Goal: Transaction & Acquisition: Purchase product/service

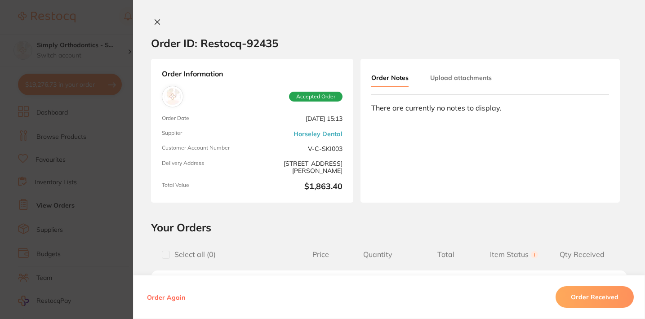
click at [154, 21] on icon at bounding box center [157, 21] width 7 height 7
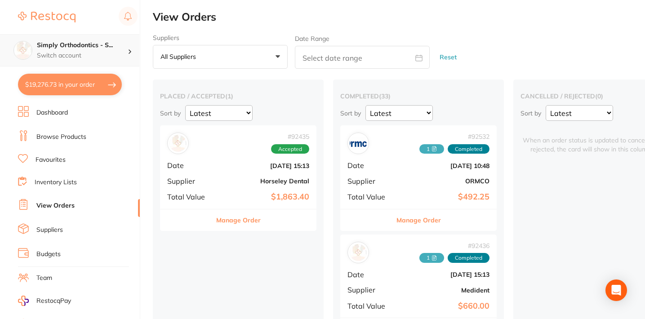
click at [69, 40] on div "Simply Orthodontics - S... Switch account" at bounding box center [69, 50] width 139 height 32
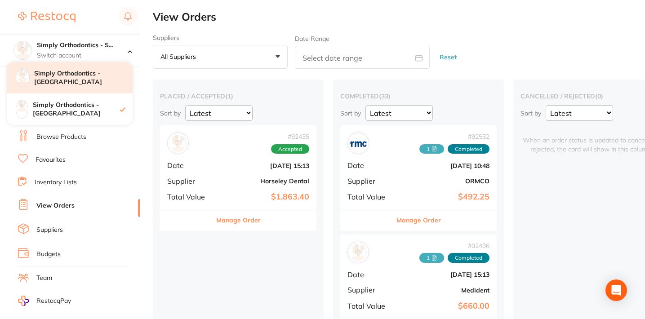
click at [63, 78] on h4 "Simply Orthodontics - [GEOGRAPHIC_DATA]" at bounding box center [83, 78] width 98 height 18
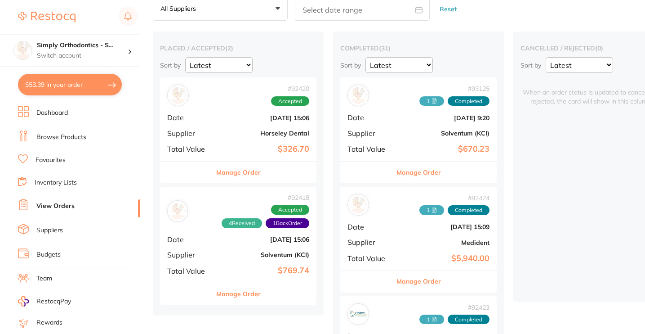
scroll to position [62, 0]
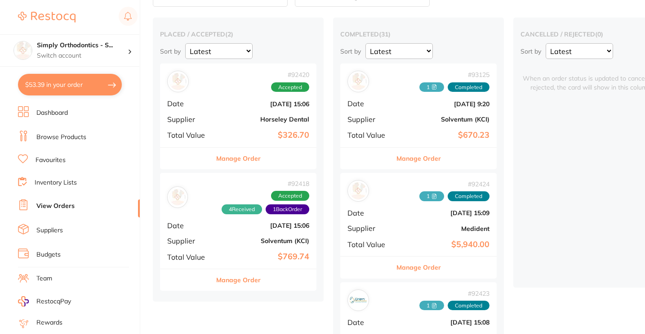
click at [239, 158] on button "Manage Order" at bounding box center [238, 158] width 45 height 22
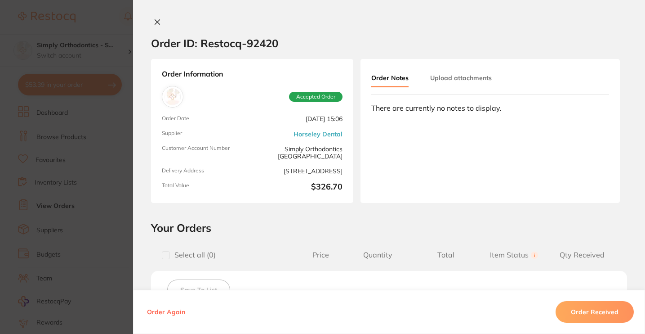
click at [155, 21] on icon at bounding box center [157, 22] width 5 height 5
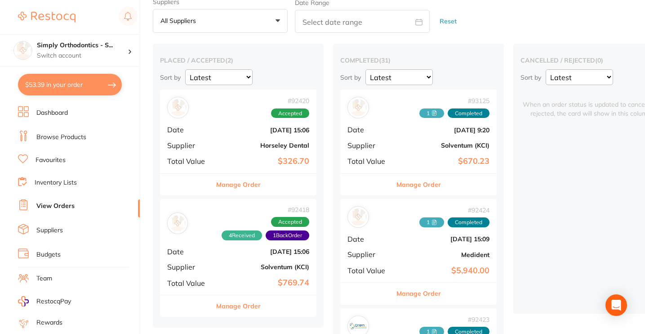
scroll to position [36, 0]
click at [60, 46] on h4 "Simply Orthodontics - S..." at bounding box center [82, 45] width 91 height 9
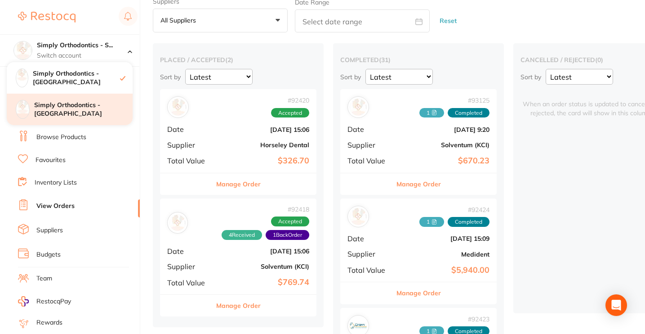
click at [68, 105] on h4 "Simply Orthodontics - [GEOGRAPHIC_DATA]" at bounding box center [83, 110] width 98 height 18
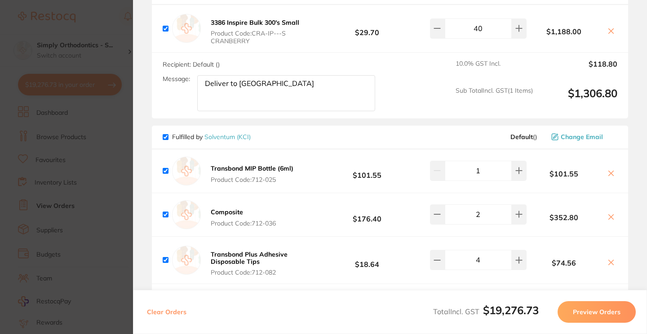
scroll to position [4881, 0]
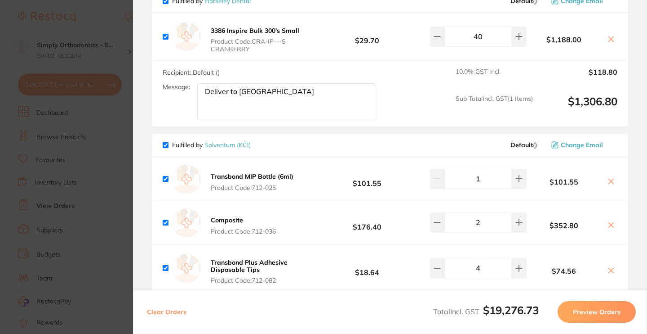
click at [477, 46] on input "40" at bounding box center [478, 37] width 67 height 20
click at [402, 112] on div "Recipient: Default ( ) Message: Deliver to Sydenham 10.0 % GST Incl. $148.50 Su…" at bounding box center [390, 94] width 477 height 66
click at [477, 46] on input "50" at bounding box center [478, 37] width 67 height 20
click at [436, 127] on div "Recipient: Default ( ) Message: Deliver to Sydenham 10.0 % GST Incl. $148.50 Su…" at bounding box center [390, 94] width 477 height 66
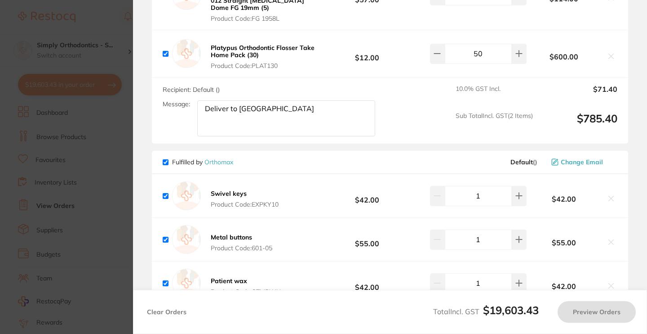
scroll to position [5395, 0]
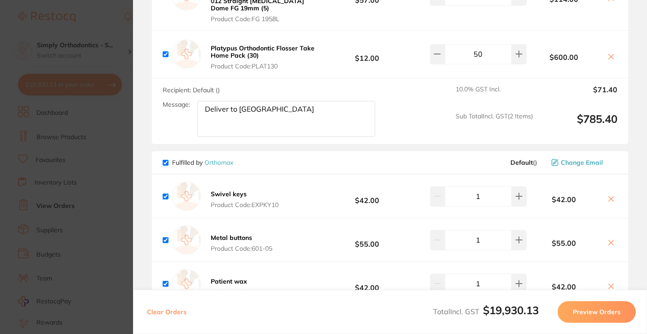
type input "60"
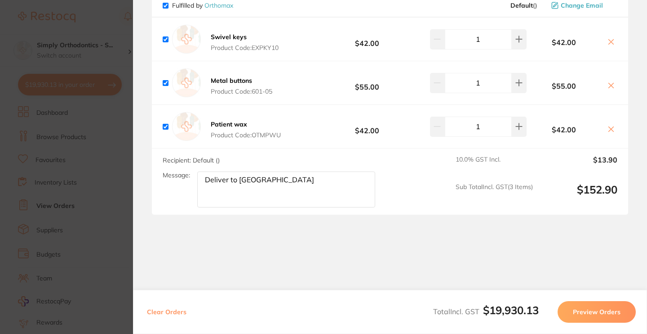
scroll to position [5577, 0]
click at [118, 156] on section "Update RRP Set your pre negotiated price for this item. Item Agreed RRP (excl. …" at bounding box center [323, 167] width 647 height 334
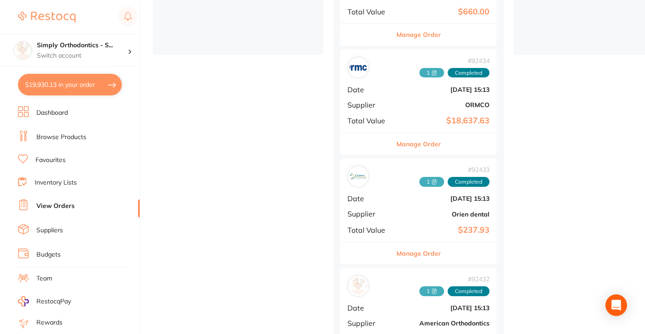
scroll to position [0, 0]
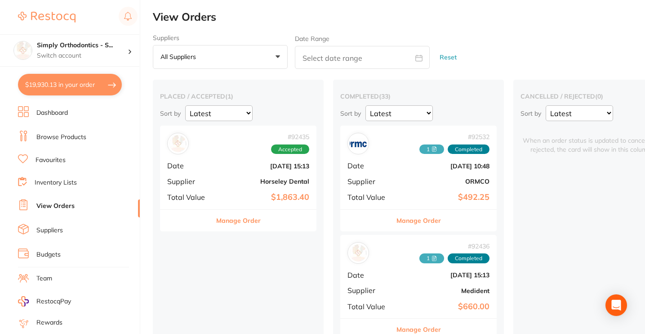
click at [58, 139] on link "Browse Products" at bounding box center [61, 137] width 50 height 9
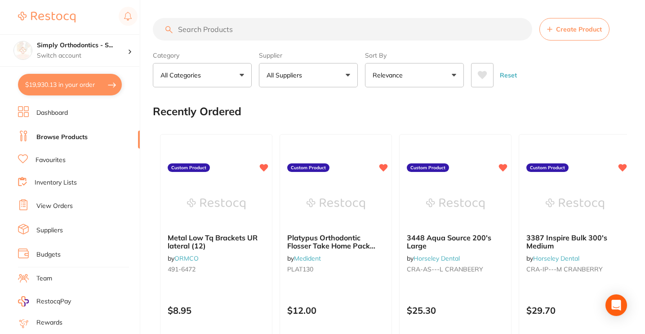
click at [304, 76] on p "All Suppliers" at bounding box center [286, 75] width 39 height 9
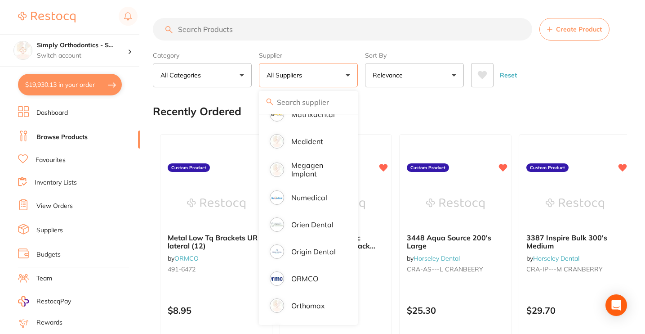
scroll to position [778, 0]
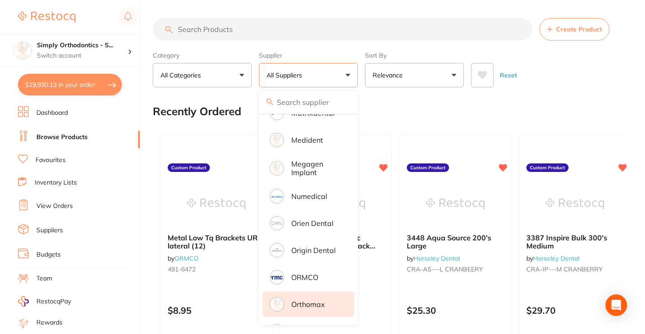
click at [299, 304] on p "Orthomax" at bounding box center [308, 304] width 34 height 8
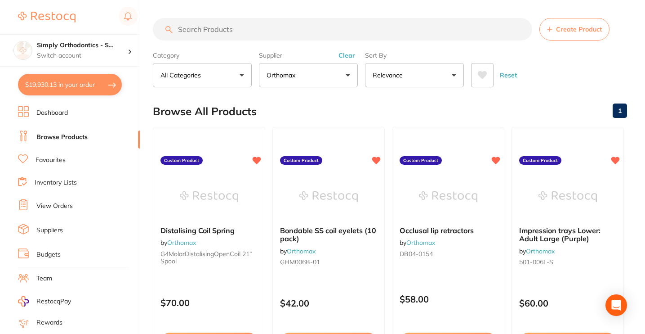
click at [304, 35] on input "search" at bounding box center [342, 29] width 379 height 22
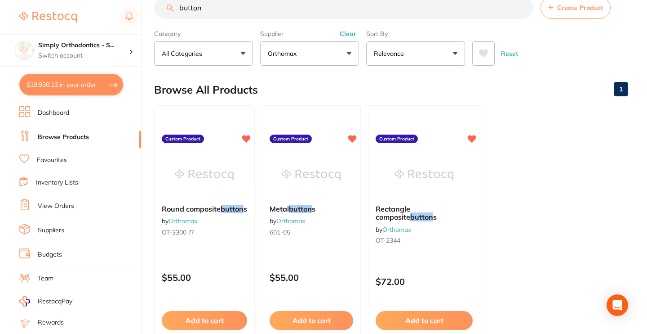
scroll to position [0, 0]
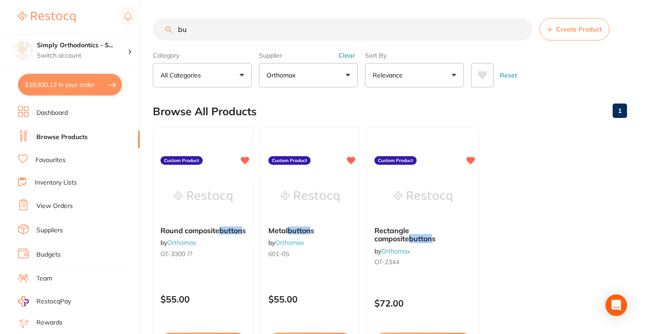
type input "b"
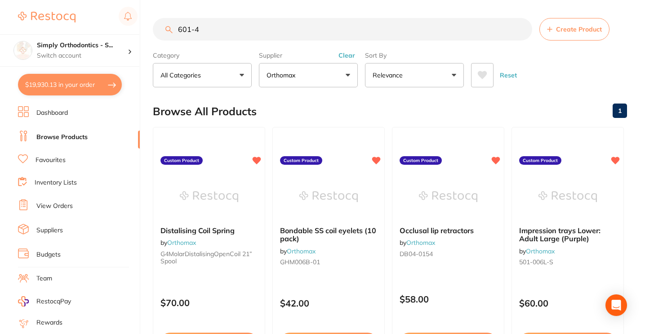
type input "601-49"
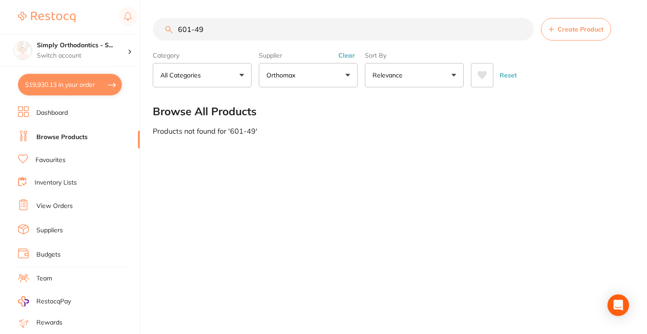
click at [522, 32] on input "601-49" at bounding box center [343, 29] width 381 height 22
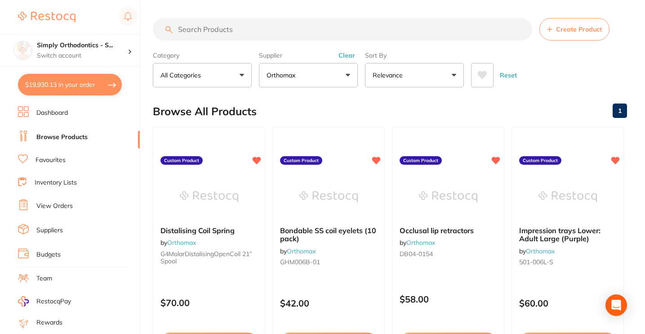
click at [299, 31] on input "search" at bounding box center [342, 29] width 379 height 22
type input "bond"
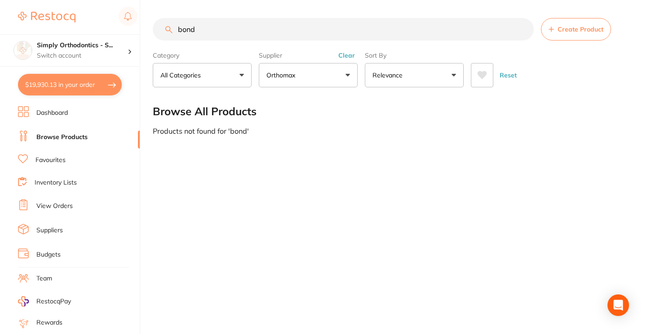
click at [522, 31] on input "bond" at bounding box center [343, 29] width 381 height 22
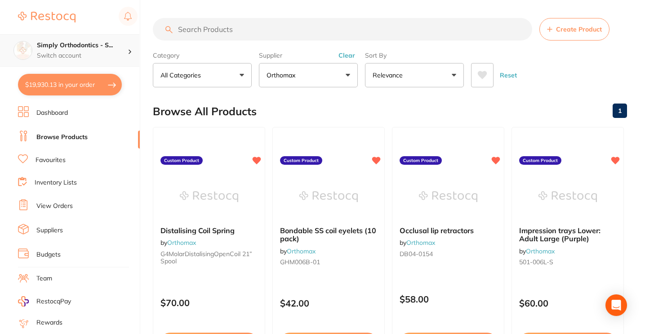
click at [67, 48] on h4 "Simply Orthodontics - S..." at bounding box center [82, 45] width 91 height 9
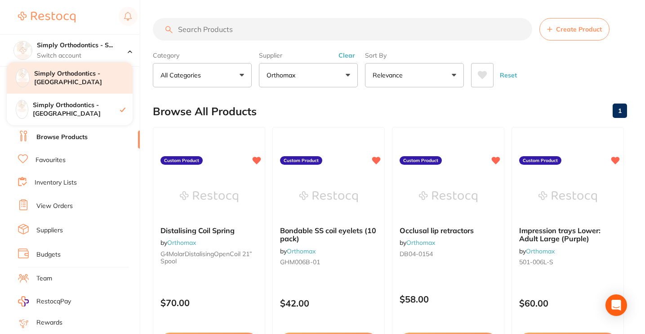
click at [62, 74] on h4 "Simply Orthodontics - [GEOGRAPHIC_DATA]" at bounding box center [83, 78] width 98 height 18
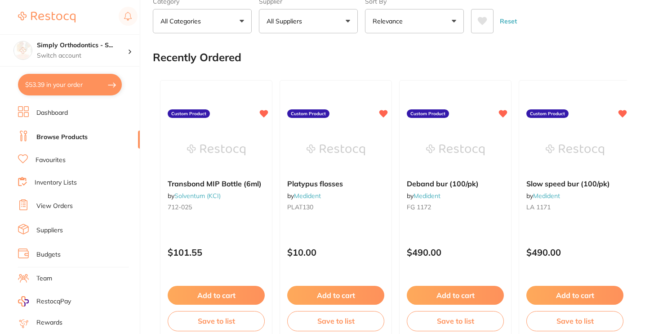
click at [96, 86] on button "$53.39 in your order" at bounding box center [70, 85] width 104 height 22
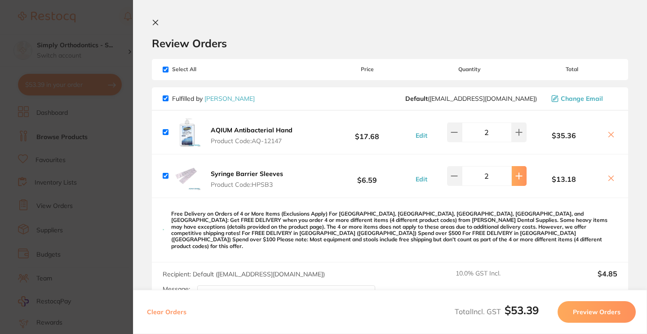
click at [517, 178] on icon at bounding box center [519, 176] width 6 height 6
type input "3"
click at [159, 22] on icon at bounding box center [155, 22] width 7 height 7
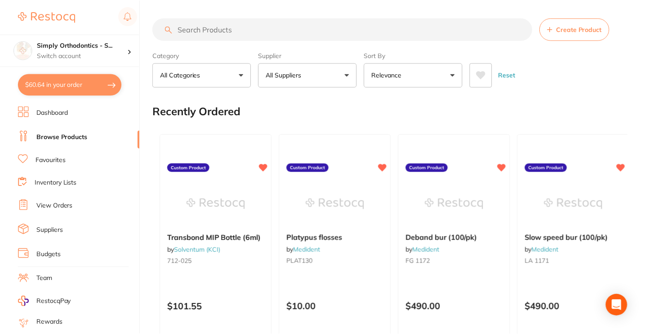
scroll to position [54, 0]
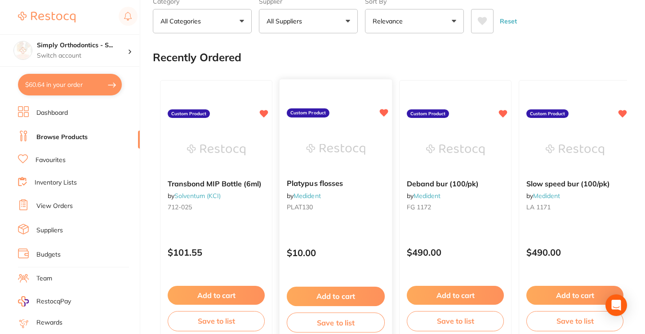
click at [327, 294] on button "Add to cart" at bounding box center [336, 295] width 98 height 19
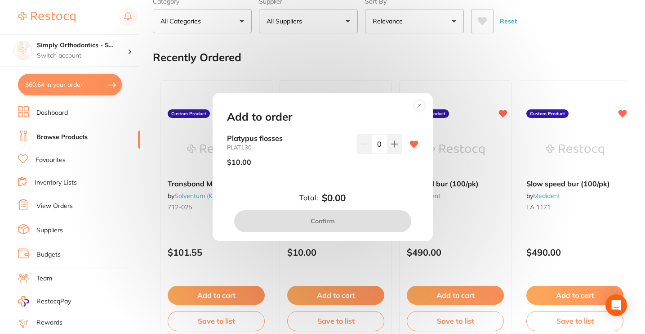
click at [374, 144] on input "0" at bounding box center [379, 144] width 16 height 20
type input "50"
click at [379, 193] on div "Total: $0.00 Confirm" at bounding box center [322, 212] width 213 height 40
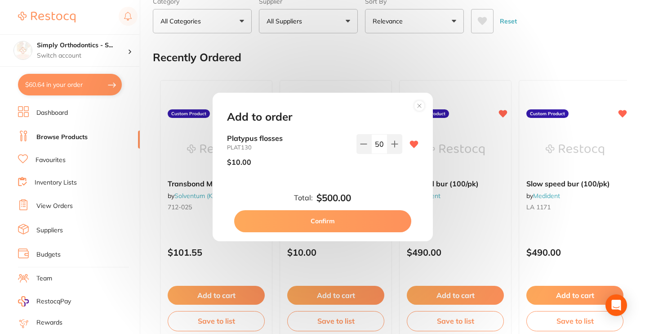
click at [340, 219] on button "Confirm" at bounding box center [322, 221] width 177 height 22
checkbox input "false"
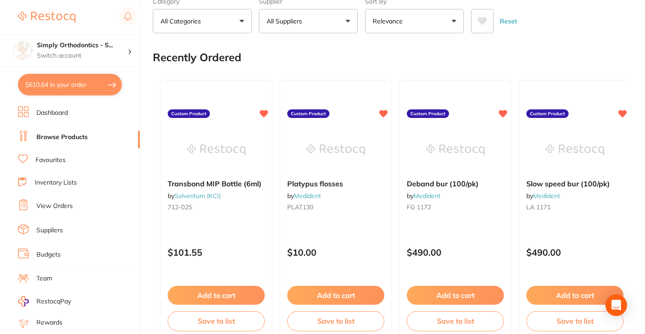
click at [59, 162] on link "Favourites" at bounding box center [51, 160] width 30 height 9
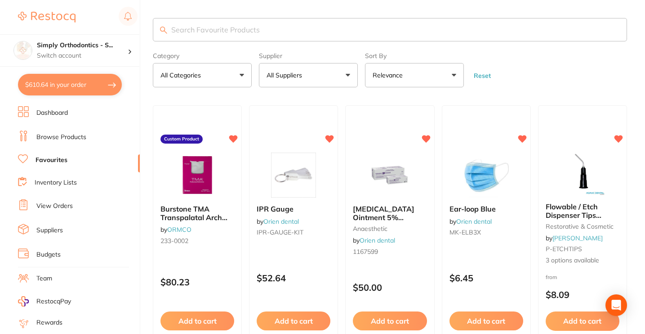
click at [344, 80] on button "All Suppliers" at bounding box center [308, 75] width 99 height 24
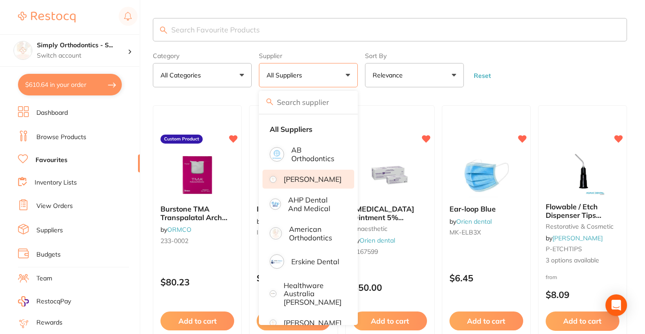
click at [315, 183] on p "[PERSON_NAME]" at bounding box center [313, 179] width 58 height 8
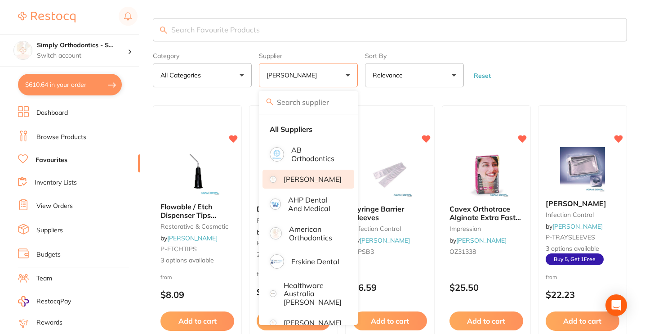
click at [532, 62] on form "Category All Categories All Categories disposables impression infection control…" at bounding box center [390, 68] width 474 height 39
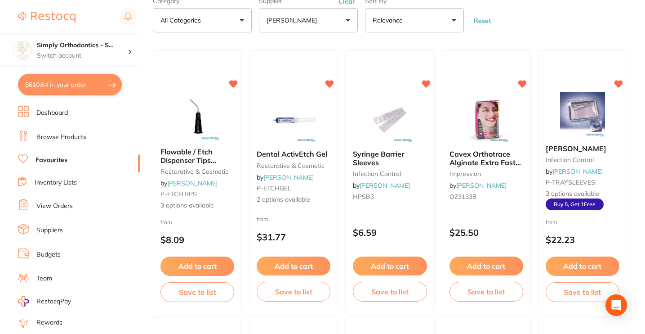
scroll to position [54, 0]
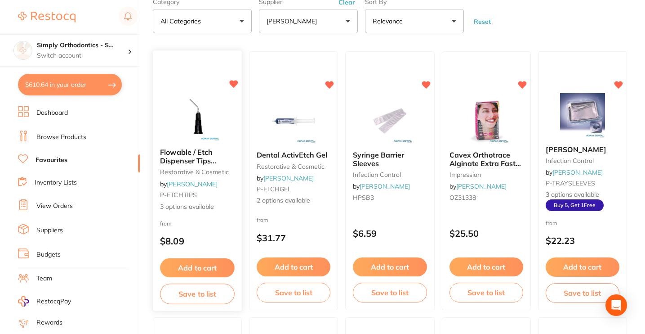
click at [210, 269] on button "Add to cart" at bounding box center [197, 267] width 75 height 19
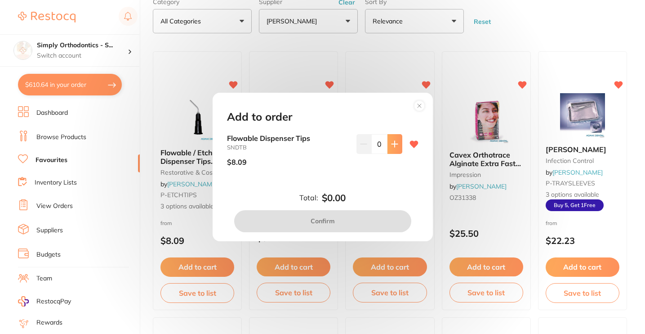
click at [388, 147] on button at bounding box center [395, 144] width 15 height 20
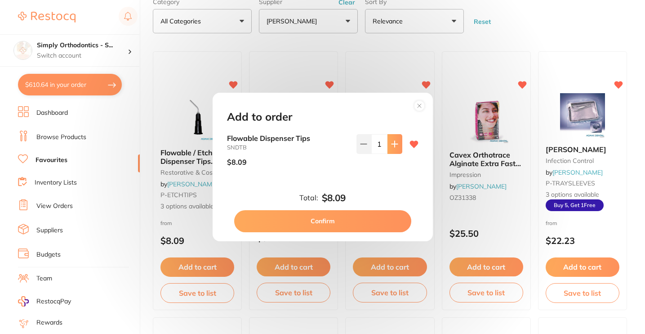
click at [388, 147] on button at bounding box center [395, 144] width 15 height 20
type input "3"
click at [303, 218] on button "Confirm" at bounding box center [322, 221] width 177 height 22
checkbox input "false"
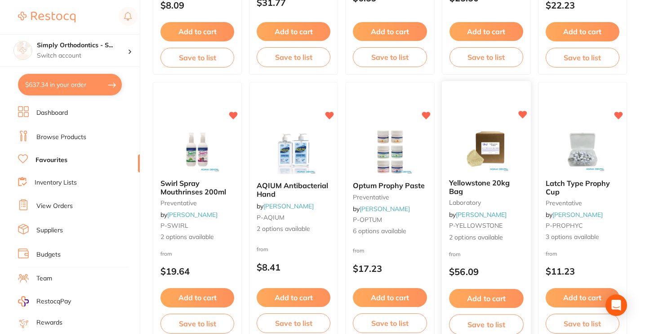
scroll to position [294, 0]
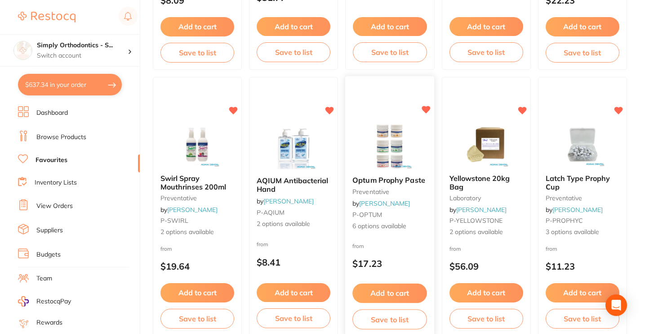
click at [390, 294] on button "Add to cart" at bounding box center [390, 292] width 75 height 19
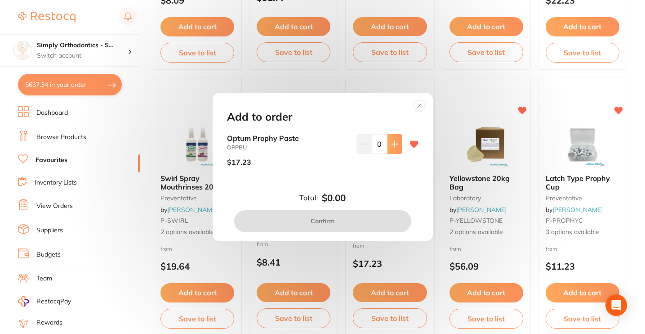
click at [392, 144] on icon at bounding box center [394, 143] width 7 height 7
type input "1"
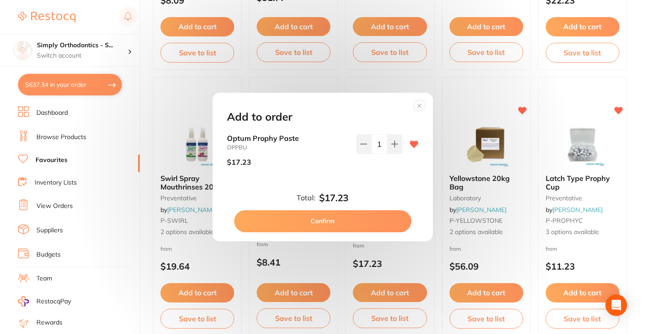
click at [326, 221] on button "Confirm" at bounding box center [322, 221] width 177 height 22
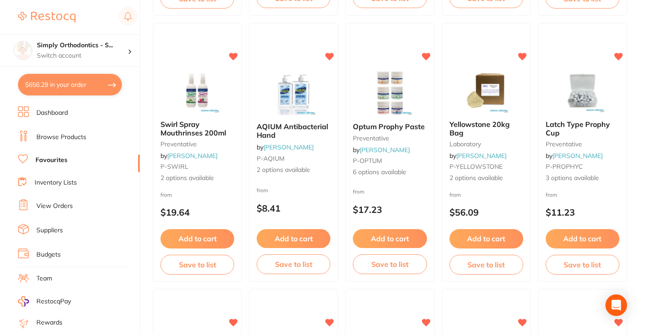
scroll to position [348, 0]
click at [483, 238] on button "Add to cart" at bounding box center [486, 239] width 75 height 19
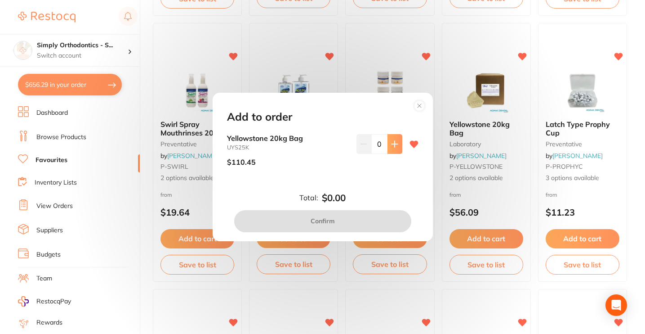
click at [397, 143] on button at bounding box center [395, 144] width 15 height 20
type input "1"
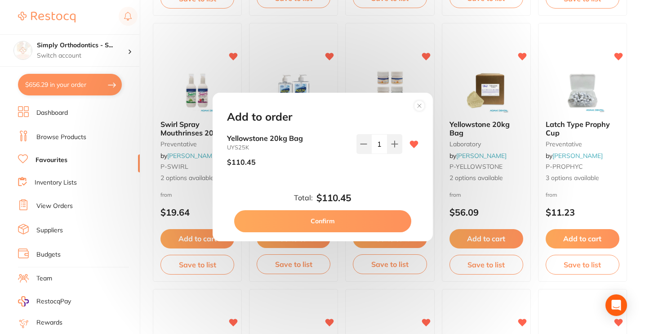
click at [316, 221] on button "Confirm" at bounding box center [322, 221] width 177 height 22
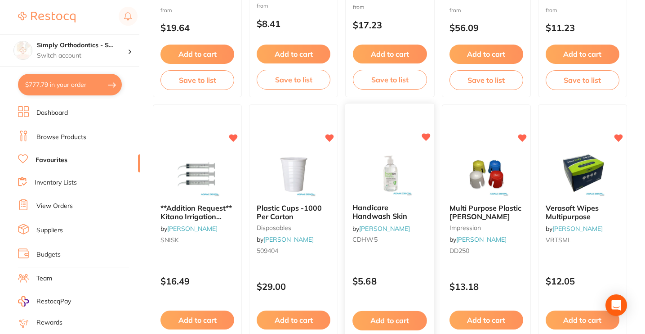
scroll to position [538, 0]
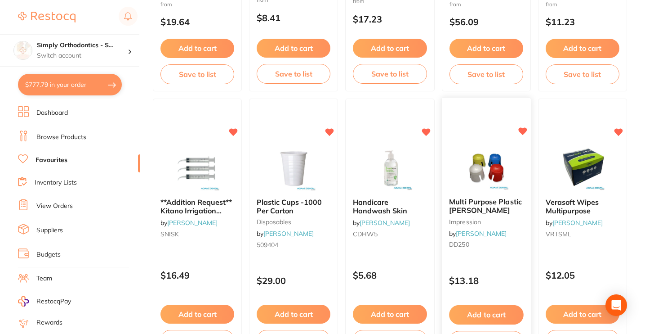
click at [456, 237] on span "by Adam Dental" at bounding box center [478, 233] width 58 height 8
click at [455, 238] on div "Multi Purpose Plastic Dappen impression by Adam Dental DD250" at bounding box center [486, 225] width 89 height 69
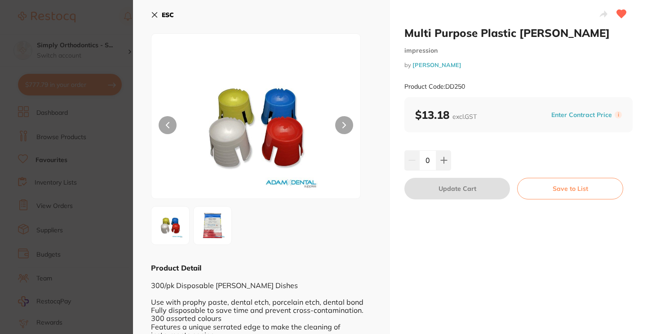
click at [153, 15] on icon at bounding box center [154, 14] width 7 height 7
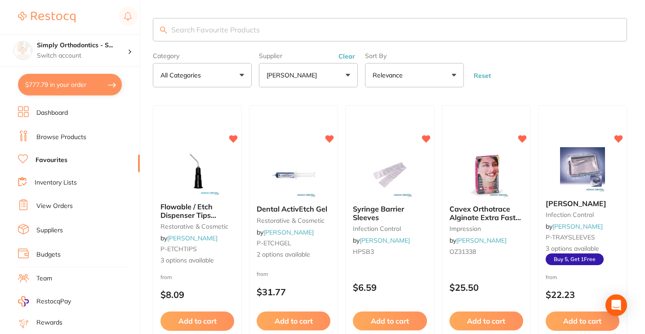
click at [76, 85] on button "$777.79 in your order" at bounding box center [70, 85] width 104 height 22
checkbox input "true"
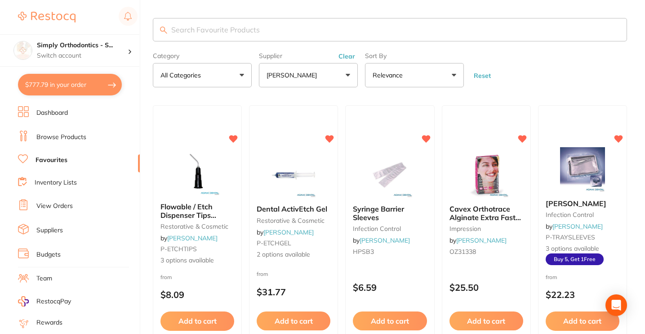
checkbox input "true"
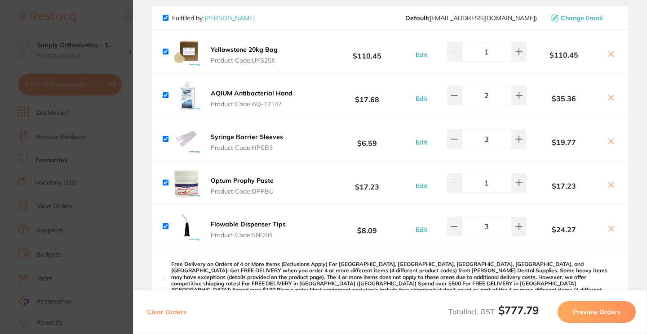
scroll to position [84, 0]
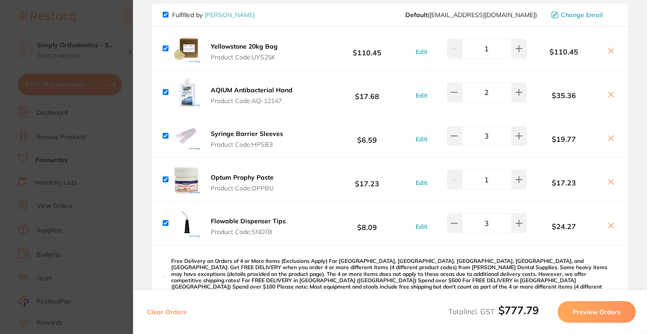
click at [94, 122] on section "Update RRP Set your pre negotiated price for this item. Item Agreed RRP (excl. …" at bounding box center [323, 167] width 647 height 334
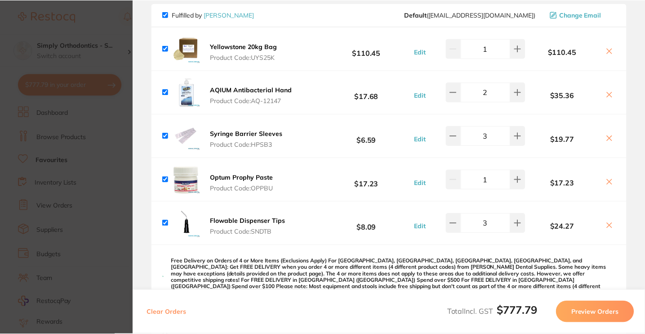
scroll to position [25, 0]
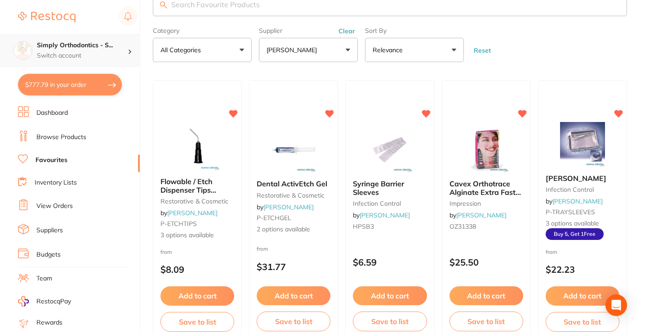
click at [94, 53] on p "Switch account" at bounding box center [82, 55] width 91 height 9
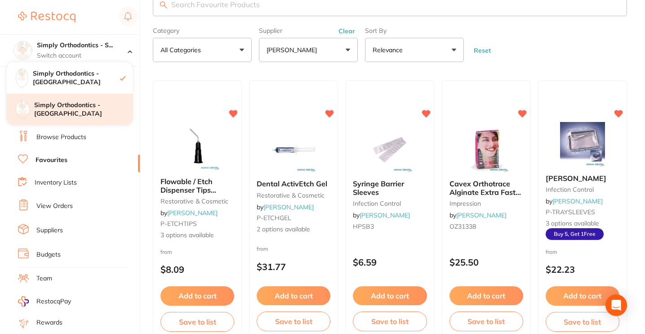
click at [76, 116] on h4 "Simply Orthodontics - [GEOGRAPHIC_DATA]" at bounding box center [83, 110] width 98 height 18
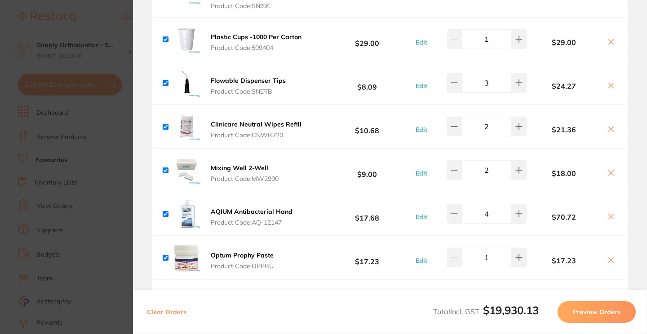
scroll to position [646, 0]
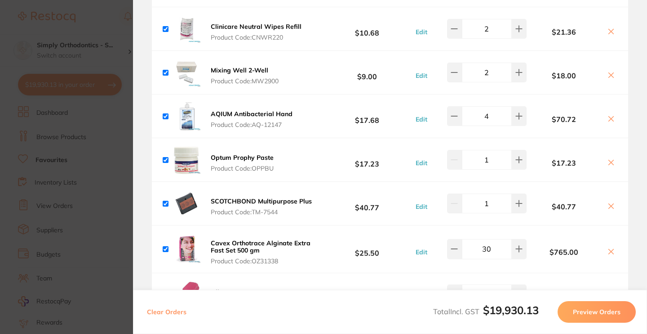
click at [99, 142] on section "Update RRP Set your pre negotiated price for this item. Item Agreed RRP (excl. …" at bounding box center [323, 167] width 647 height 334
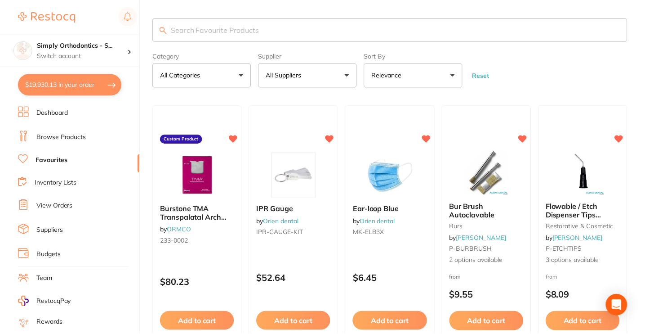
scroll to position [25, 0]
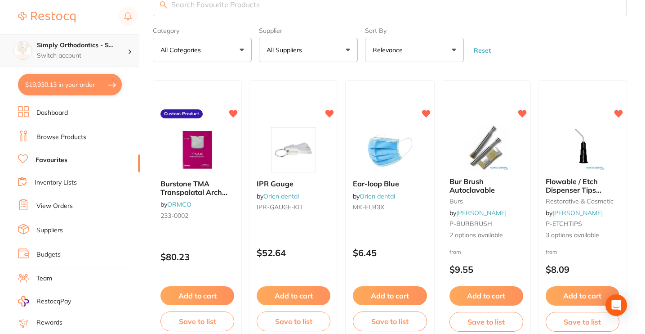
click at [113, 47] on h4 "Simply Orthodontics - S..." at bounding box center [82, 45] width 91 height 9
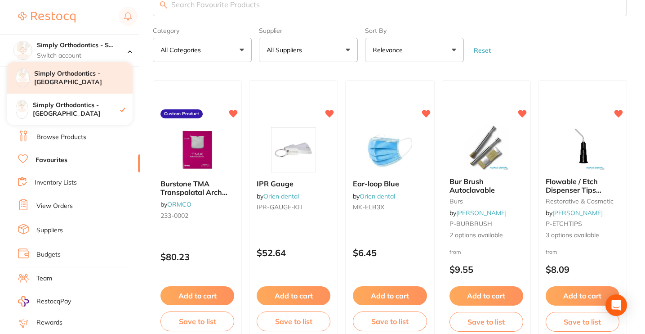
click at [99, 83] on div "Simply Orthodontics - [GEOGRAPHIC_DATA]" at bounding box center [70, 77] width 126 height 31
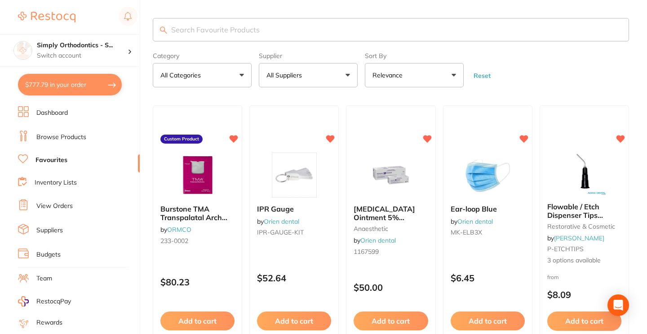
click at [100, 44] on h4 "Simply Orthodontics - S..." at bounding box center [82, 45] width 91 height 9
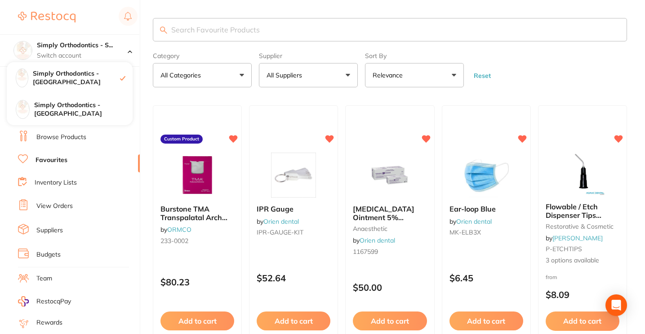
click at [568, 68] on form "Category All Categories All Categories anaesthetic disposables handpieces impre…" at bounding box center [390, 68] width 474 height 39
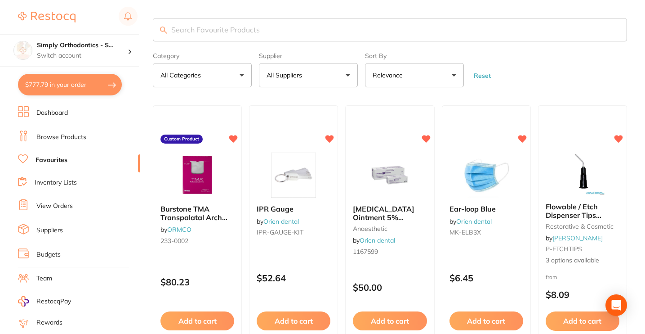
click at [54, 138] on link "Browse Products" at bounding box center [61, 137] width 50 height 9
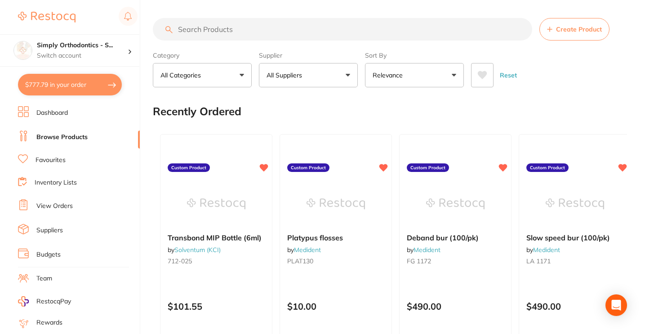
click at [334, 80] on button "All Suppliers" at bounding box center [308, 75] width 99 height 24
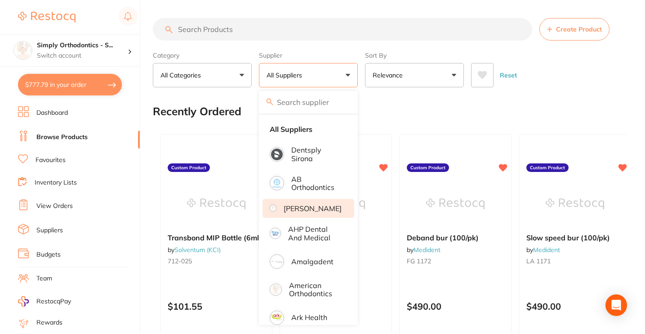
click at [297, 212] on p "[PERSON_NAME]" at bounding box center [313, 208] width 58 height 8
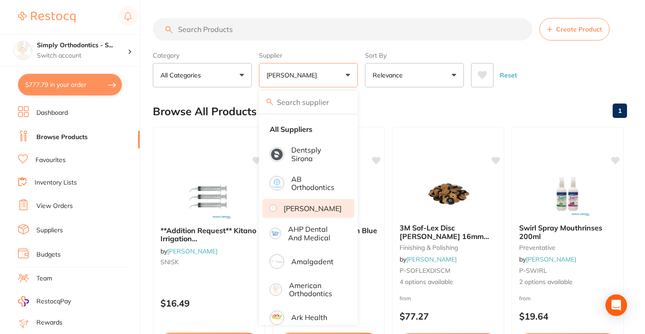
click at [394, 103] on div "Browse All Products 1" at bounding box center [390, 111] width 474 height 30
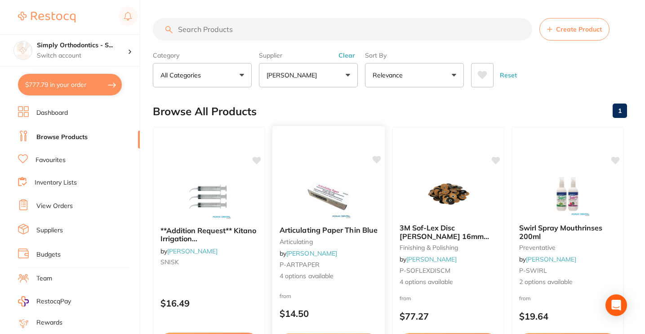
click at [376, 164] on icon at bounding box center [376, 159] width 9 height 9
click at [258, 160] on icon at bounding box center [257, 160] width 9 height 8
click at [361, 33] on input "search" at bounding box center [342, 29] width 379 height 22
type input "scotch"
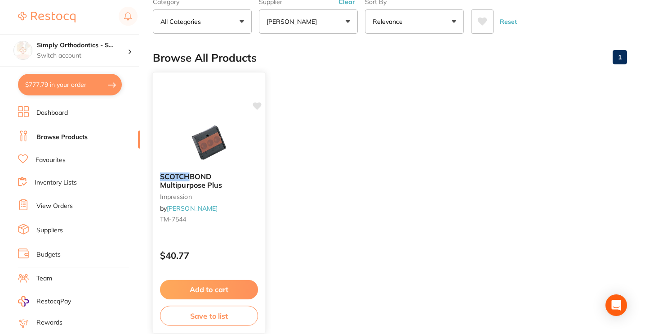
scroll to position [80, 0]
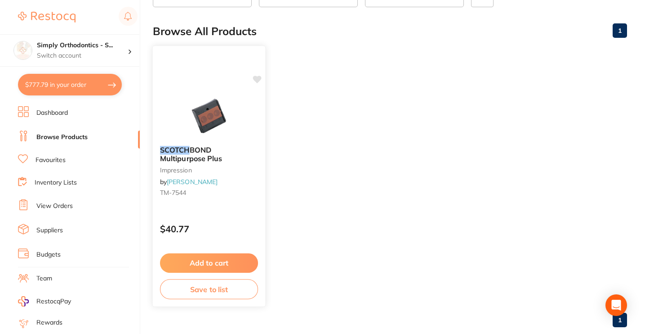
click at [201, 263] on button "Add to cart" at bounding box center [209, 262] width 98 height 19
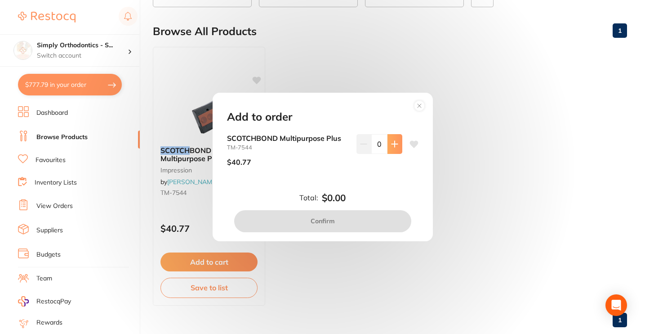
click at [392, 144] on icon at bounding box center [394, 143] width 7 height 7
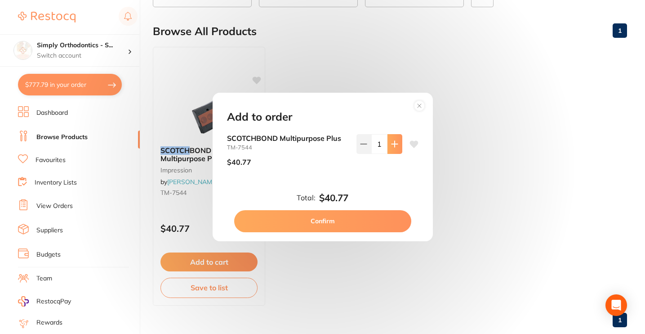
type input "1"
click at [323, 222] on button "Confirm" at bounding box center [322, 221] width 177 height 22
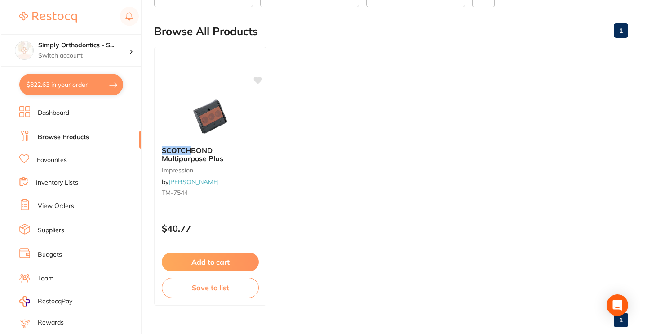
scroll to position [0, 0]
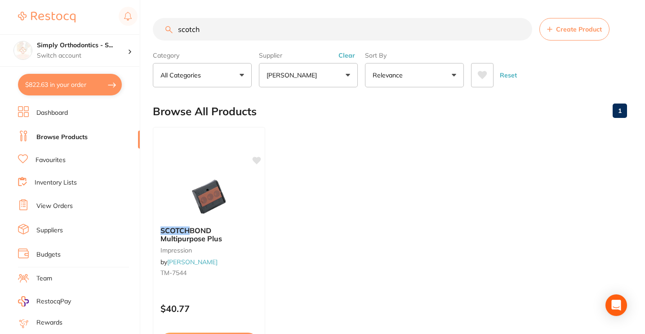
click at [521, 31] on input "scotch" at bounding box center [342, 29] width 379 height 22
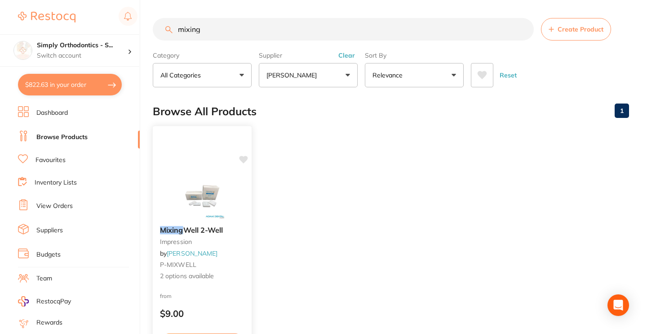
type input "mixing"
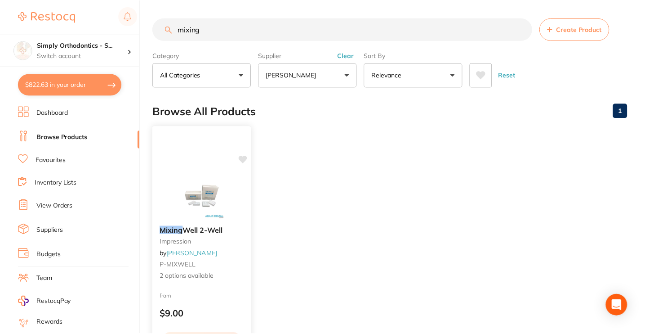
scroll to position [69, 0]
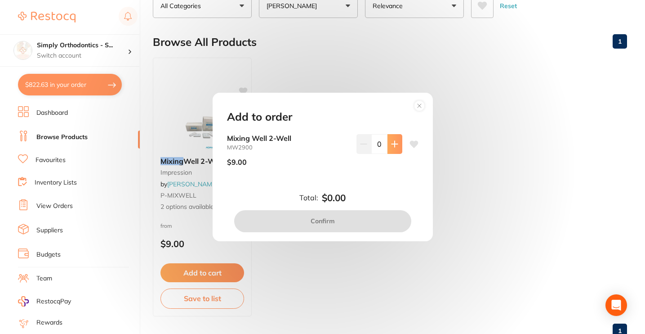
click at [396, 143] on button at bounding box center [395, 144] width 15 height 20
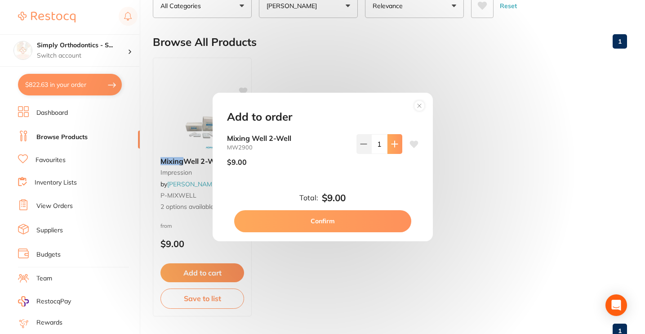
click at [396, 143] on button at bounding box center [395, 144] width 15 height 20
type input "2"
click at [305, 216] on button "Confirm" at bounding box center [322, 221] width 177 height 22
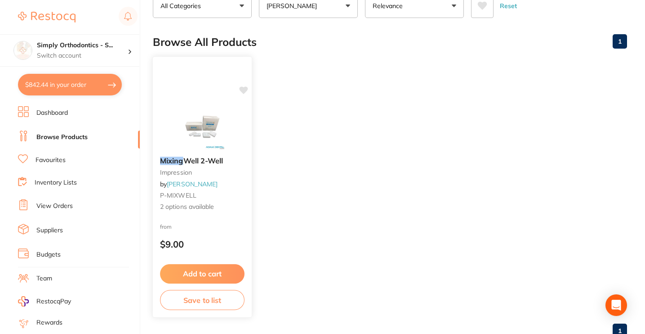
click at [243, 91] on icon at bounding box center [243, 90] width 9 height 8
click at [192, 160] on span "Well 2-Well" at bounding box center [203, 160] width 40 height 9
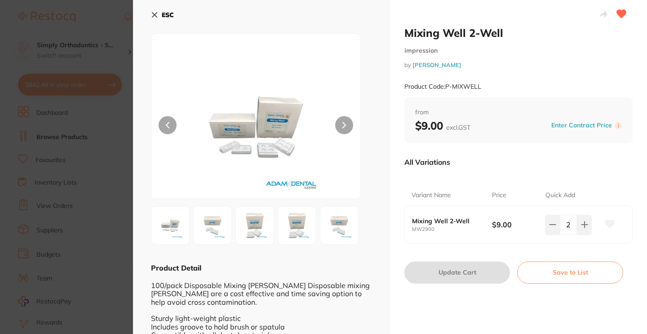
click at [154, 14] on icon at bounding box center [154, 15] width 5 height 5
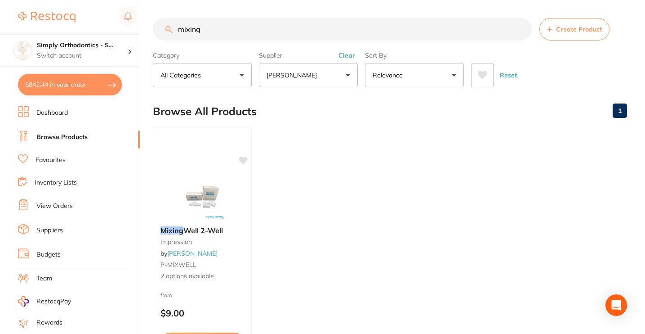
click at [521, 32] on input "mixing" at bounding box center [342, 29] width 379 height 22
type input "s"
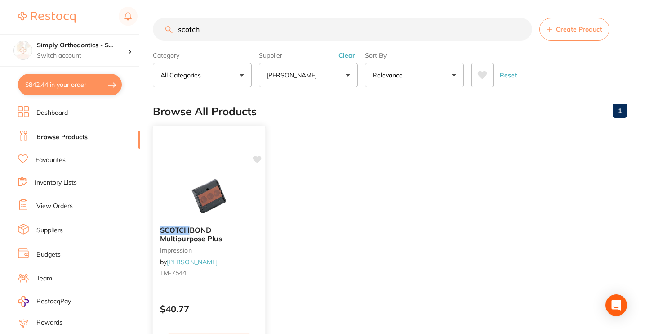
type input "scotch"
click icon
click button "$842.44 in your order"
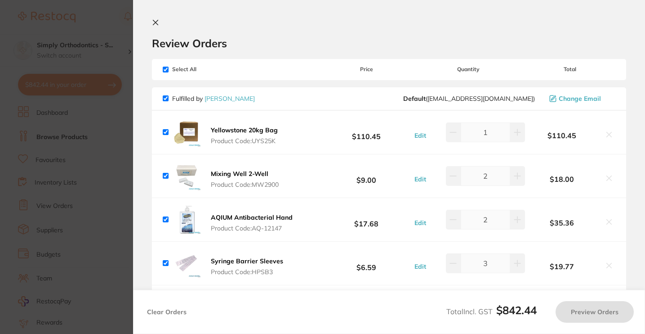
checkbox input "true"
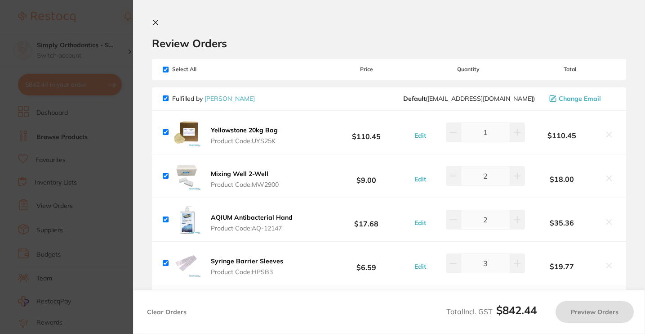
checkbox input "true"
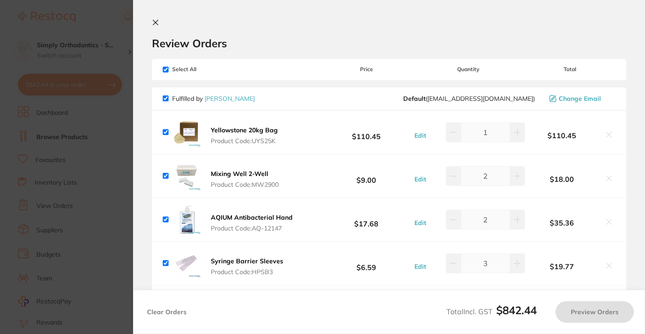
checkbox input "true"
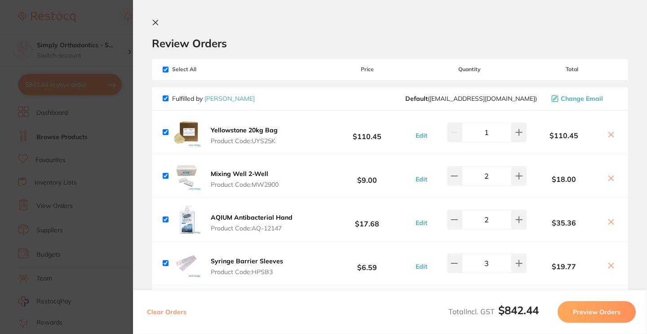
scroll to position [74, 0]
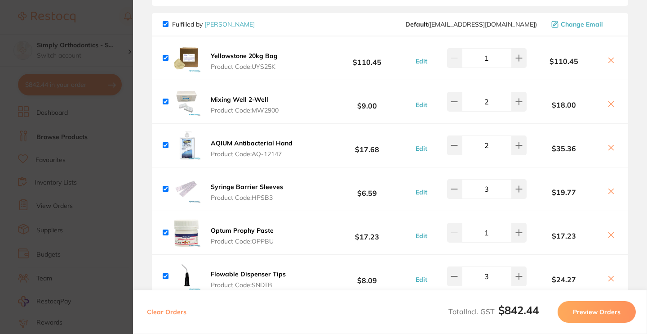
click icon
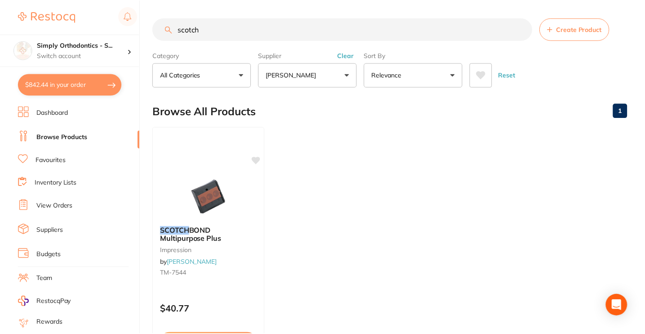
scroll to position [0, 0]
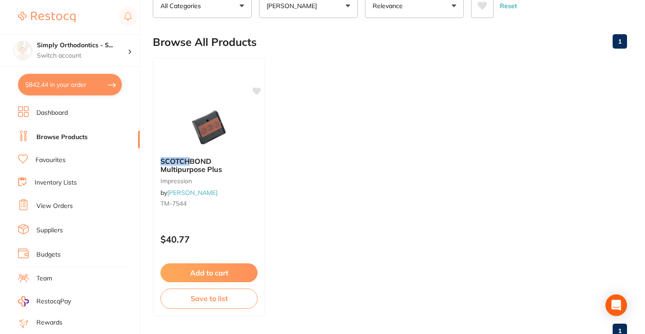
click link "Favourites"
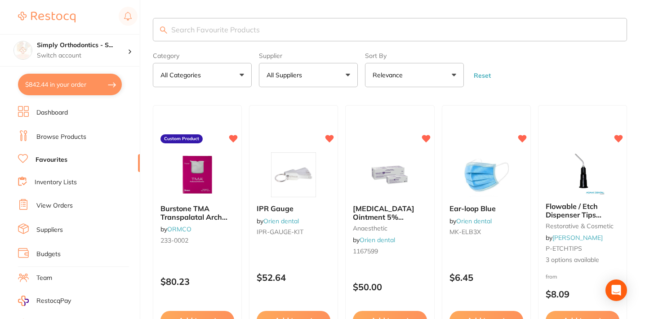
click at [58, 136] on link "Browse Products" at bounding box center [61, 137] width 50 height 9
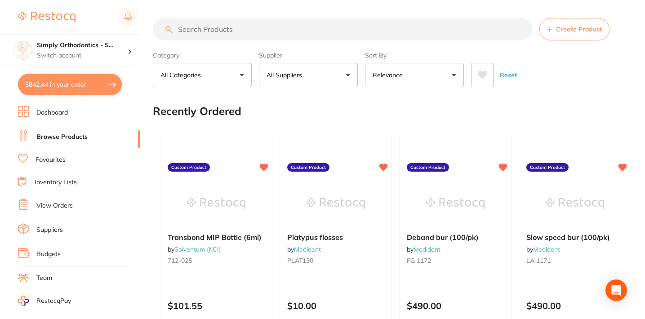
click at [315, 78] on button "All Suppliers" at bounding box center [308, 75] width 99 height 24
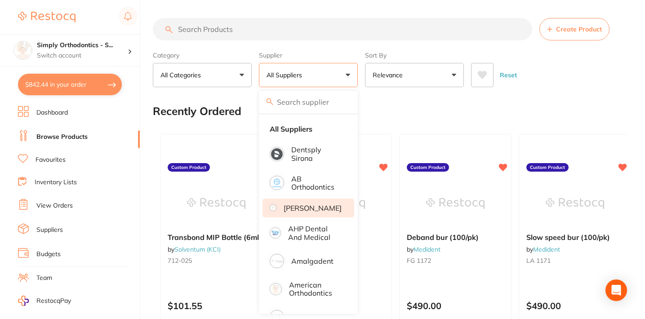
click at [304, 212] on p "[PERSON_NAME]" at bounding box center [313, 208] width 58 height 8
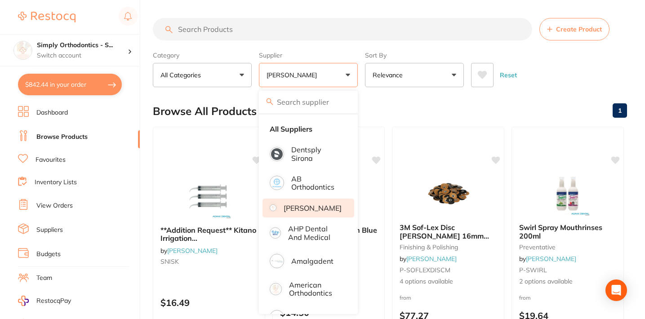
click at [304, 212] on p "[PERSON_NAME]" at bounding box center [313, 208] width 58 height 8
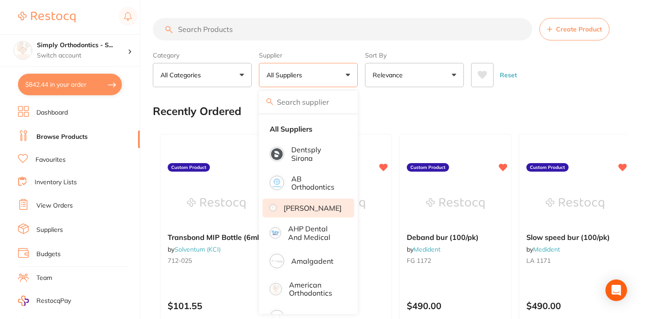
click at [312, 209] on p "[PERSON_NAME]" at bounding box center [313, 208] width 58 height 8
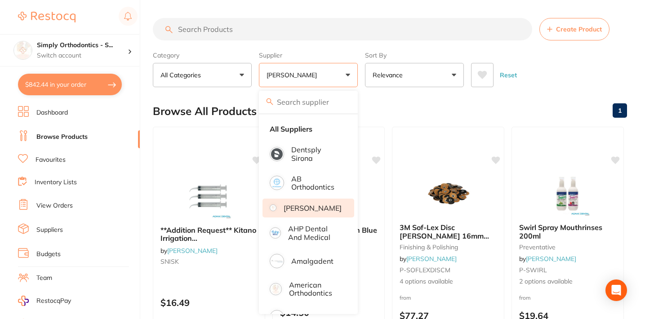
click at [309, 35] on input "search" at bounding box center [342, 29] width 379 height 22
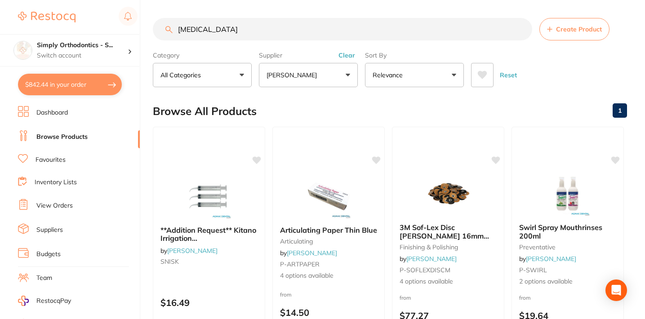
type input "[MEDICAL_DATA]"
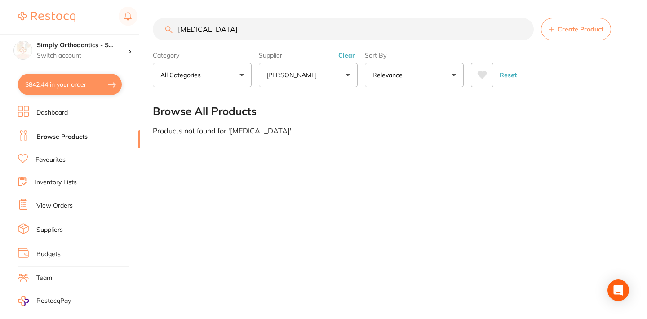
click at [522, 32] on input "[MEDICAL_DATA]" at bounding box center [343, 29] width 381 height 22
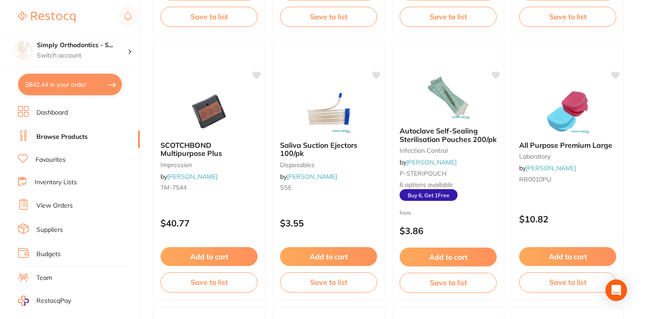
scroll to position [1418, 0]
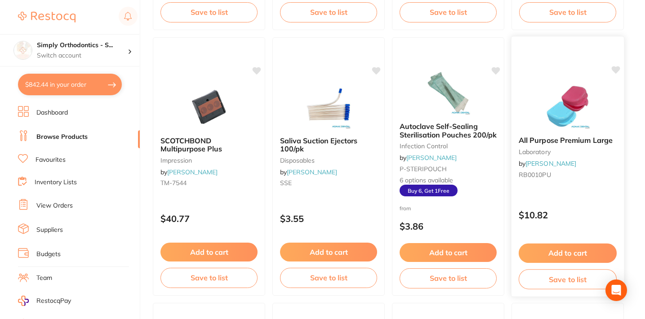
click at [617, 71] on icon at bounding box center [616, 70] width 9 height 8
click at [540, 252] on button "Add to cart" at bounding box center [568, 253] width 98 height 19
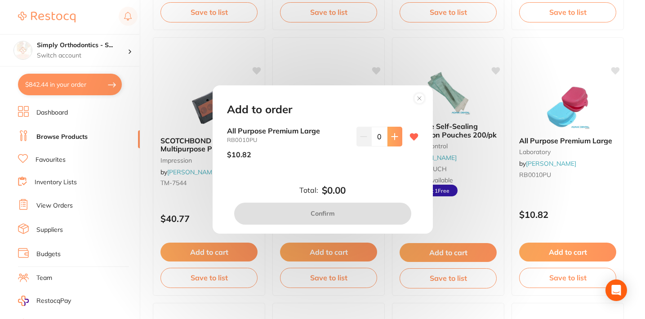
click at [393, 136] on icon at bounding box center [394, 136] width 7 height 7
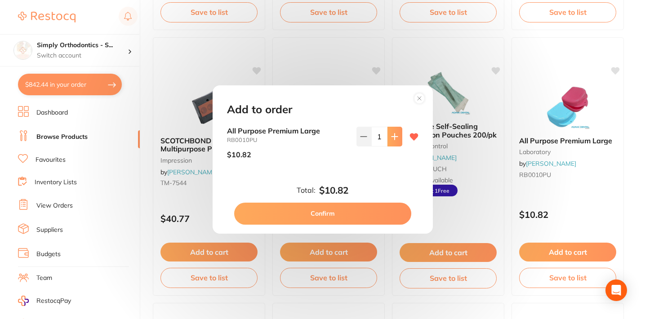
type input "1"
click at [315, 213] on button "Confirm" at bounding box center [322, 214] width 177 height 22
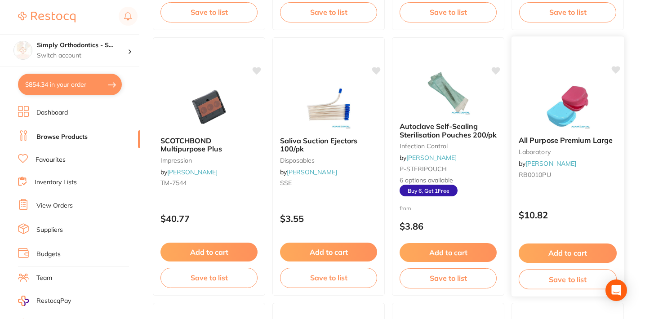
click at [615, 71] on icon at bounding box center [616, 70] width 9 height 8
click at [565, 140] on span "All Purpose Premium Large" at bounding box center [566, 140] width 94 height 9
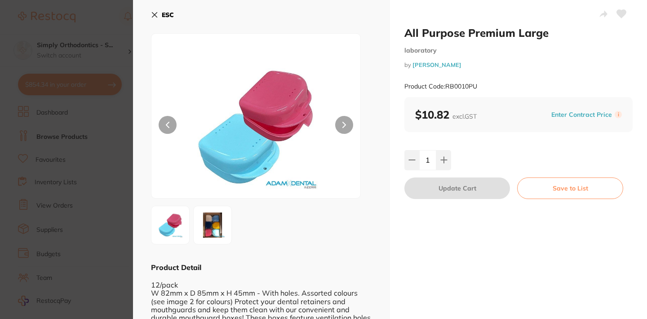
click at [621, 15] on icon at bounding box center [621, 14] width 9 height 8
click at [156, 15] on icon at bounding box center [154, 15] width 5 height 5
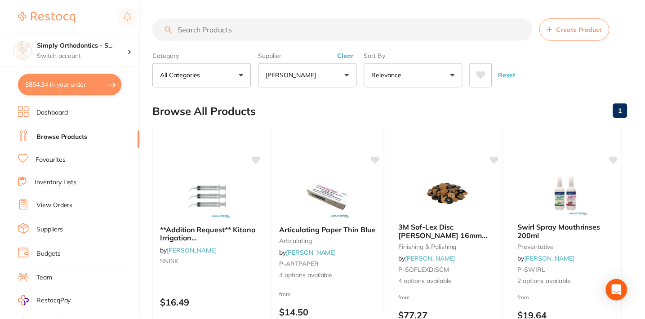
scroll to position [1418, 0]
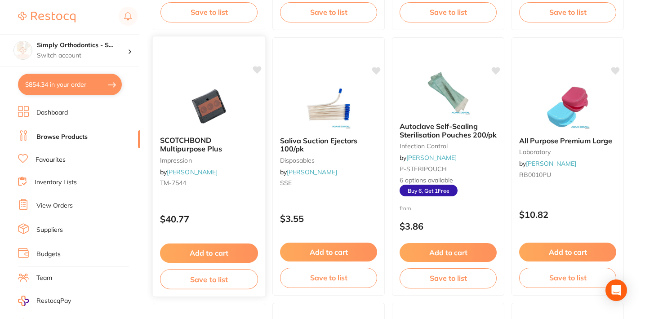
click at [179, 149] on span "SCOTCHBOND Multipurpose Plus" at bounding box center [191, 145] width 62 height 18
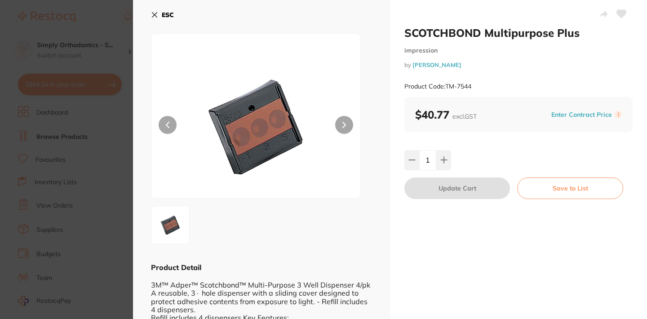
click at [620, 15] on icon at bounding box center [621, 14] width 9 height 8
click at [156, 13] on icon at bounding box center [154, 15] width 5 height 5
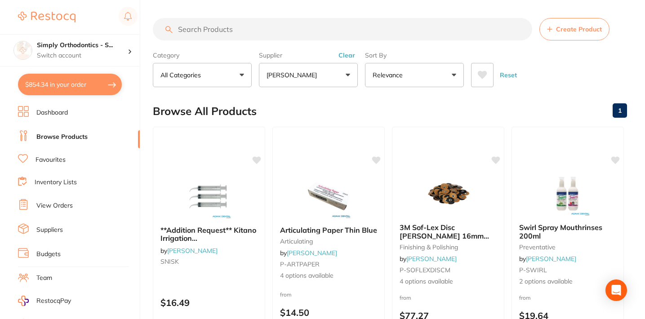
click at [48, 158] on link "Favourites" at bounding box center [51, 160] width 30 height 9
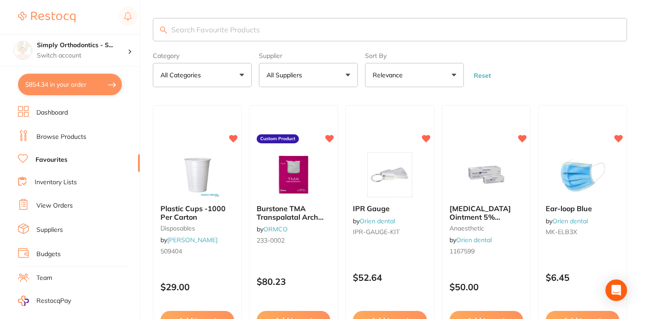
click at [303, 70] on button "All Suppliers" at bounding box center [308, 75] width 99 height 24
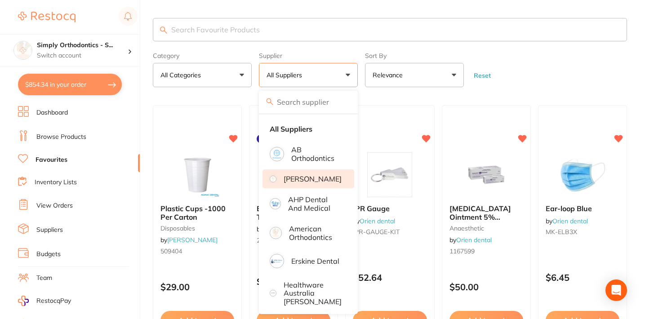
click at [298, 183] on p "[PERSON_NAME]" at bounding box center [313, 179] width 58 height 8
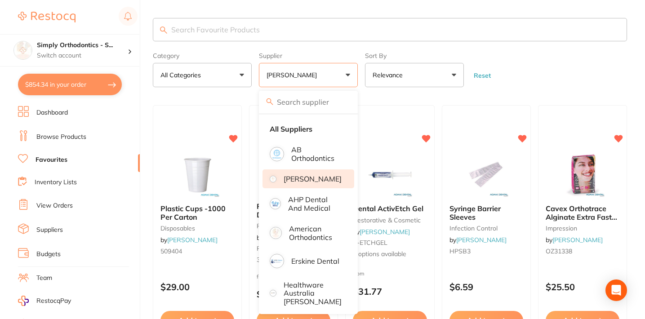
drag, startPoint x: 530, startPoint y: 72, endPoint x: 523, endPoint y: 86, distance: 16.1
click at [530, 72] on form "Category All Categories All Categories disposables impression infection control…" at bounding box center [390, 68] width 474 height 39
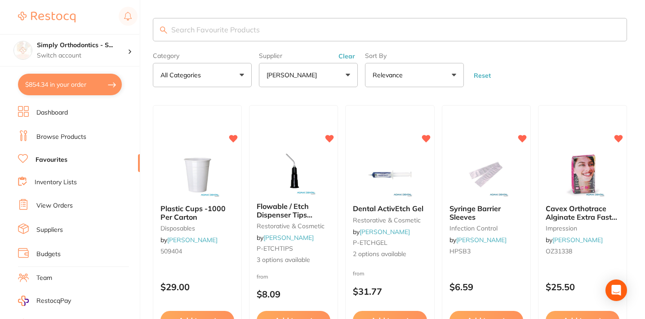
click at [79, 135] on link "Browse Products" at bounding box center [61, 137] width 50 height 9
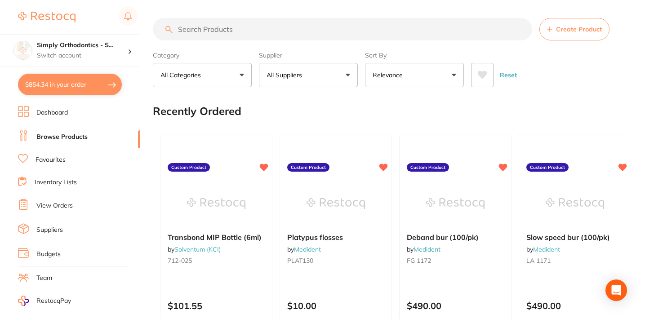
click at [332, 76] on button "All Suppliers" at bounding box center [308, 75] width 99 height 24
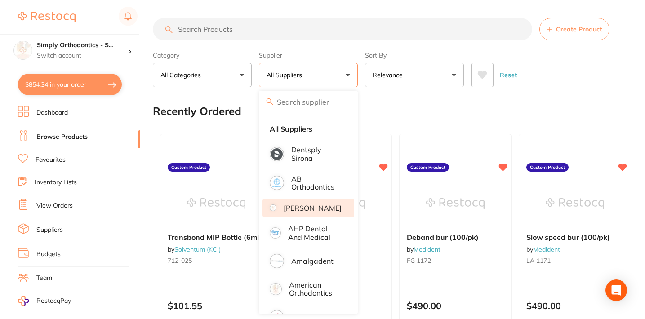
click at [311, 212] on p "[PERSON_NAME]" at bounding box center [313, 208] width 58 height 8
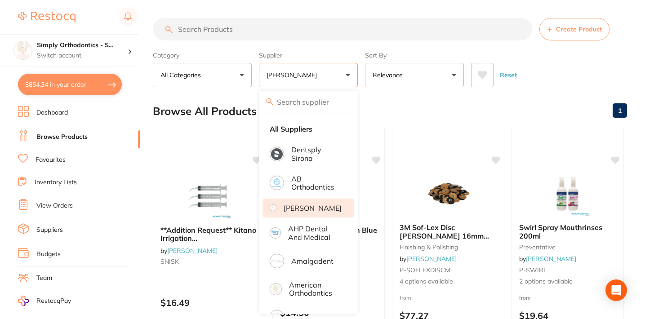
click at [356, 31] on input "search" at bounding box center [342, 29] width 379 height 22
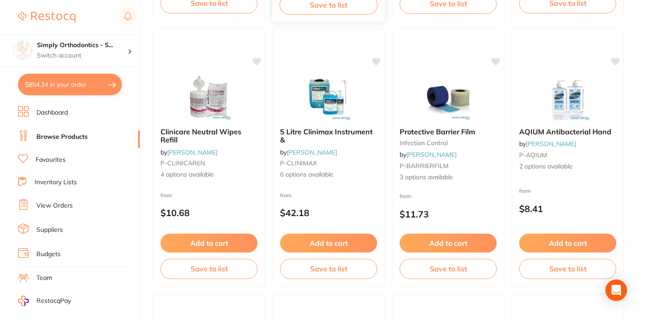
scroll to position [896, 0]
click at [319, 134] on span "5 Litre Clinimax Instrument &" at bounding box center [327, 135] width 94 height 18
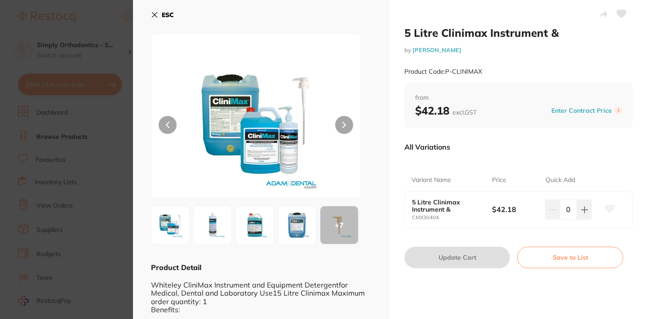
click at [624, 11] on button at bounding box center [621, 15] width 22 height 22
click at [156, 16] on icon at bounding box center [154, 15] width 5 height 5
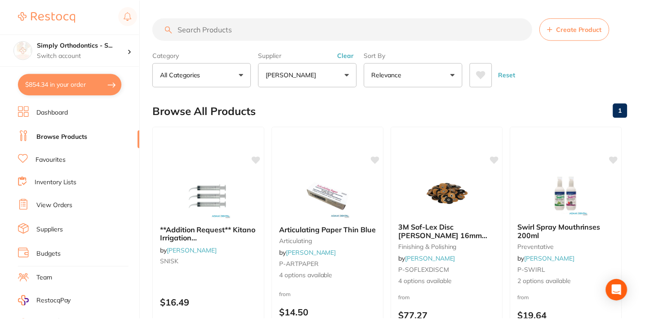
scroll to position [896, 0]
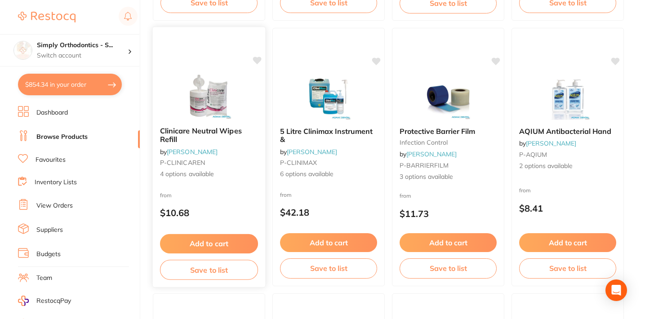
click at [190, 132] on span "Clinicare Neutral Wipes Refill" at bounding box center [201, 135] width 82 height 18
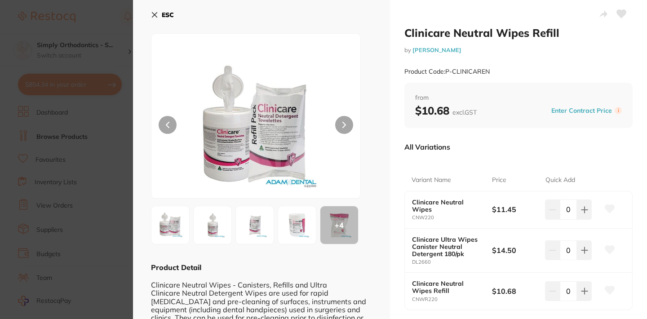
click at [620, 13] on icon at bounding box center [621, 14] width 9 height 8
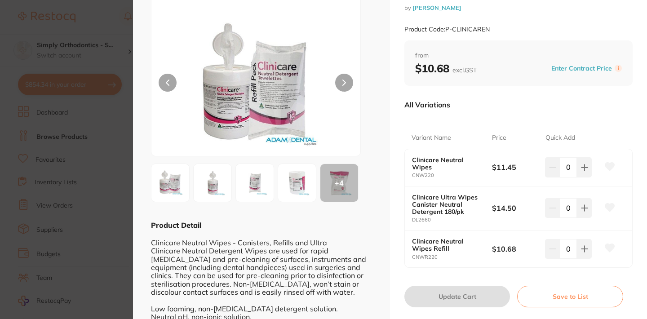
scroll to position [43, 0]
click at [583, 246] on icon at bounding box center [585, 248] width 6 height 6
type input "1"
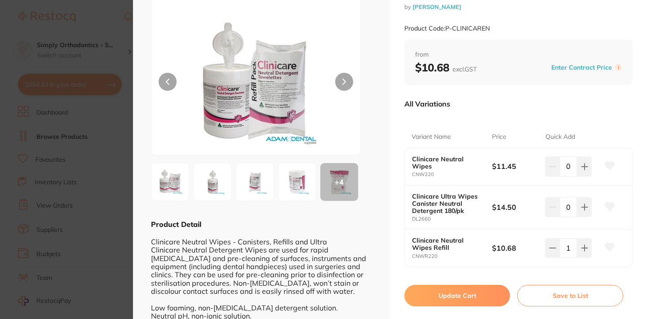
click at [459, 294] on button "Update Cart" at bounding box center [458, 296] width 106 height 22
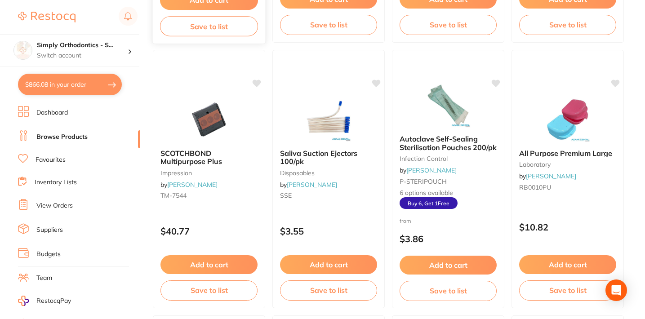
scroll to position [1417, 0]
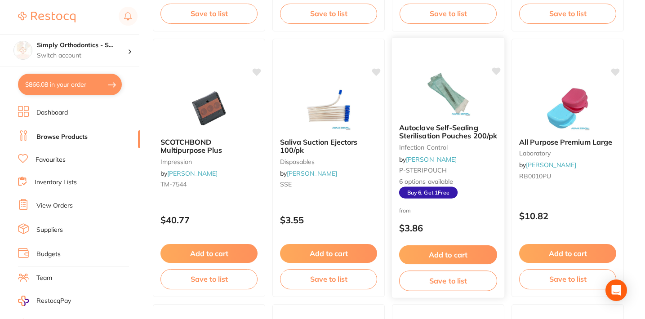
click at [497, 72] on icon at bounding box center [496, 71] width 9 height 8
click at [446, 137] on span "Autoclave Self-Sealing Sterilisation Pouches 200/pk" at bounding box center [448, 132] width 98 height 18
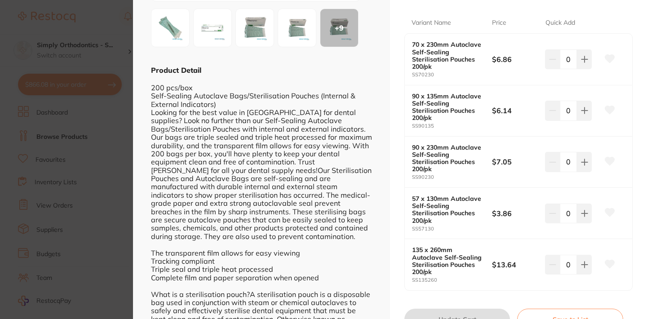
scroll to position [195, 0]
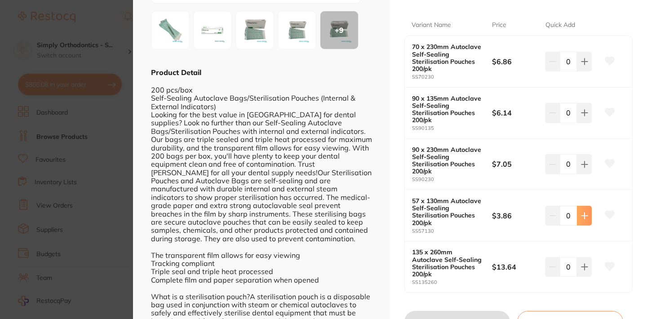
click at [582, 216] on button at bounding box center [584, 216] width 15 height 20
type input "1"
click at [584, 161] on icon at bounding box center [585, 164] width 6 height 6
type input "1"
click at [584, 113] on icon at bounding box center [584, 112] width 7 height 7
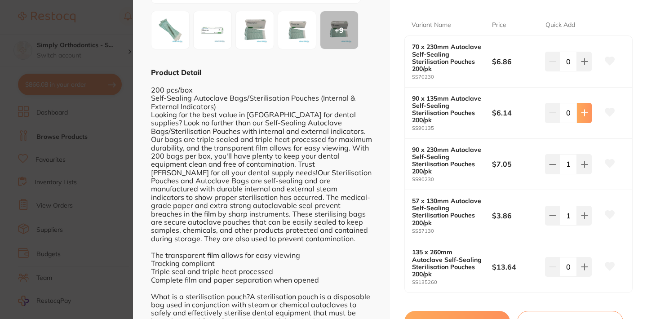
type input "1"
click at [583, 54] on button at bounding box center [584, 62] width 15 height 20
type input "1"
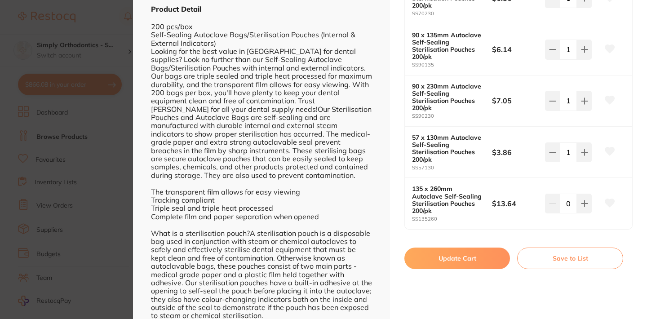
scroll to position [258, 0]
click at [466, 255] on button "Update Cart" at bounding box center [458, 259] width 106 height 22
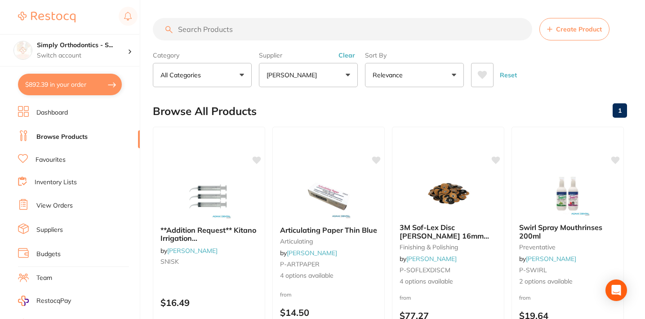
click at [100, 89] on button "$892.39 in your order" at bounding box center [70, 85] width 104 height 22
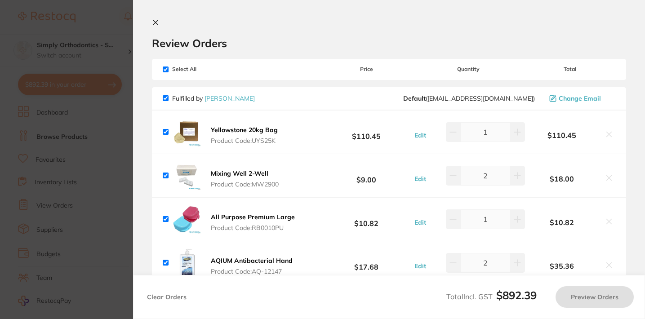
checkbox input "true"
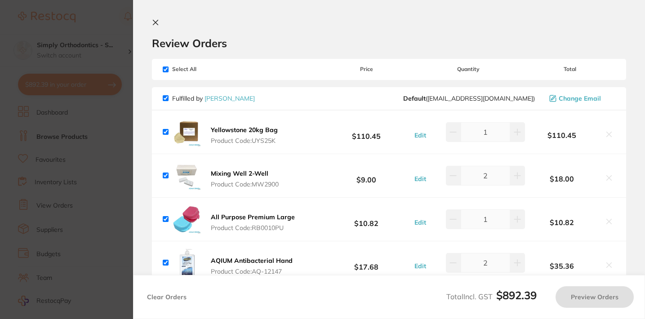
checkbox input "true"
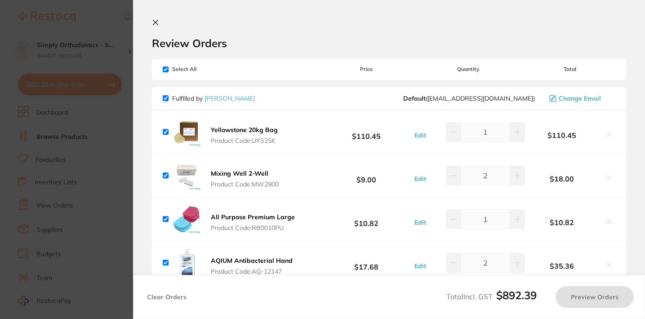
checkbox input "true"
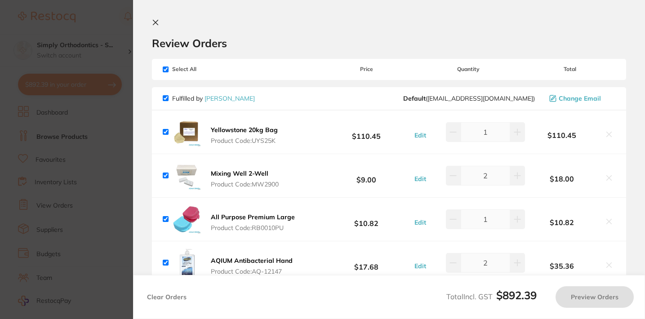
checkbox input "true"
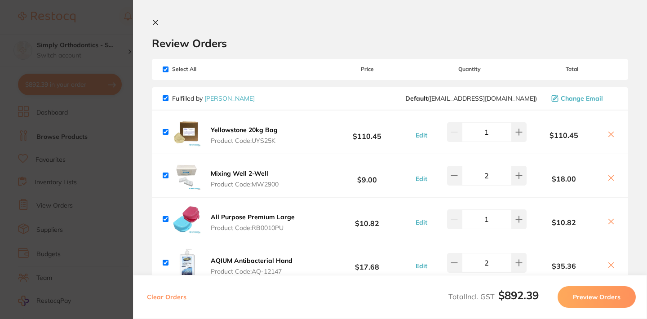
click at [157, 24] on icon at bounding box center [155, 22] width 5 height 5
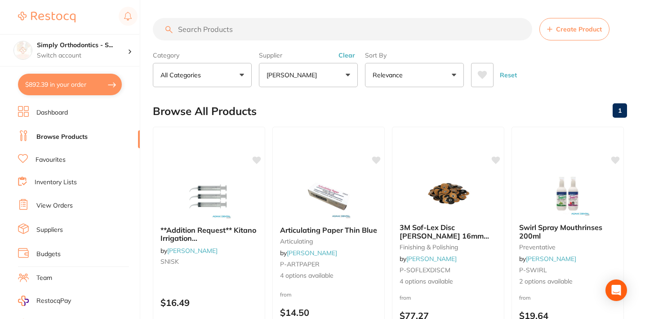
click at [60, 156] on link "Favourites" at bounding box center [51, 160] width 30 height 9
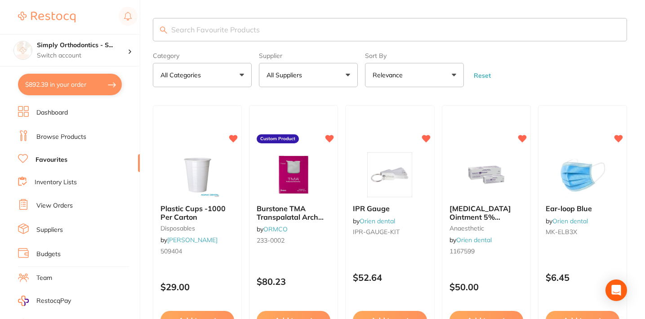
click at [331, 85] on button "All Suppliers" at bounding box center [308, 75] width 99 height 24
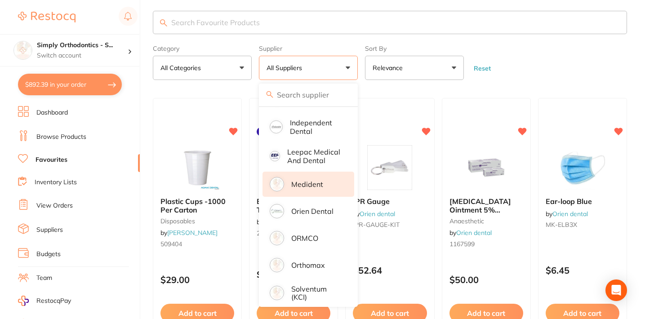
scroll to position [245, 0]
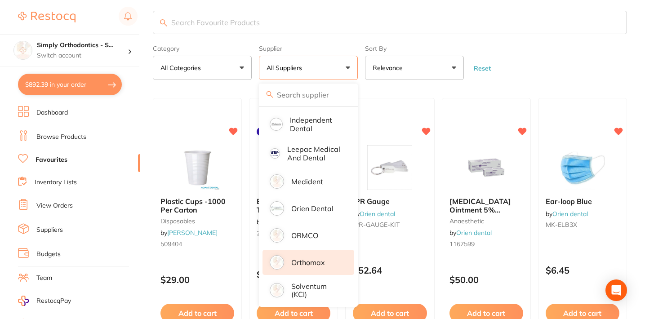
click at [302, 263] on li "Orthomax" at bounding box center [309, 262] width 92 height 25
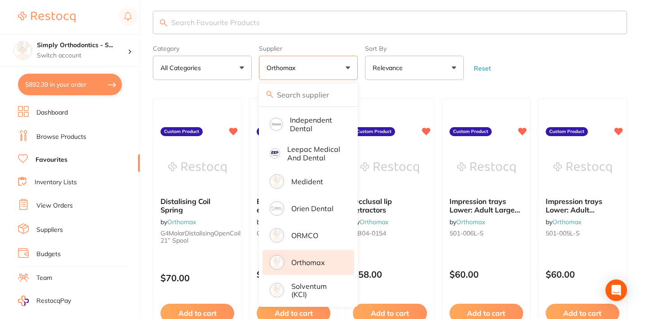
click at [544, 62] on form "Category All Categories All Categories No categories found Clear Category false…" at bounding box center [390, 60] width 474 height 39
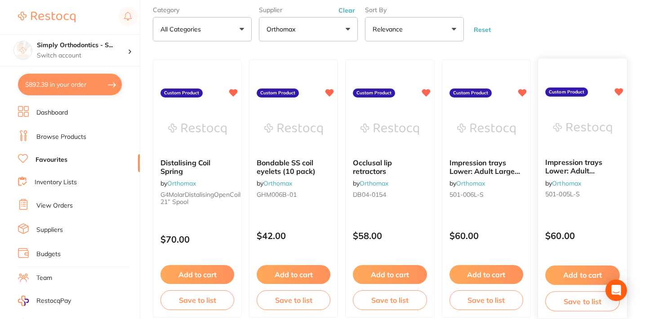
scroll to position [45, 0]
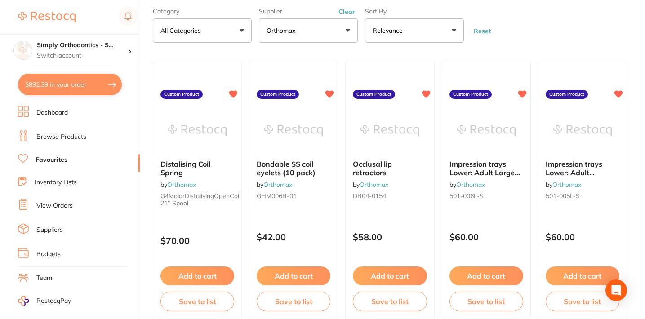
click at [351, 15] on button "Clear" at bounding box center [347, 12] width 22 height 8
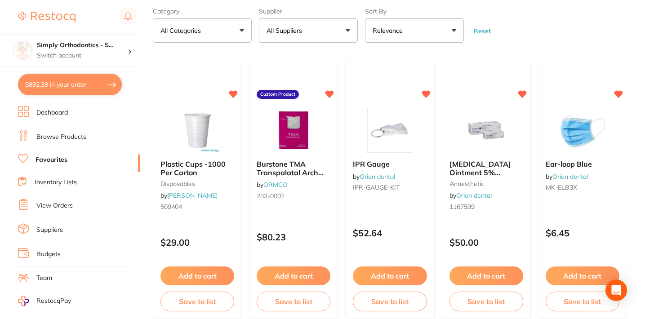
scroll to position [0, 0]
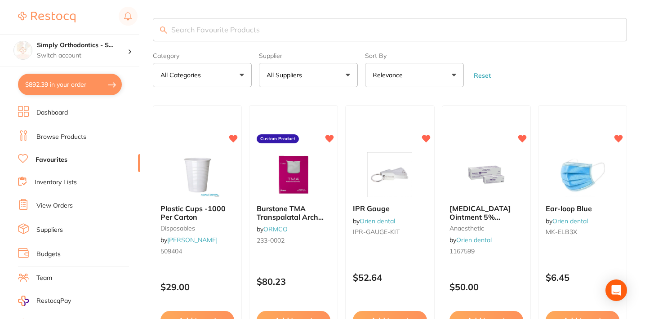
click at [302, 80] on p "All Suppliers" at bounding box center [286, 75] width 39 height 9
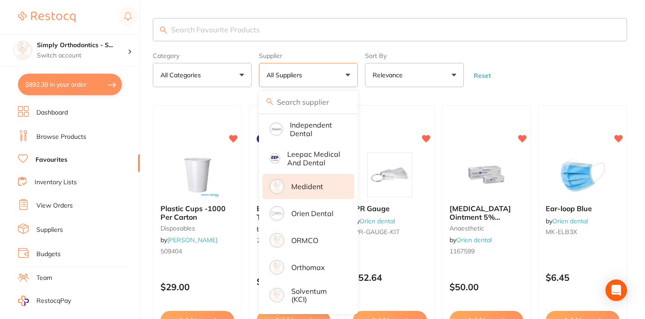
scroll to position [254, 0]
click at [290, 184] on li "Medident" at bounding box center [309, 186] width 92 height 25
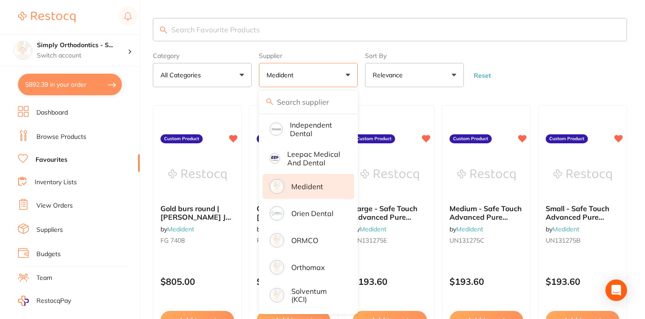
click at [546, 80] on form "Category All Categories All Categories No categories found Clear Category false…" at bounding box center [390, 68] width 474 height 39
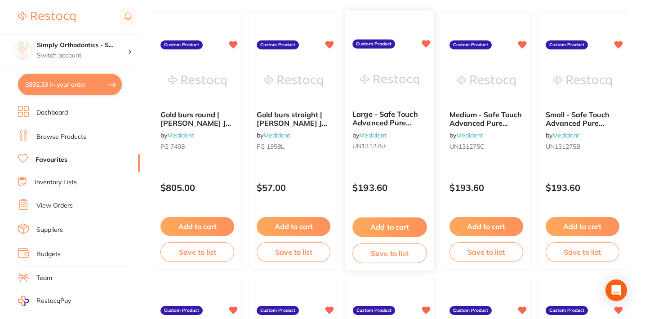
scroll to position [106, 0]
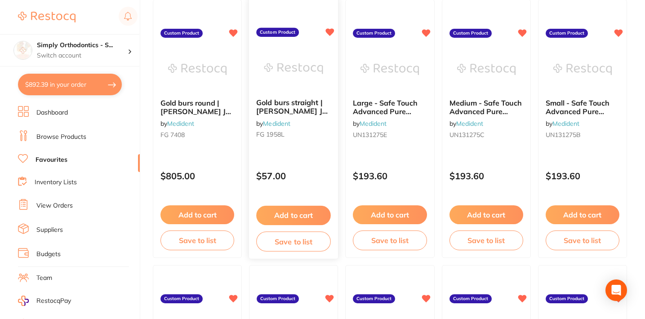
click at [275, 217] on button "Add to cart" at bounding box center [293, 215] width 75 height 19
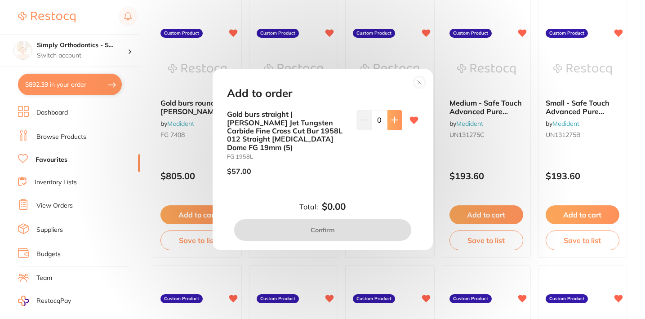
click at [391, 124] on icon at bounding box center [394, 119] width 7 height 7
type input "1"
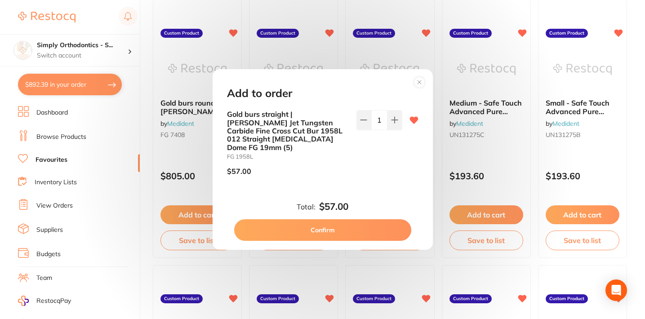
click at [417, 86] on circle at bounding box center [419, 82] width 10 height 10
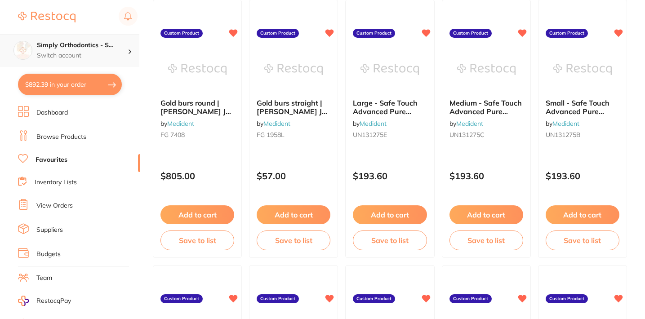
click at [78, 58] on p "Switch account" at bounding box center [82, 55] width 91 height 9
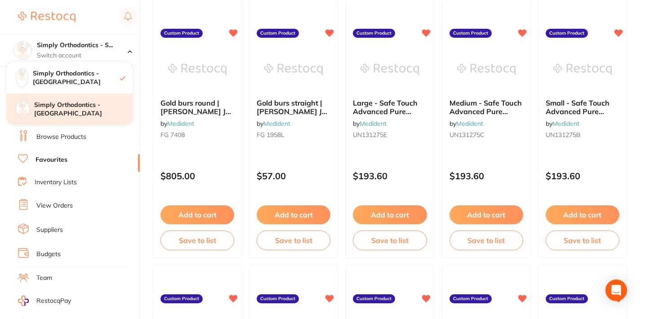
click at [56, 116] on h4 "Simply Orthodontics - [GEOGRAPHIC_DATA]" at bounding box center [83, 110] width 98 height 18
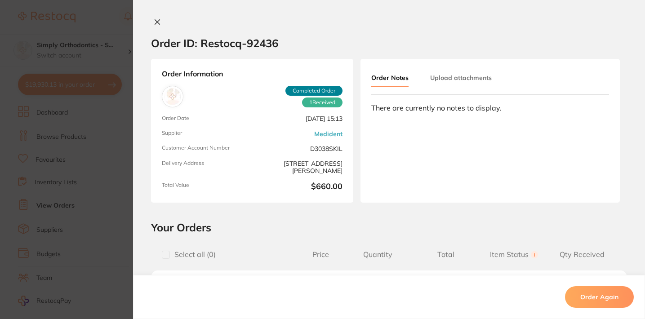
scroll to position [112, 0]
click at [156, 23] on icon at bounding box center [157, 22] width 5 height 5
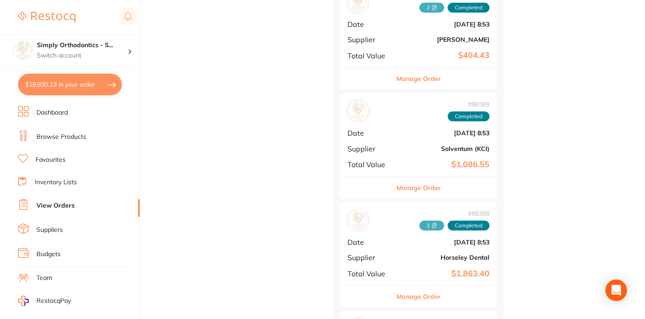
scroll to position [1609, 0]
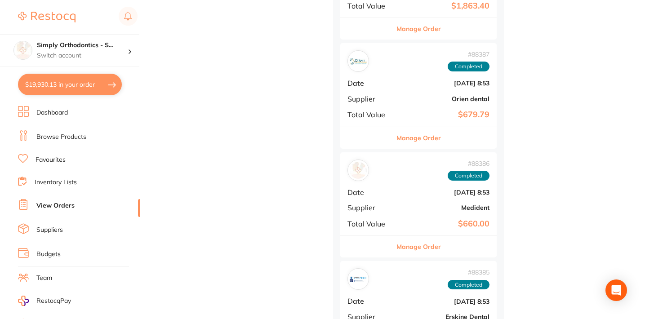
click at [420, 238] on button "Manage Order" at bounding box center [419, 247] width 45 height 22
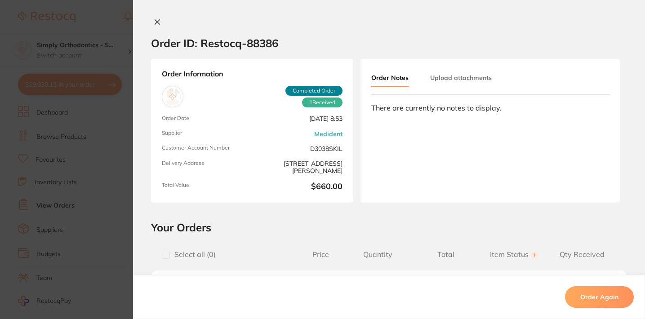
click at [155, 21] on icon at bounding box center [157, 21] width 7 height 7
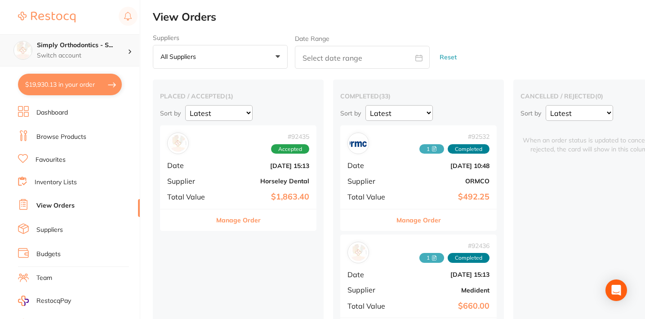
click at [99, 57] on p "Switch account" at bounding box center [82, 55] width 91 height 9
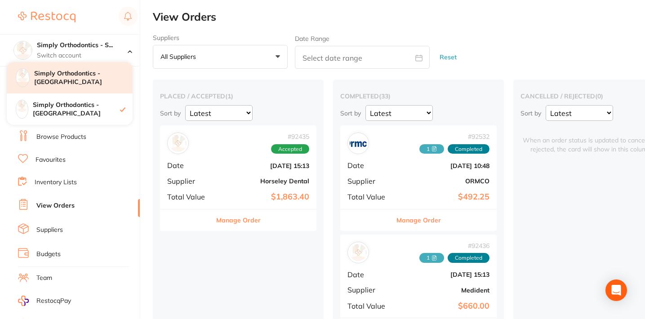
click at [101, 79] on h4 "Simply Orthodontics - [GEOGRAPHIC_DATA]" at bounding box center [83, 78] width 98 height 18
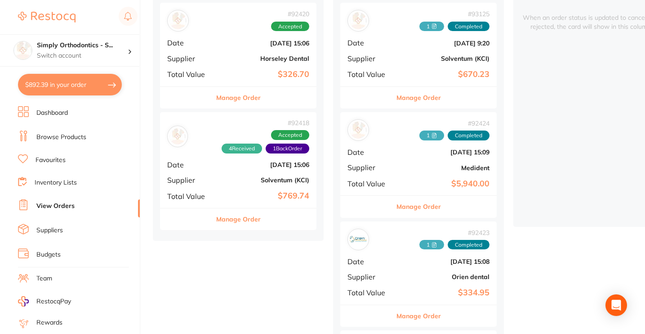
scroll to position [161, 0]
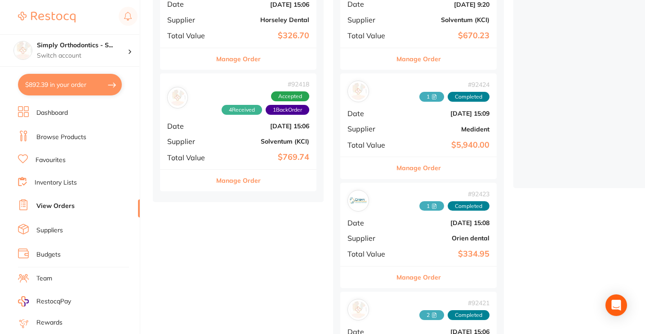
click at [414, 163] on button "Manage Order" at bounding box center [419, 168] width 45 height 22
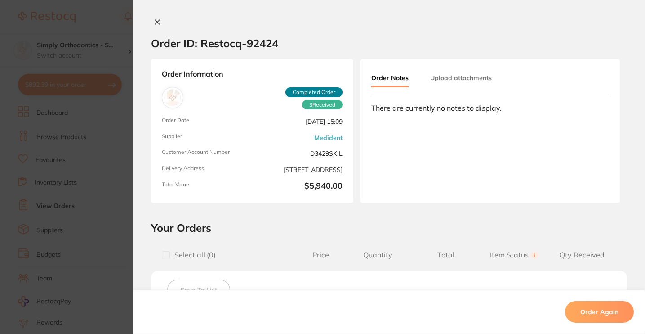
click at [155, 22] on icon at bounding box center [157, 22] width 5 height 5
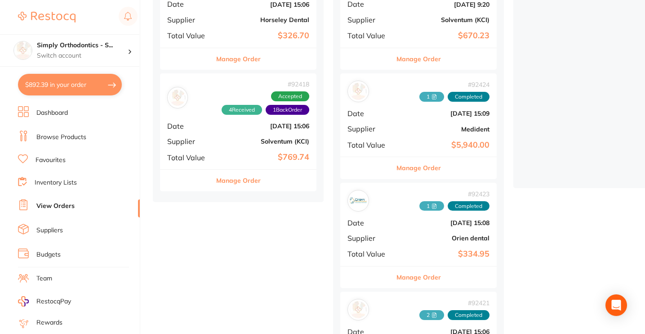
click at [58, 159] on link "Favourites" at bounding box center [51, 160] width 30 height 9
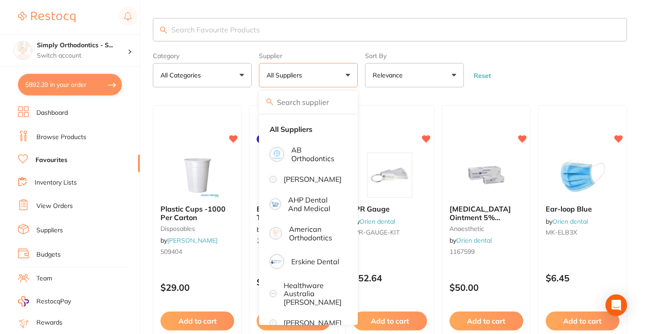
scroll to position [244, 0]
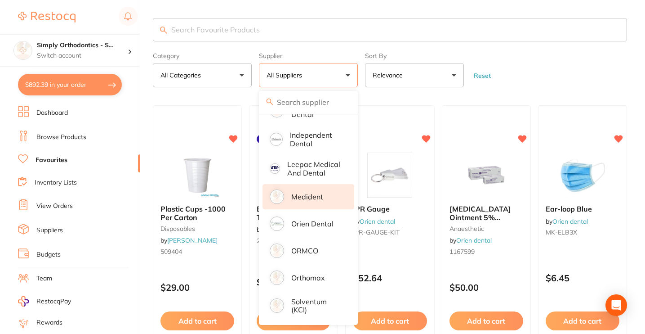
click at [312, 200] on p "Medident" at bounding box center [307, 196] width 32 height 8
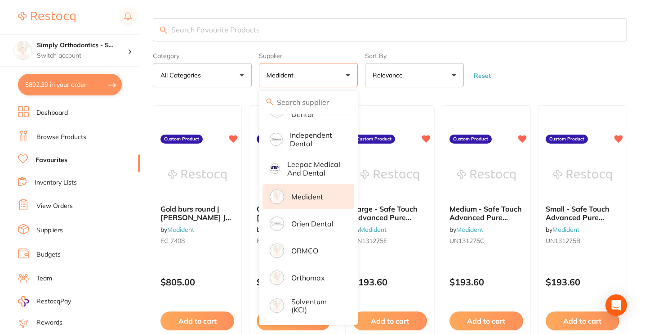
click at [547, 87] on form "Category All Categories All Categories No categories found Clear Category false…" at bounding box center [390, 68] width 474 height 39
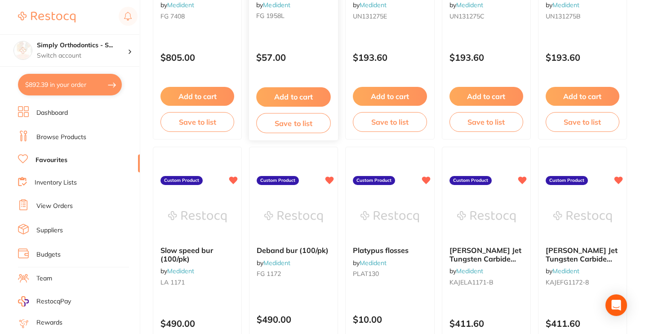
scroll to position [201, 0]
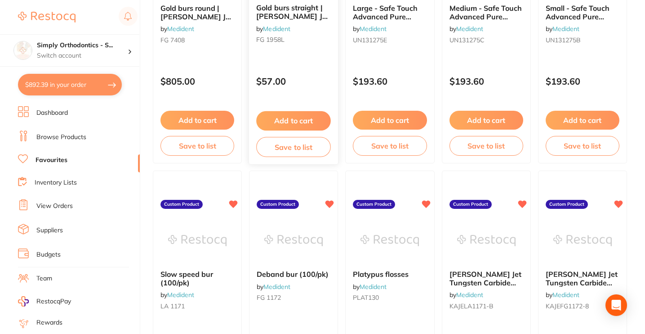
click at [292, 121] on button "Add to cart" at bounding box center [293, 120] width 75 height 19
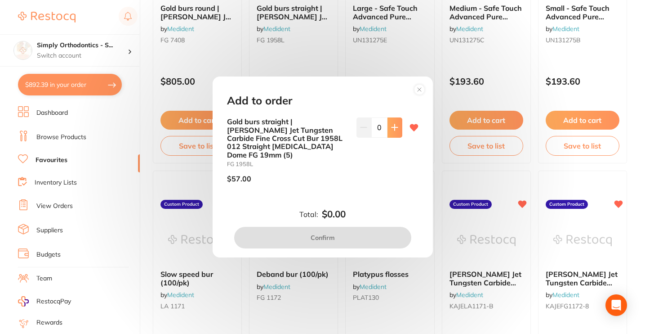
click at [396, 131] on icon at bounding box center [394, 127] width 7 height 7
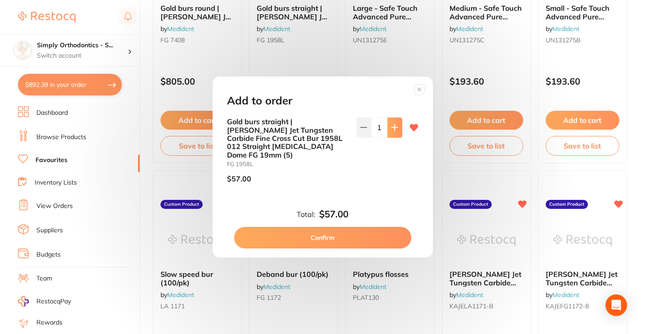
click at [394, 131] on icon at bounding box center [394, 127] width 7 height 7
type input "2"
click at [329, 231] on button "Confirm" at bounding box center [322, 238] width 177 height 22
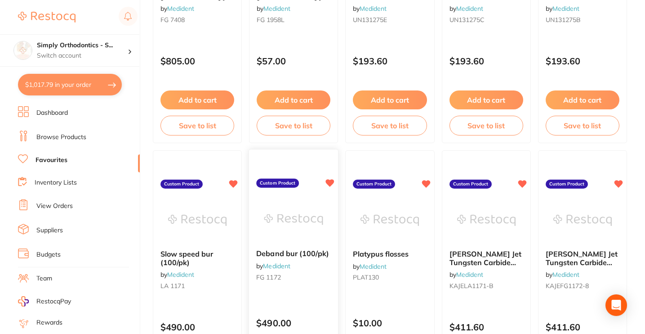
scroll to position [278, 0]
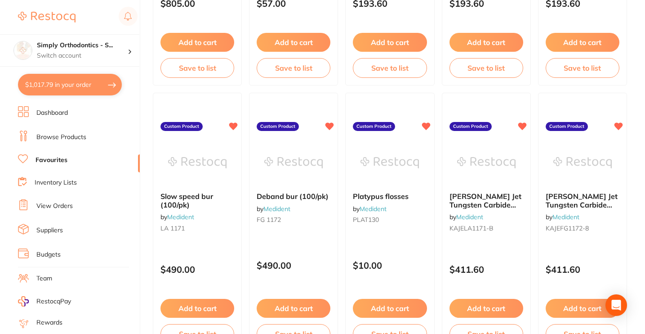
click at [76, 84] on button "$1,017.79 in your order" at bounding box center [70, 85] width 104 height 22
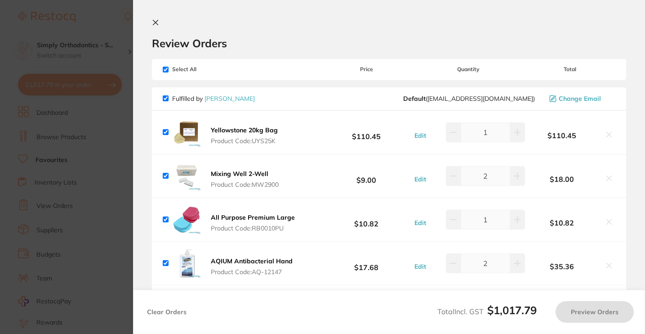
checkbox input "true"
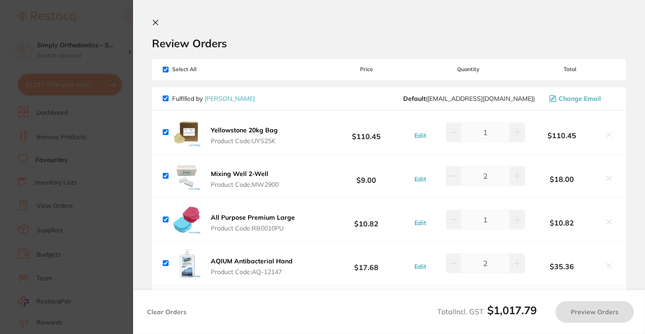
checkbox input "true"
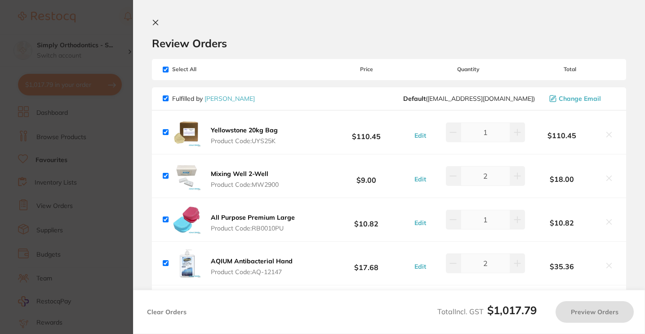
checkbox input "true"
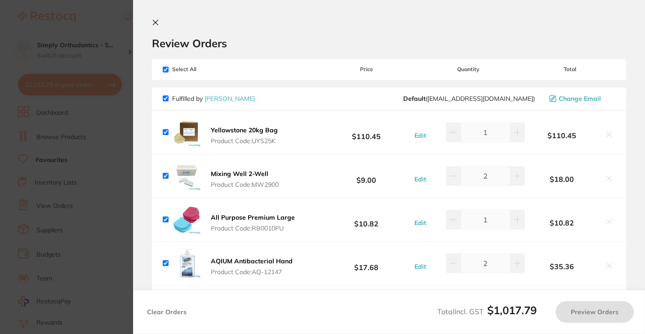
checkbox input "true"
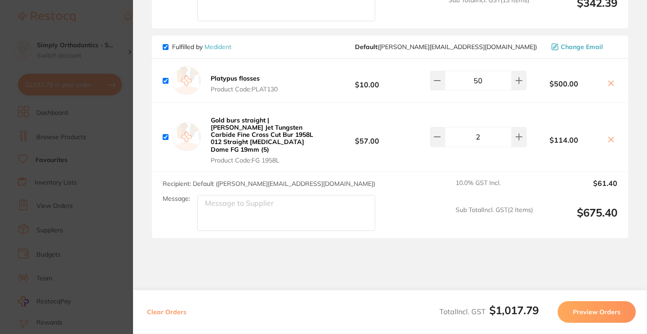
scroll to position [871, 0]
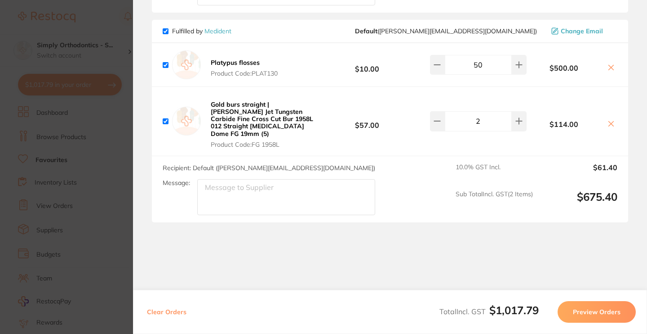
click at [267, 186] on textarea "Message:" at bounding box center [286, 197] width 178 height 36
type textarea "Deliver to [GEOGRAPHIC_DATA]"
click at [258, 181] on textarea "Deliver to [GEOGRAPHIC_DATA]" at bounding box center [286, 197] width 178 height 36
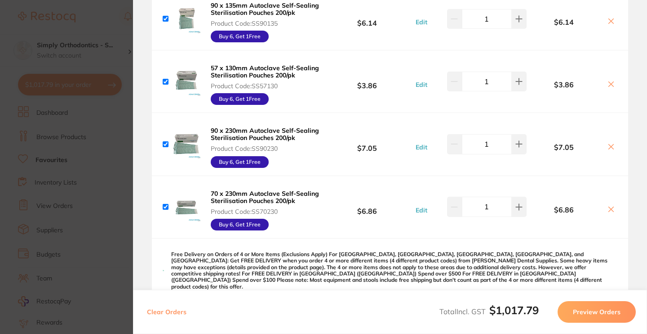
scroll to position [629, 0]
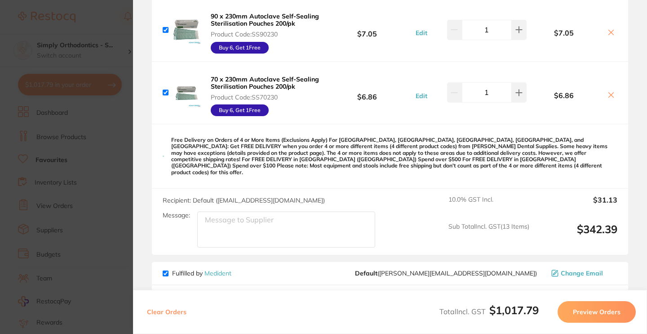
click at [246, 216] on textarea "Message:" at bounding box center [286, 229] width 178 height 36
paste textarea "Deliver to [GEOGRAPHIC_DATA]"
type textarea "Deliver to [GEOGRAPHIC_DATA]"
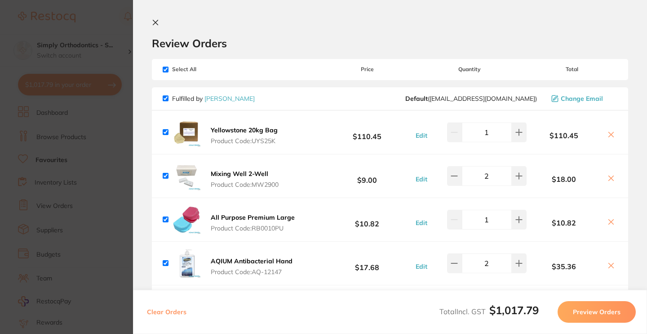
scroll to position [0, 0]
click at [156, 24] on icon at bounding box center [155, 22] width 7 height 7
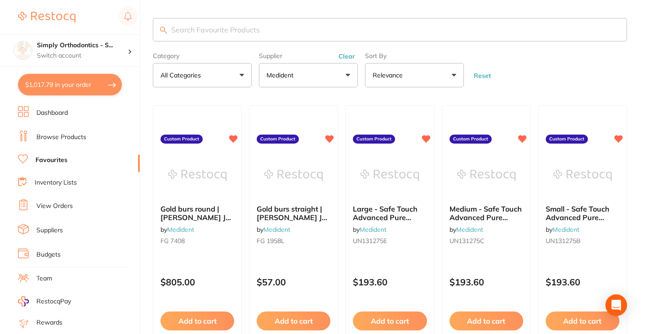
click at [348, 58] on button "Clear" at bounding box center [347, 56] width 22 height 8
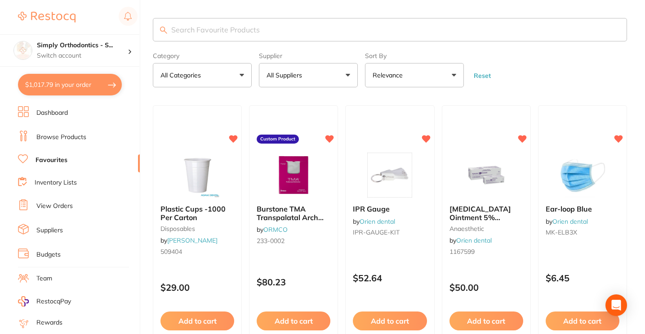
click at [68, 138] on link "Browse Products" at bounding box center [61, 137] width 50 height 9
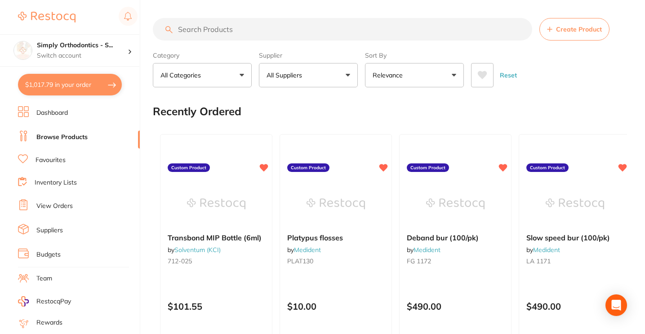
click at [217, 30] on input "search" at bounding box center [342, 29] width 379 height 22
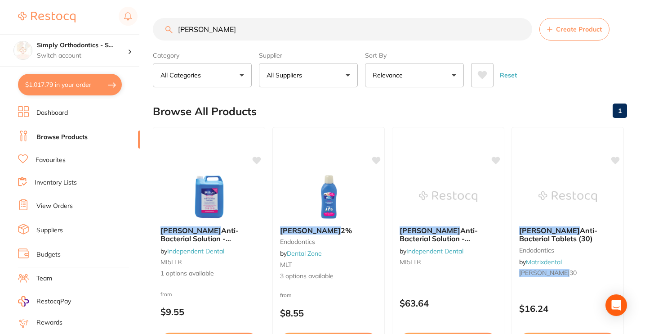
type input "milton"
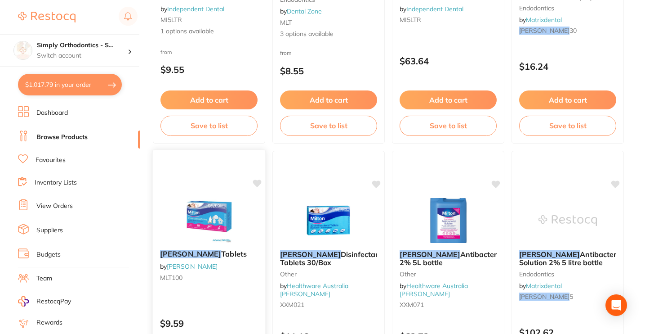
scroll to position [273, 0]
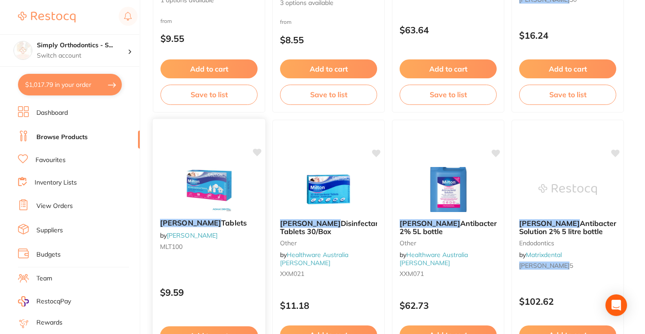
click at [180, 221] on em "Milton" at bounding box center [190, 222] width 61 height 9
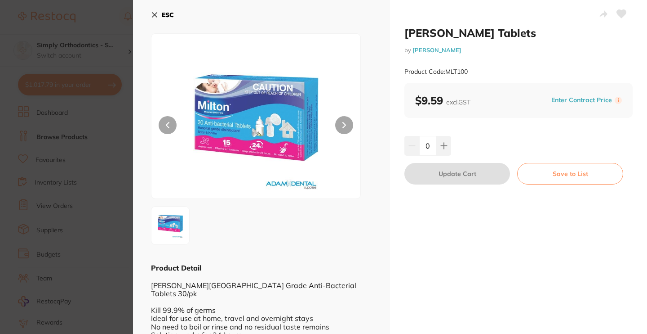
click at [622, 13] on icon at bounding box center [621, 14] width 9 height 8
click at [156, 13] on icon at bounding box center [154, 15] width 5 height 5
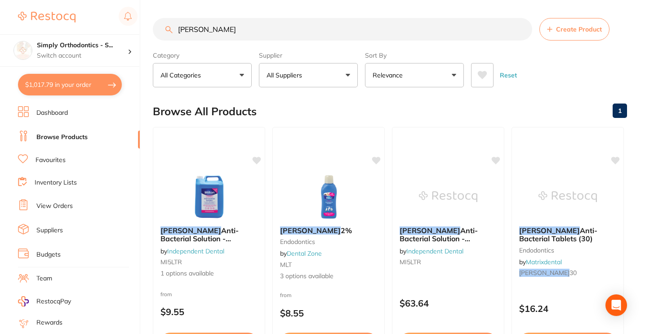
click at [50, 159] on link "Favourites" at bounding box center [51, 160] width 30 height 9
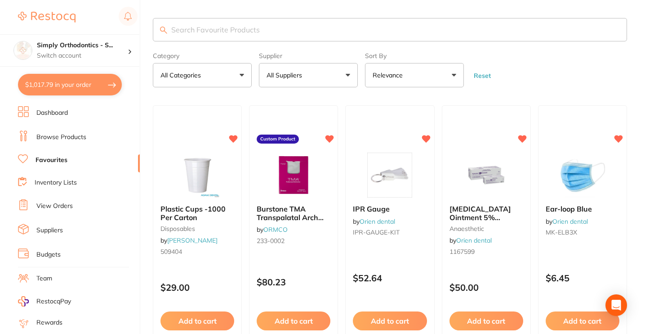
click at [312, 76] on button "All Suppliers" at bounding box center [308, 75] width 99 height 24
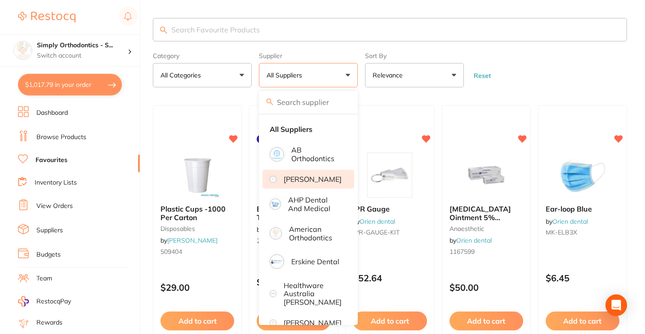
click at [292, 183] on p "[PERSON_NAME]" at bounding box center [313, 179] width 58 height 8
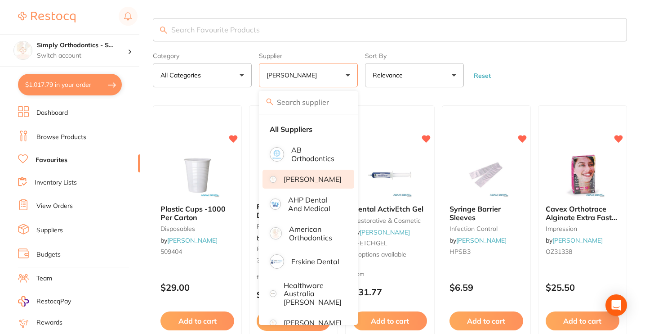
click at [522, 79] on form "Category All Categories All Categories articulating disposables impression infe…" at bounding box center [390, 68] width 474 height 39
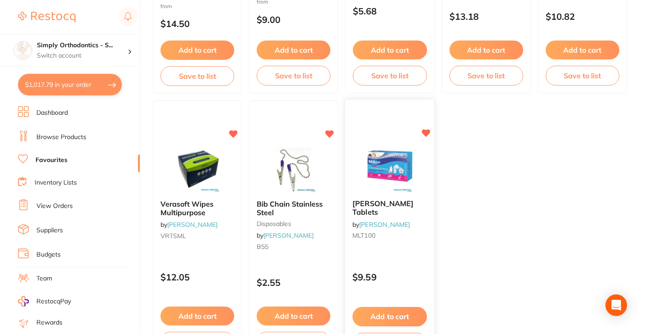
scroll to position [1087, 0]
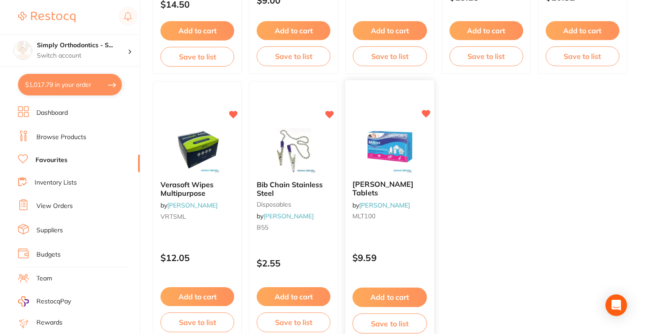
click at [383, 294] on button "Add to cart" at bounding box center [390, 296] width 75 height 19
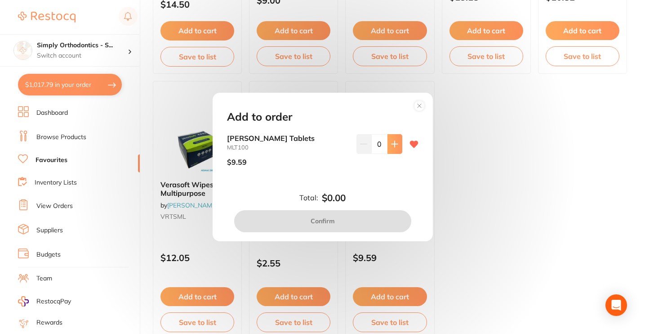
click at [394, 143] on icon at bounding box center [394, 143] width 7 height 7
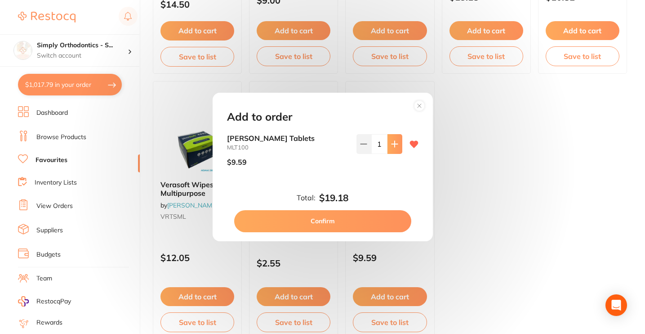
type input "2"
click at [314, 223] on button "Confirm" at bounding box center [322, 221] width 177 height 22
checkbox input "false"
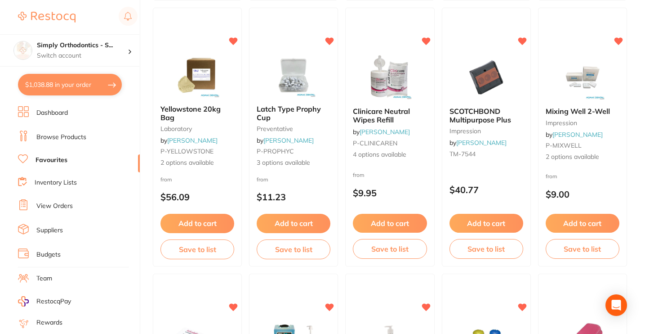
scroll to position [0, 0]
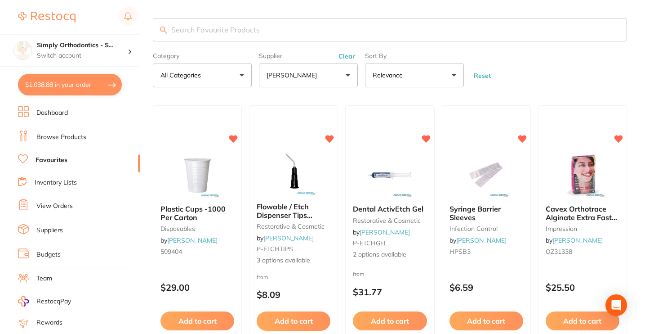
click at [344, 58] on button "Clear" at bounding box center [347, 56] width 22 height 8
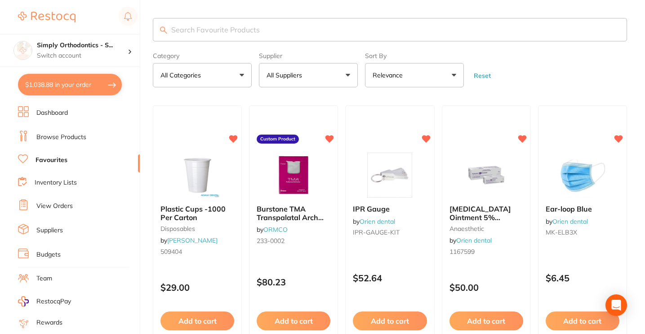
click at [294, 86] on button "All Suppliers" at bounding box center [308, 75] width 99 height 24
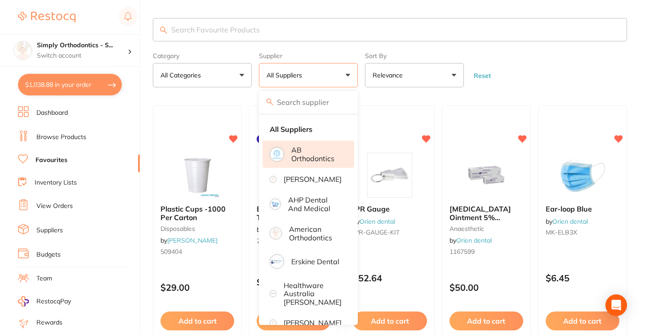
scroll to position [74, 0]
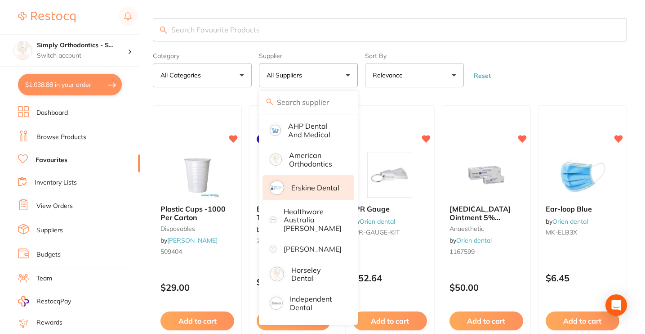
click at [306, 200] on li "Erskine Dental" at bounding box center [309, 187] width 92 height 25
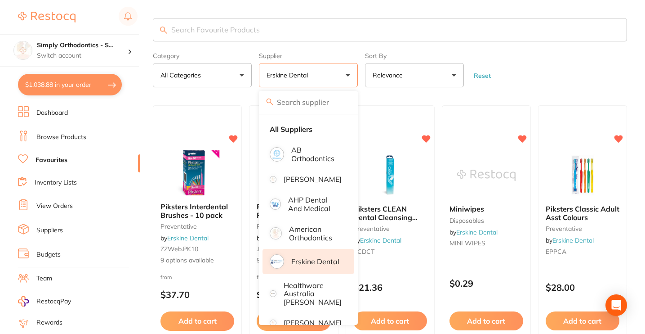
click at [542, 87] on form "Category All Categories All Categories disposables preventative Clear Category …" at bounding box center [390, 68] width 474 height 39
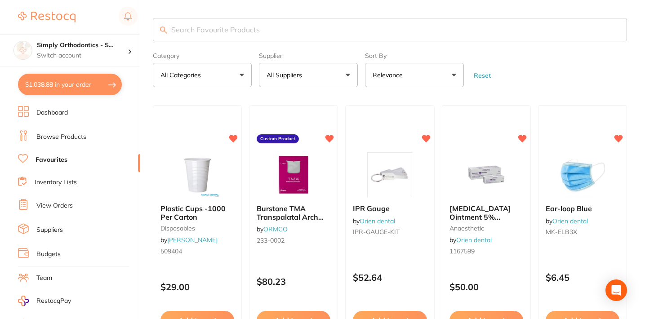
click at [312, 76] on button "All Suppliers" at bounding box center [308, 75] width 99 height 24
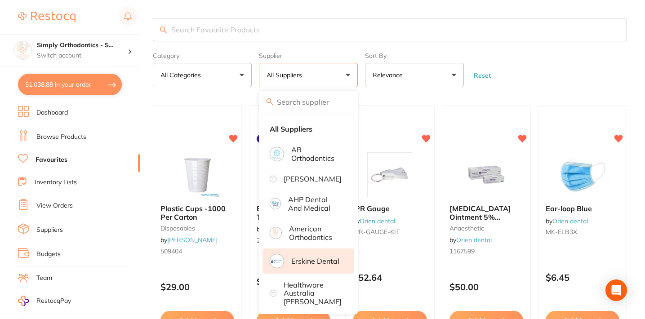
click at [299, 265] on p "Erskine Dental" at bounding box center [315, 261] width 48 height 8
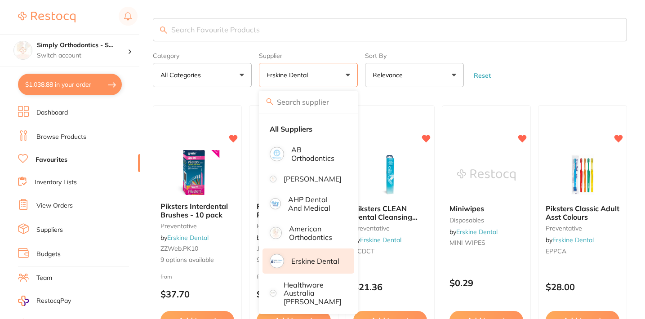
click at [536, 82] on form "Category All Categories All Categories disposables preventative Clear Category …" at bounding box center [390, 68] width 474 height 39
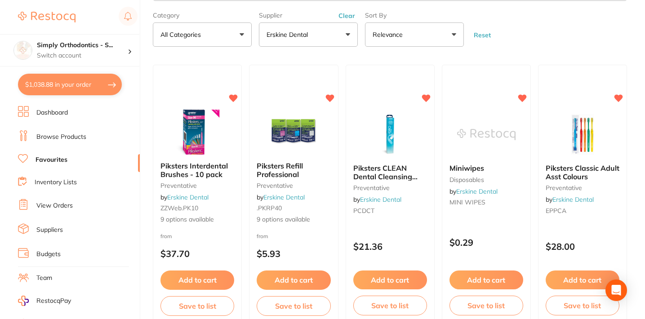
scroll to position [50, 0]
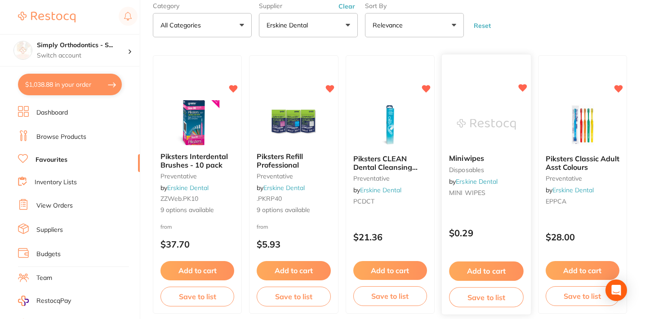
click at [475, 271] on button "Add to cart" at bounding box center [486, 271] width 75 height 19
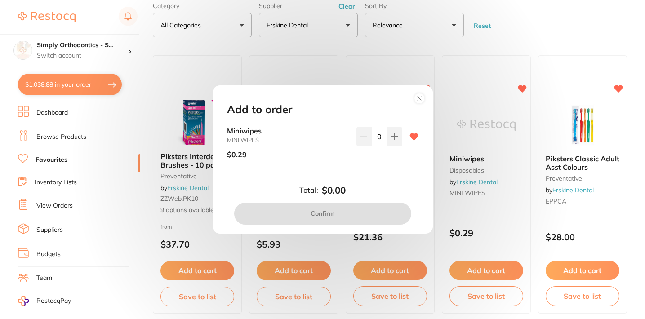
click at [373, 136] on input "0" at bounding box center [379, 137] width 16 height 20
type input "200"
click at [309, 157] on div "$0.29" at bounding box center [288, 154] width 122 height 22
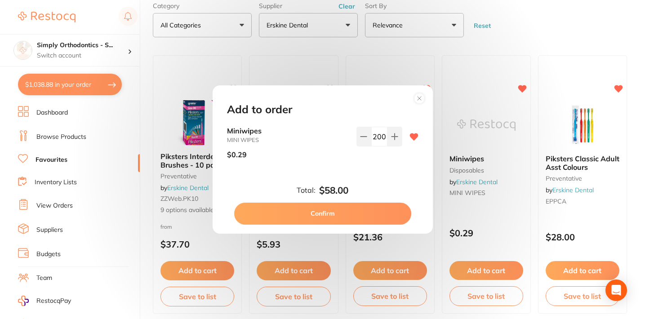
click at [314, 214] on button "Confirm" at bounding box center [322, 214] width 177 height 22
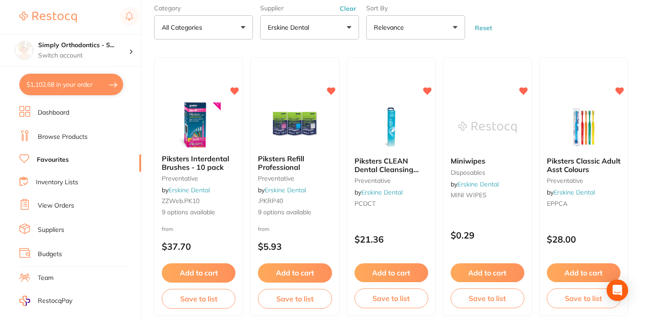
scroll to position [0, 0]
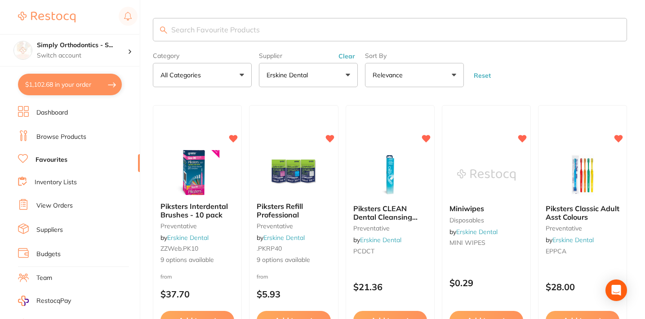
click at [68, 82] on button "$1,102.68 in your order" at bounding box center [70, 85] width 104 height 22
checkbox input "true"
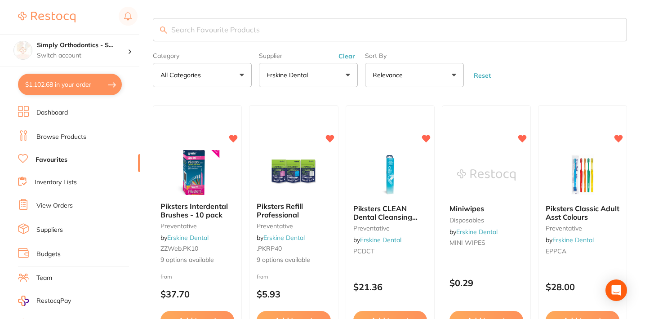
checkbox input "true"
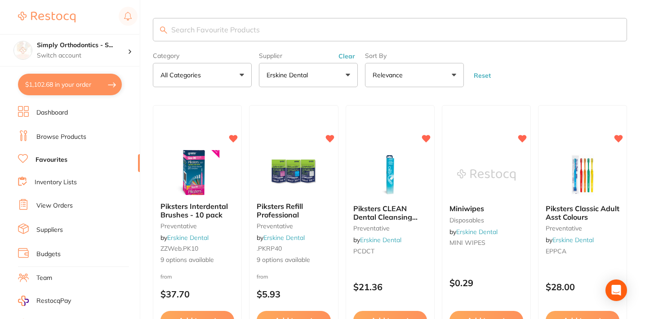
checkbox input "true"
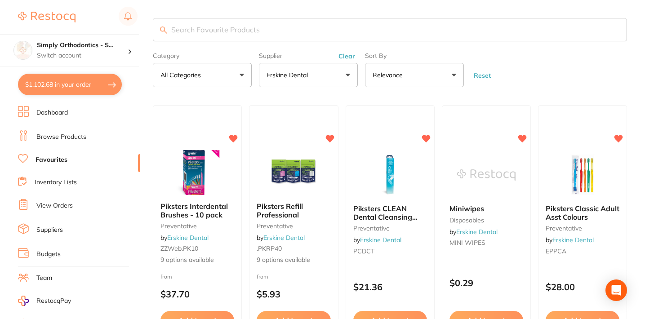
checkbox input "true"
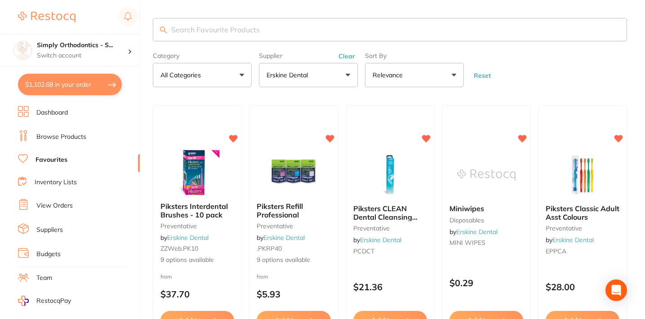
checkbox input "true"
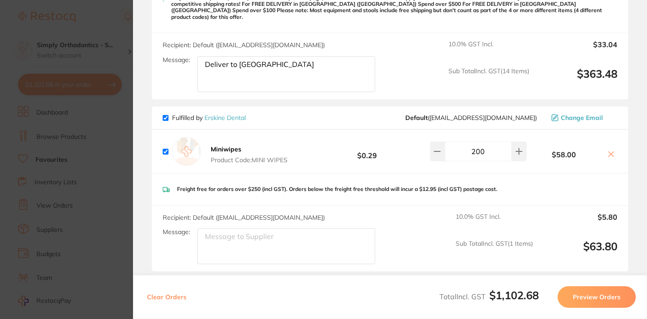
scroll to position [828, 0]
click at [472, 151] on input "200" at bounding box center [478, 152] width 67 height 20
click at [474, 151] on input "200" at bounding box center [478, 152] width 67 height 20
type input "300"
click at [496, 169] on div "Miniwipes Product Code: MINI WIPES $0.29 300 $87.00" at bounding box center [390, 151] width 477 height 43
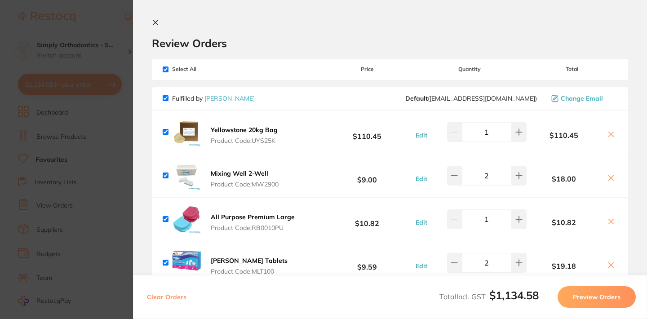
scroll to position [0, 0]
click at [156, 22] on icon at bounding box center [155, 22] width 5 height 5
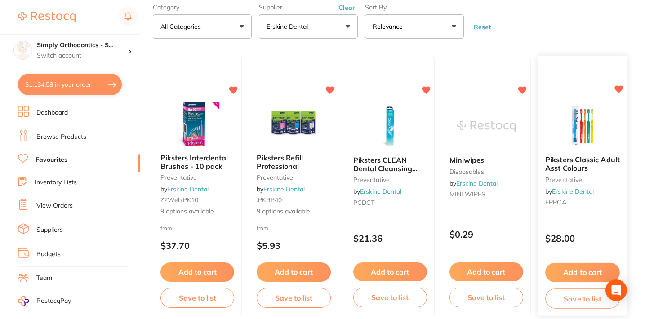
scroll to position [49, 0]
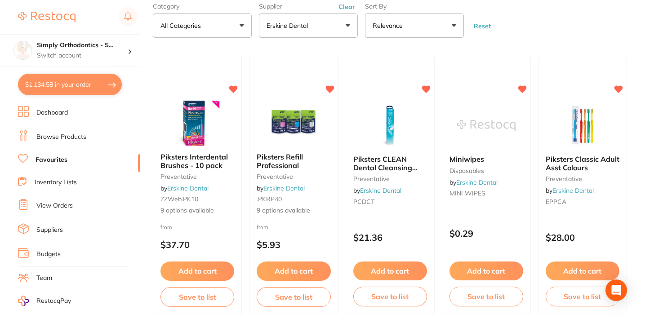
click at [346, 8] on button "Clear" at bounding box center [347, 7] width 22 height 8
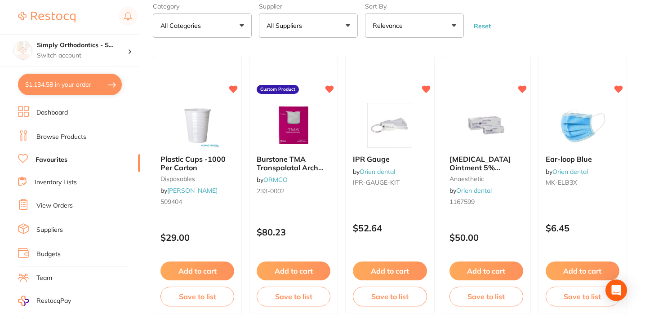
click at [335, 27] on button "All Suppliers" at bounding box center [308, 25] width 99 height 24
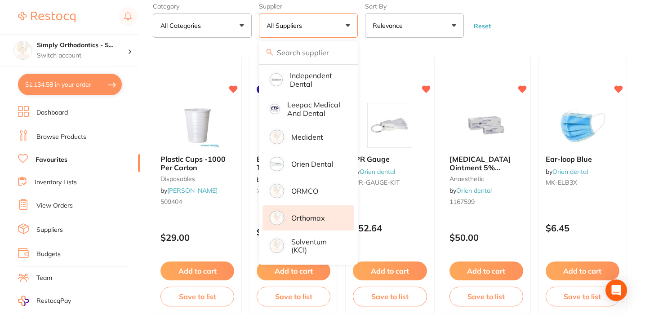
scroll to position [254, 0]
click at [300, 220] on p "Orthomax" at bounding box center [308, 218] width 34 height 8
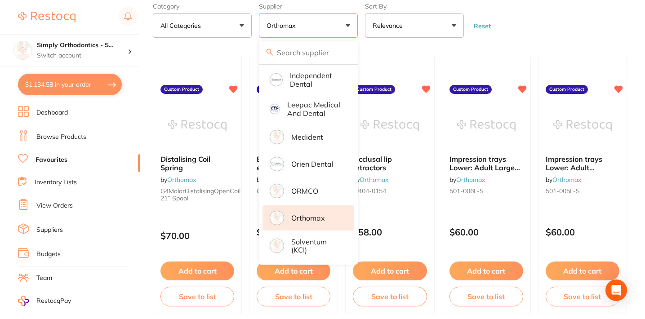
click at [498, 30] on form "Category All Categories All Categories No categories found Clear Category false…" at bounding box center [390, 18] width 474 height 39
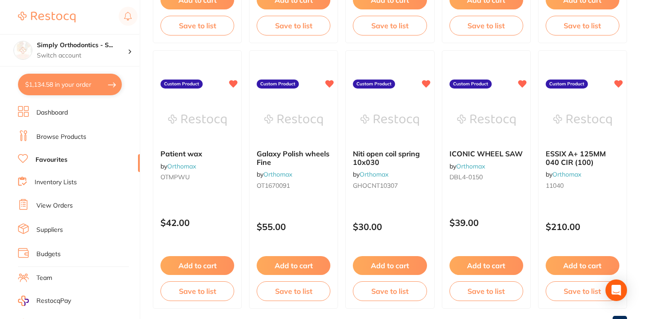
scroll to position [1124, 0]
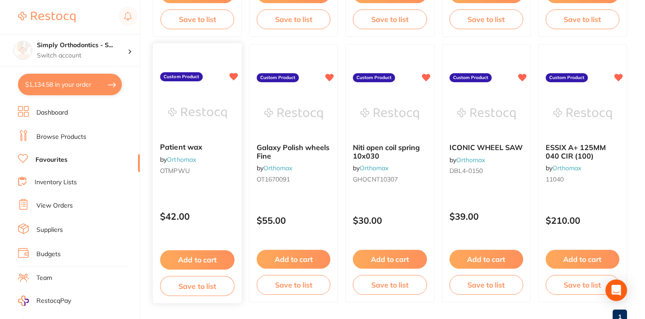
click at [192, 263] on button "Add to cart" at bounding box center [197, 259] width 75 height 19
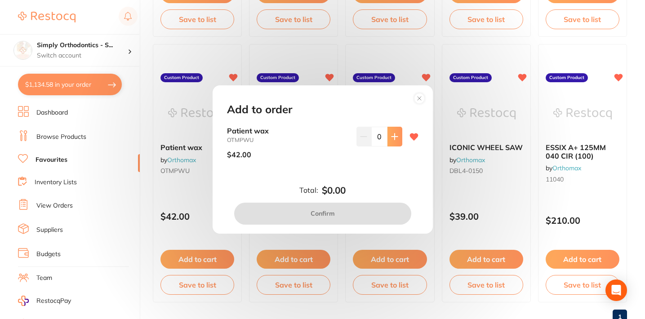
click at [394, 139] on icon at bounding box center [394, 136] width 7 height 7
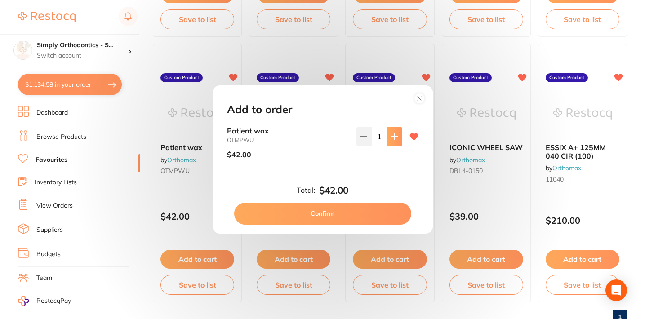
click at [394, 139] on icon at bounding box center [394, 136] width 7 height 7
type input "2"
click at [339, 215] on button "Confirm" at bounding box center [322, 214] width 177 height 22
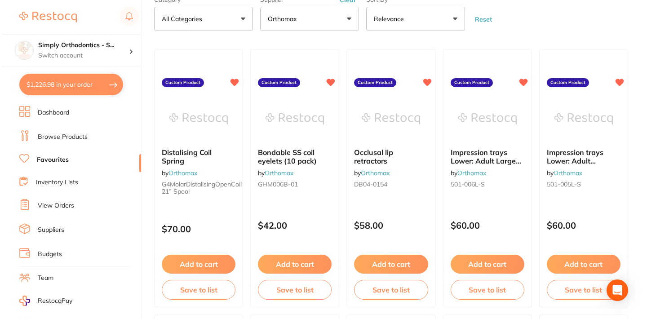
scroll to position [0, 0]
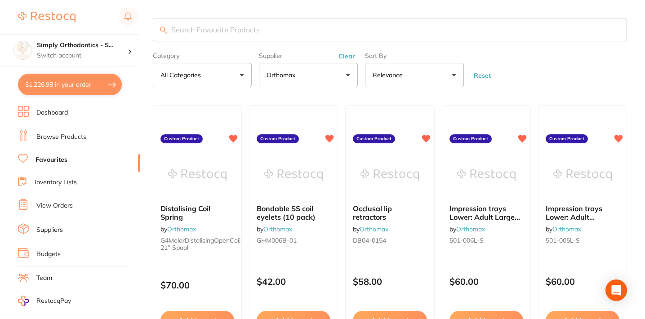
click at [79, 90] on button "$1,226.98 in your order" at bounding box center [70, 85] width 104 height 22
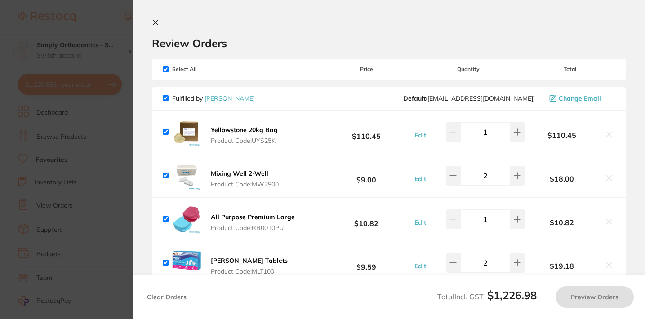
checkbox input "true"
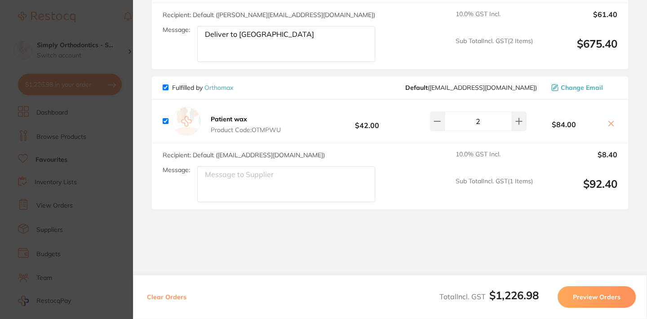
scroll to position [1239, 0]
click at [516, 122] on button at bounding box center [519, 122] width 15 height 20
click at [432, 122] on button at bounding box center [437, 122] width 15 height 20
type input "2"
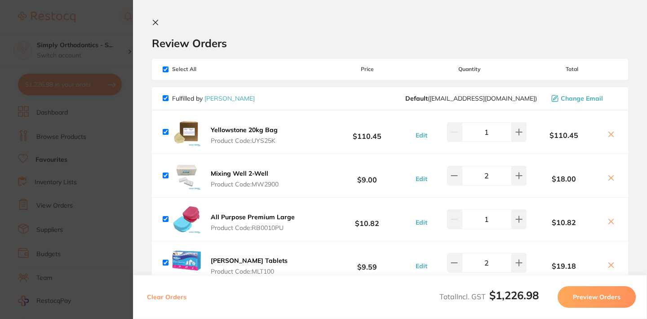
scroll to position [0, 0]
click at [156, 22] on icon at bounding box center [155, 22] width 5 height 5
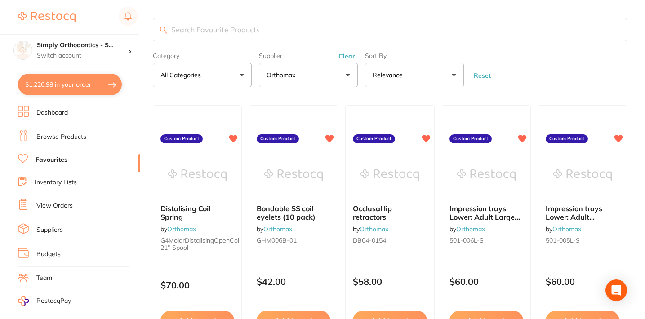
click at [351, 56] on button "Clear" at bounding box center [347, 56] width 22 height 8
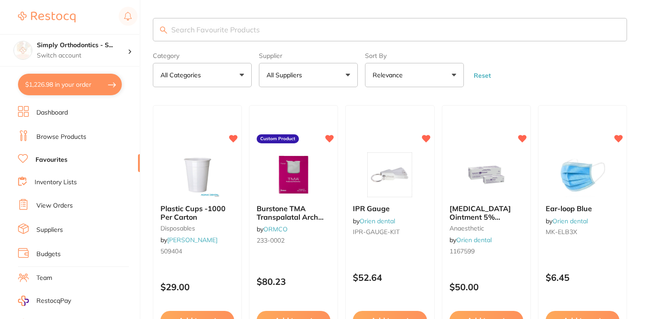
click at [333, 84] on button "All Suppliers" at bounding box center [308, 75] width 99 height 24
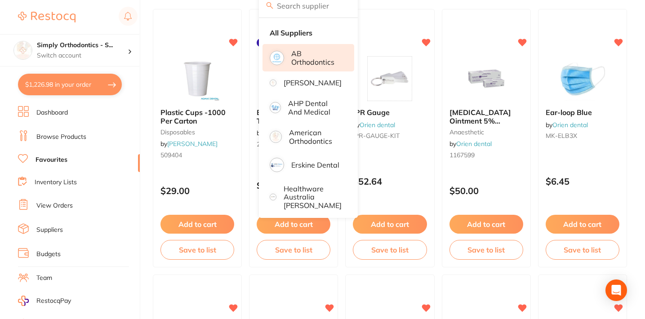
click at [310, 66] on p "AB Orthodontics" at bounding box center [316, 57] width 50 height 17
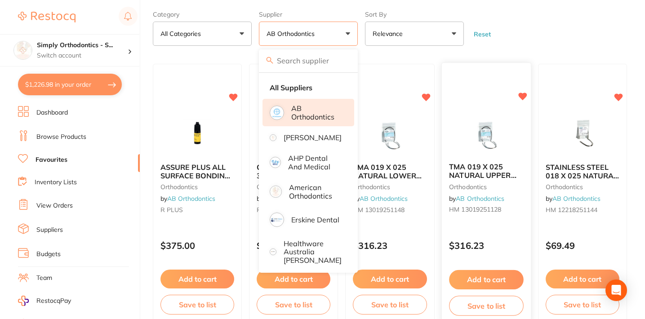
scroll to position [38, 0]
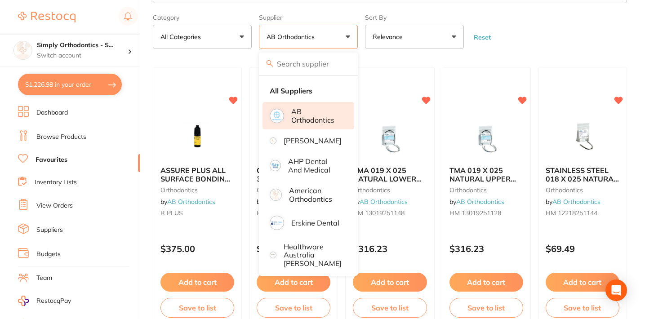
click at [526, 37] on form "Category All Categories All Categories orthodontics Clear Category false All Ca…" at bounding box center [390, 29] width 474 height 39
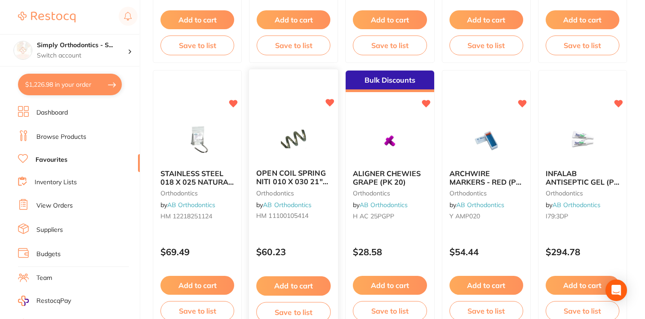
scroll to position [0, 0]
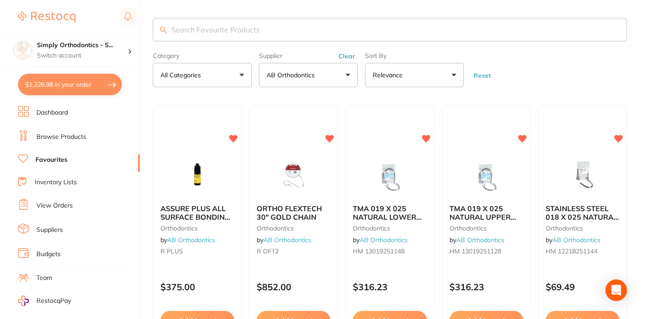
click at [346, 58] on button "Clear" at bounding box center [347, 56] width 22 height 8
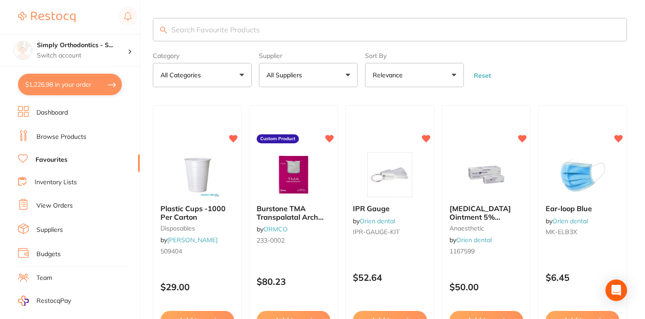
click at [314, 78] on button "All Suppliers" at bounding box center [308, 75] width 99 height 24
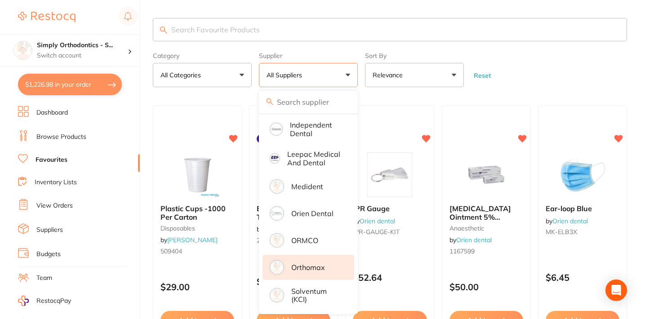
scroll to position [254, 0]
click at [313, 266] on p "Orthomax" at bounding box center [308, 267] width 34 height 8
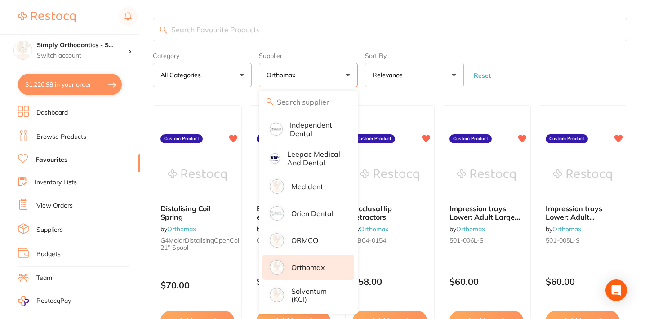
click at [542, 75] on form "Category All Categories All Categories No categories found Clear Category false…" at bounding box center [390, 68] width 474 height 39
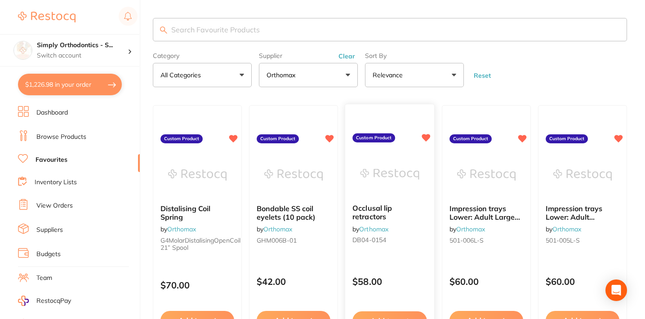
scroll to position [1, 0]
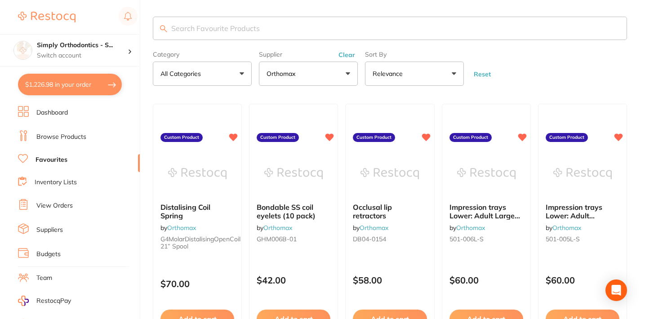
click at [348, 55] on button "Clear" at bounding box center [347, 55] width 22 height 8
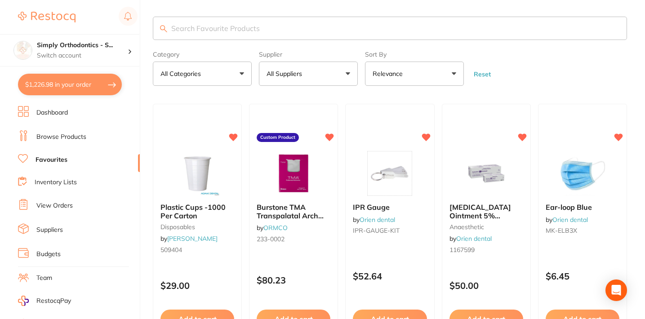
click at [329, 70] on button "All Suppliers" at bounding box center [308, 74] width 99 height 24
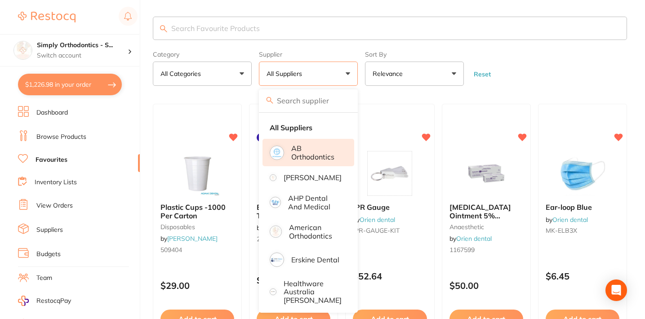
scroll to position [0, 0]
click at [315, 157] on p "AB Orthodontics" at bounding box center [316, 152] width 50 height 17
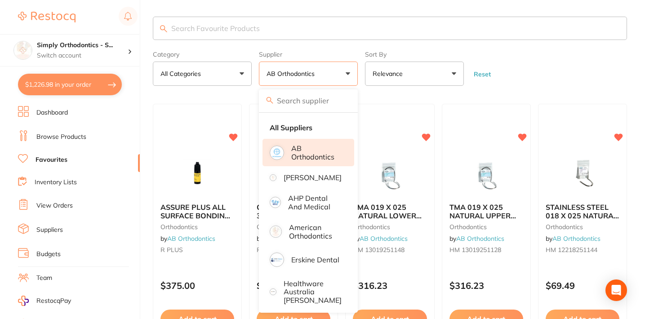
click at [515, 76] on form "Category All Categories All Categories orthodontics Clear Category false All Ca…" at bounding box center [390, 66] width 474 height 39
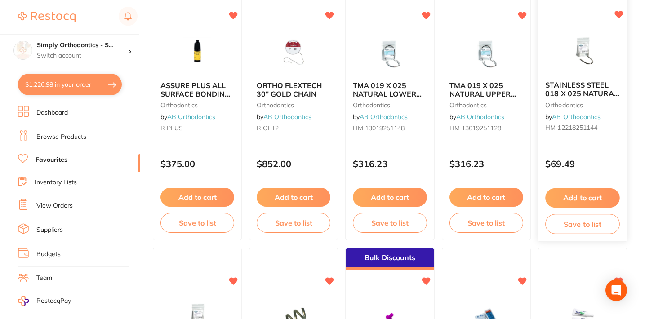
scroll to position [125, 0]
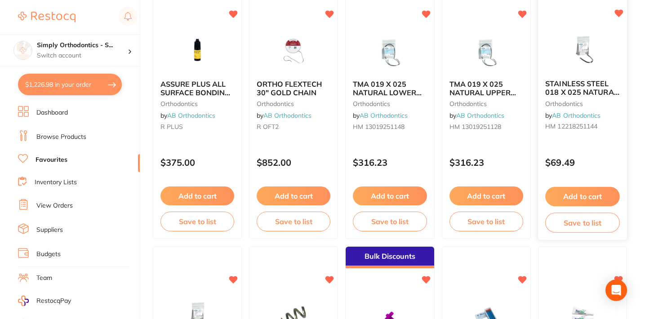
click at [569, 196] on button "Add to cart" at bounding box center [582, 196] width 75 height 19
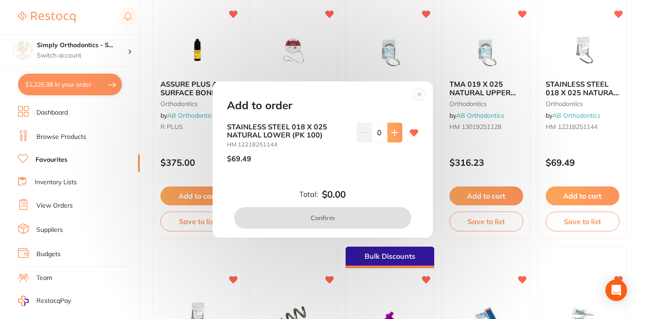
click at [392, 136] on icon at bounding box center [394, 132] width 7 height 7
type input "1"
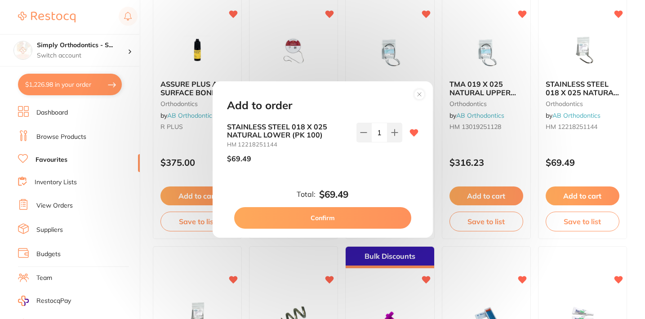
click at [327, 217] on button "Confirm" at bounding box center [322, 218] width 177 height 22
checkbox input "false"
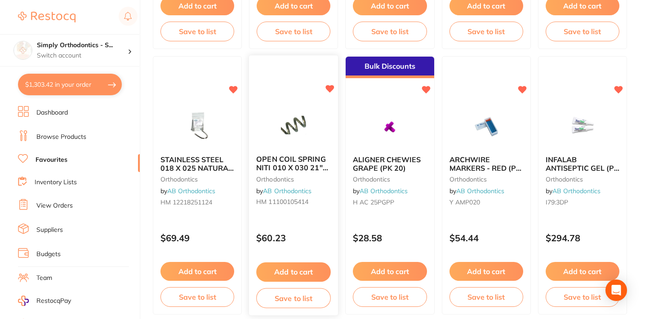
scroll to position [315, 0]
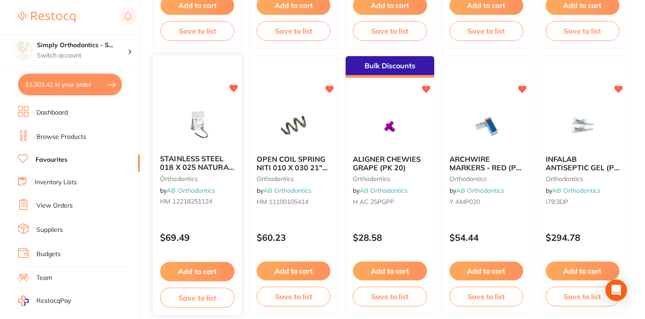
click at [186, 275] on button "Add to cart" at bounding box center [197, 271] width 75 height 19
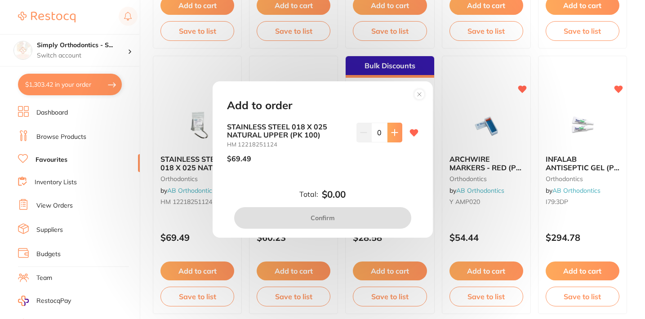
click at [391, 135] on icon at bounding box center [394, 132] width 7 height 7
type input "1"
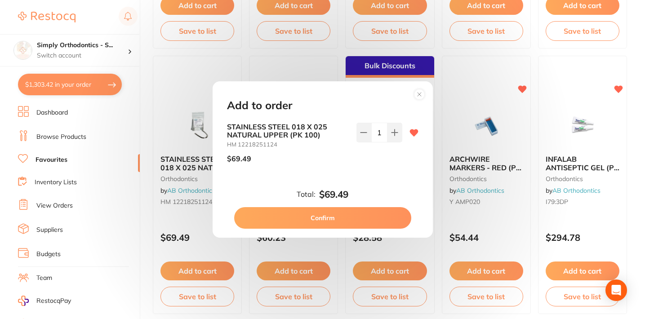
click at [320, 220] on button "Confirm" at bounding box center [322, 218] width 177 height 22
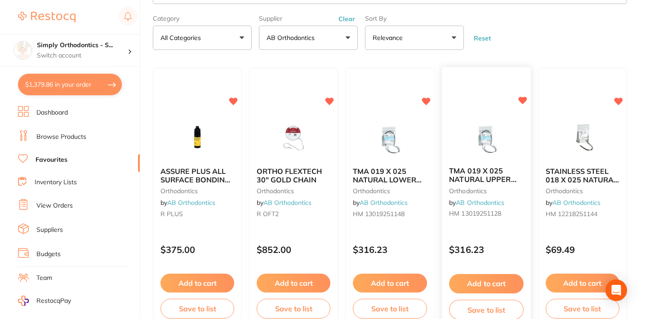
scroll to position [29, 0]
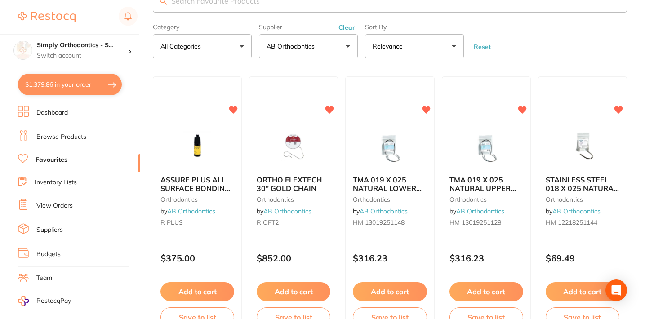
click at [52, 135] on link "Browse Products" at bounding box center [61, 137] width 50 height 9
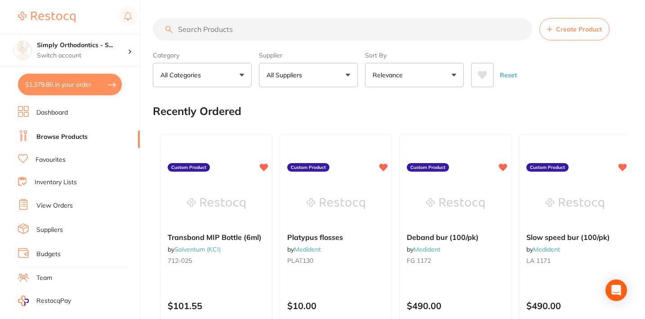
click at [287, 33] on input "search" at bounding box center [342, 29] width 379 height 22
click at [312, 81] on button "All Suppliers" at bounding box center [308, 75] width 99 height 24
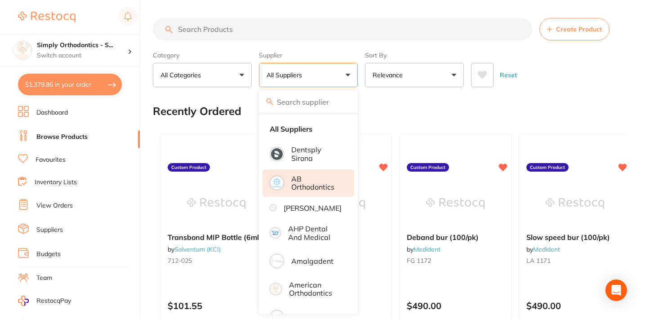
click at [303, 192] on p "AB Orthodontics" at bounding box center [316, 183] width 50 height 17
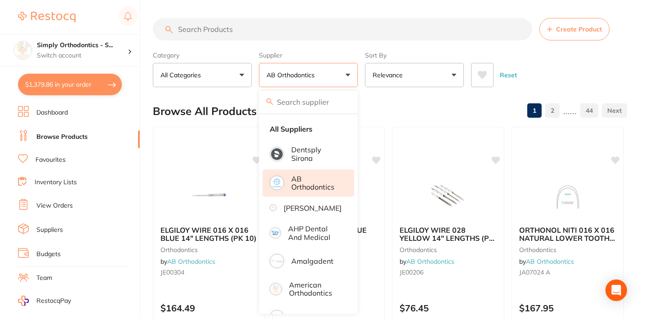
click at [361, 54] on div "Category All Categories All Categories orthodontics Clear Category false All Ca…" at bounding box center [390, 68] width 474 height 40
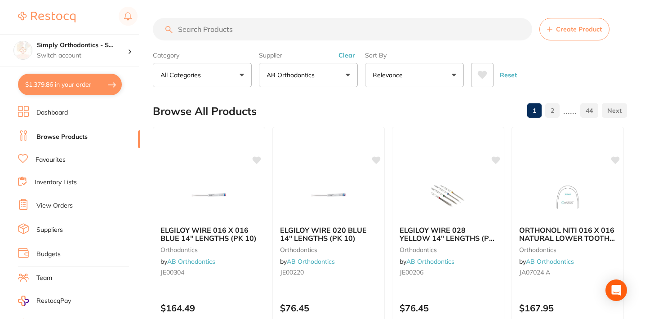
click at [315, 28] on input "search" at bounding box center [342, 29] width 379 height 22
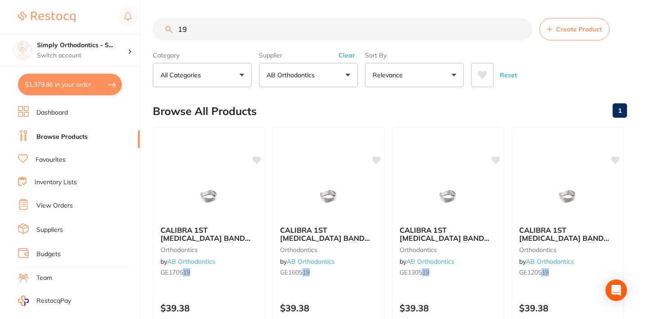
type input "1"
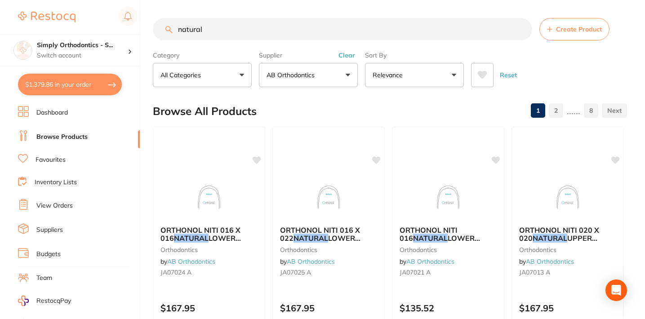
drag, startPoint x: 215, startPoint y: 32, endPoint x: 131, endPoint y: 32, distance: 84.1
click at [131, 32] on div "$1,379.86 Simply Orthodontics - S... Switch account Simply Orthodontics - Sunbu…" at bounding box center [322, 159] width 645 height 319
type input "stain"
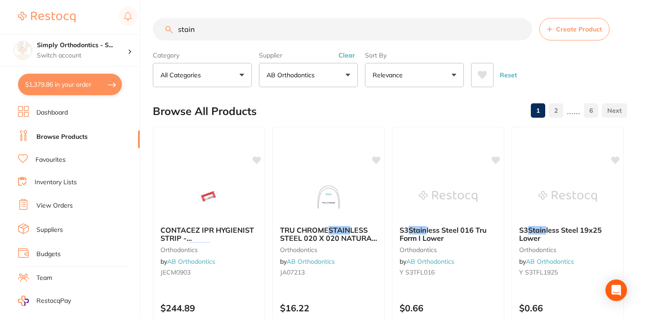
click at [520, 31] on input "stain" at bounding box center [342, 29] width 379 height 22
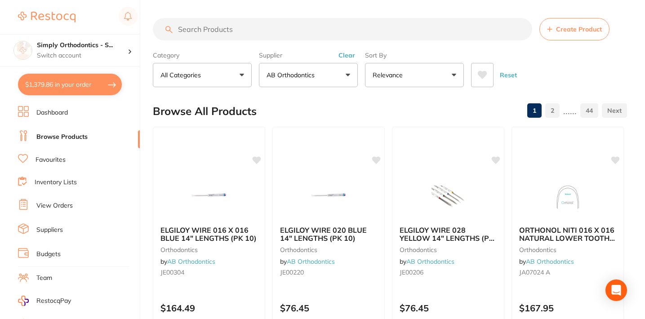
click at [55, 159] on link "Favourites" at bounding box center [51, 160] width 30 height 9
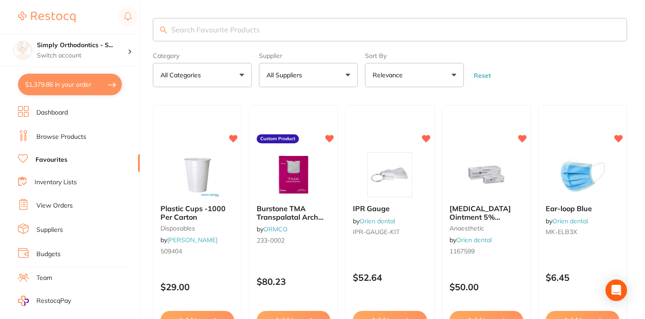
click at [296, 66] on button "All Suppliers" at bounding box center [308, 75] width 99 height 24
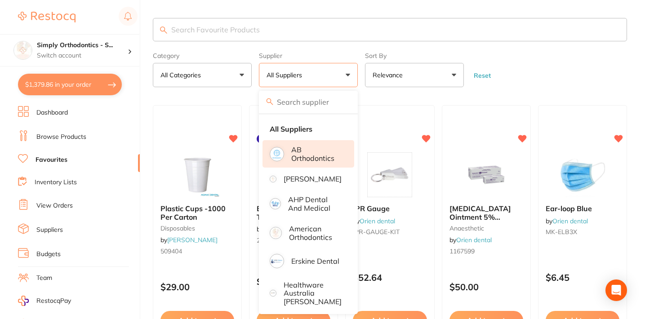
click at [306, 165] on li "AB Orthodontics" at bounding box center [309, 153] width 92 height 27
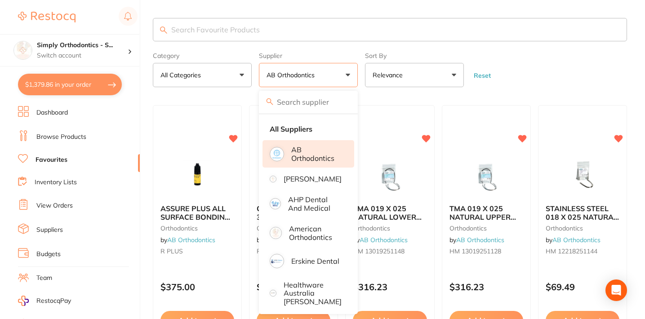
click at [541, 72] on form "Category All Categories All Categories orthodontics Clear Category false All Ca…" at bounding box center [390, 68] width 474 height 39
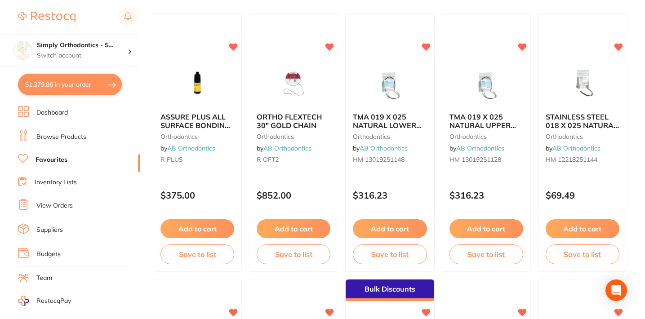
scroll to position [122, 0]
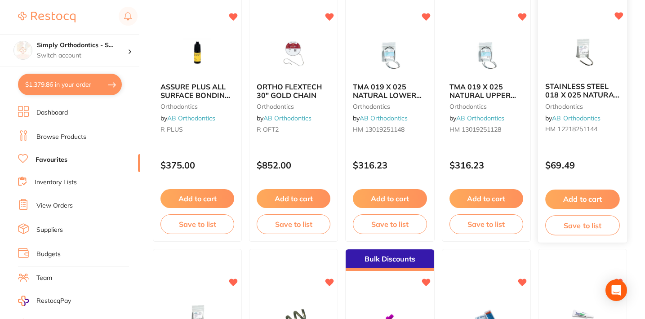
click at [577, 121] on link "AB Orthodontics" at bounding box center [576, 118] width 49 height 8
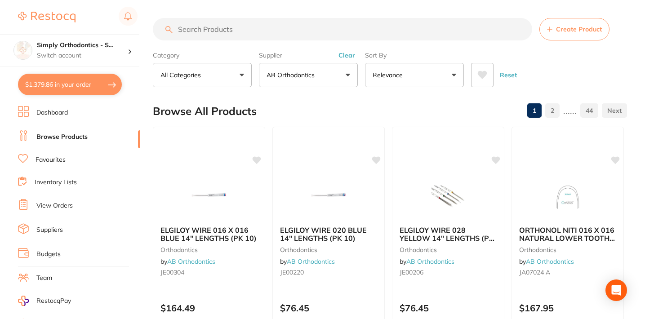
click at [238, 33] on input "search" at bounding box center [342, 29] width 379 height 22
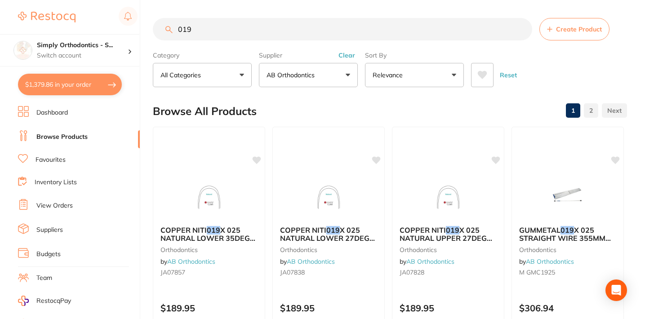
click at [210, 34] on input "019" at bounding box center [342, 29] width 379 height 22
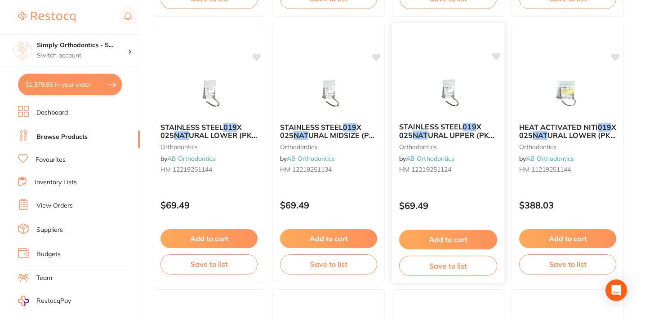
scroll to position [1699, 0]
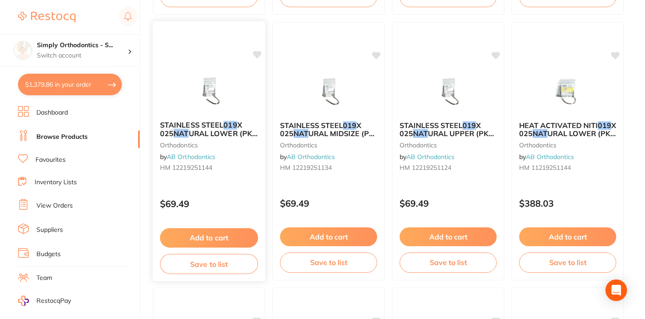
type input "019 nat"
click at [200, 127] on span "STAINLESS STEEL" at bounding box center [191, 124] width 63 height 9
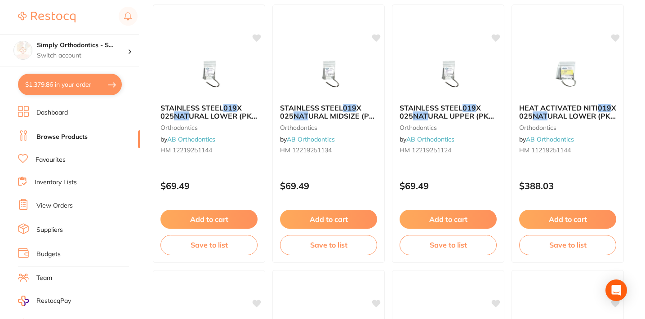
scroll to position [1720, 0]
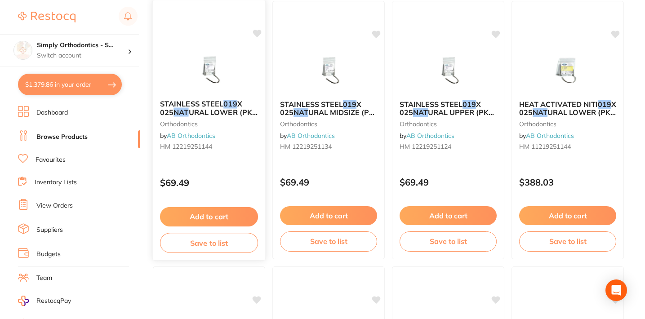
click at [187, 111] on em "NAT" at bounding box center [181, 112] width 15 height 9
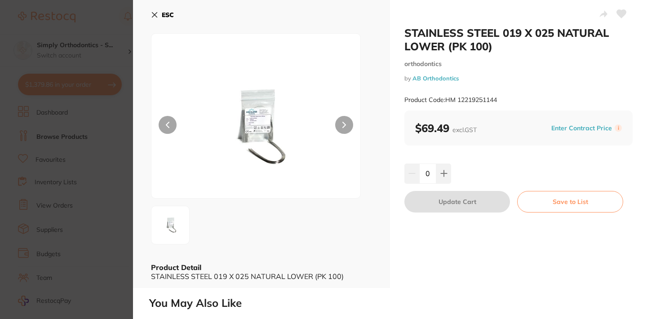
click at [619, 11] on icon at bounding box center [621, 14] width 9 height 8
click at [157, 13] on icon at bounding box center [154, 15] width 5 height 5
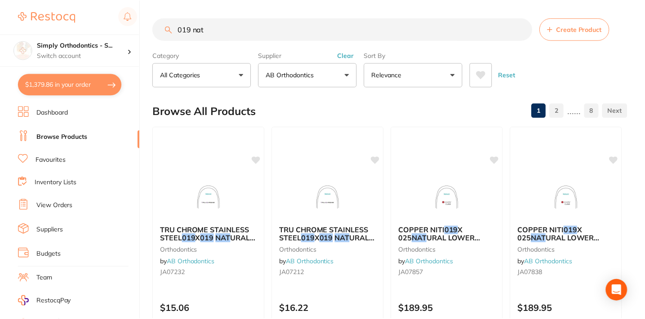
scroll to position [1720, 0]
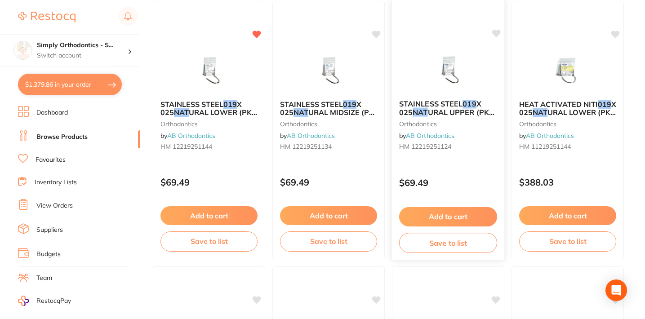
click at [463, 113] on span "URAL UPPER (PK 100)" at bounding box center [446, 117] width 95 height 18
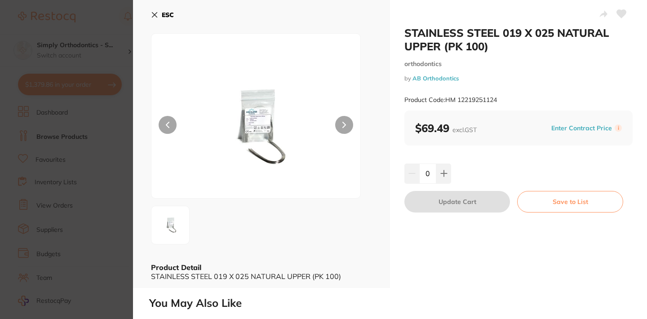
click at [619, 16] on icon at bounding box center [621, 14] width 9 height 8
click at [154, 14] on icon at bounding box center [154, 15] width 5 height 5
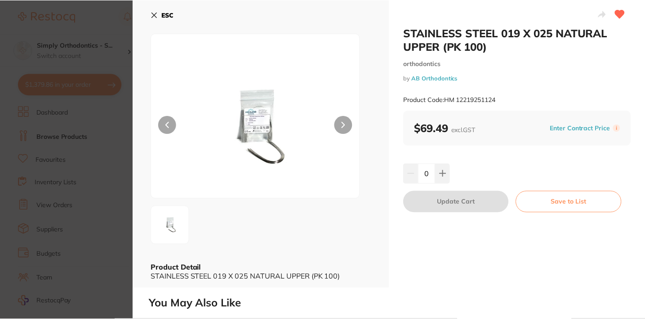
scroll to position [1720, 0]
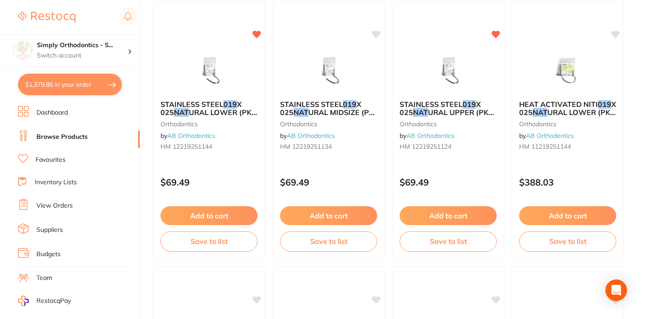
click at [46, 167] on ul "Dashboard Browse Products Favourites Inventory Lists View Orders Suppliers Budg…" at bounding box center [79, 261] width 122 height 310
click at [48, 157] on link "Favourites" at bounding box center [51, 160] width 30 height 9
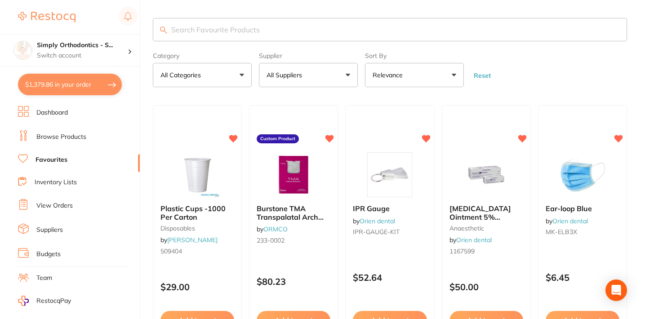
click at [322, 83] on button "All Suppliers" at bounding box center [308, 75] width 99 height 24
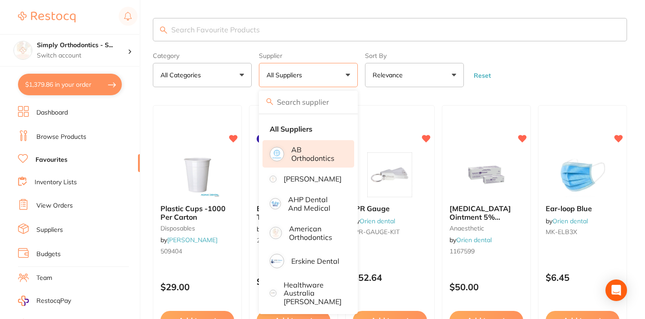
click at [302, 151] on p "AB Orthodontics" at bounding box center [316, 154] width 50 height 17
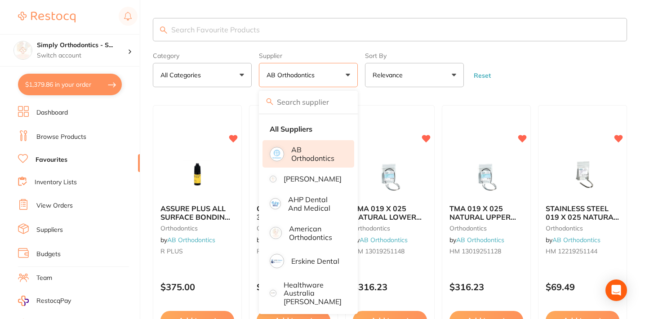
click at [584, 58] on form "Category All Categories All Categories orthodontics Clear Category false All Ca…" at bounding box center [390, 68] width 474 height 39
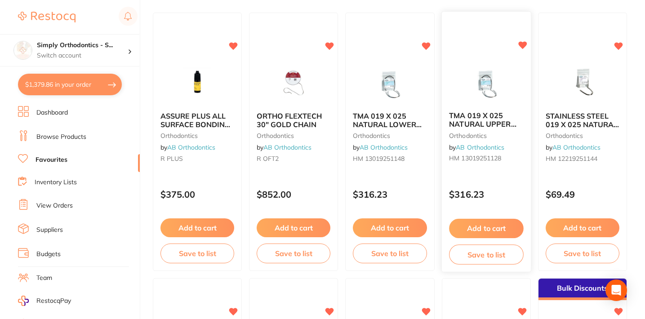
scroll to position [99, 0]
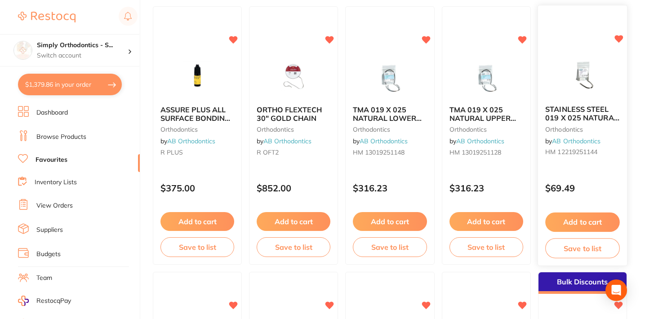
click at [586, 221] on button "Add to cart" at bounding box center [582, 222] width 75 height 19
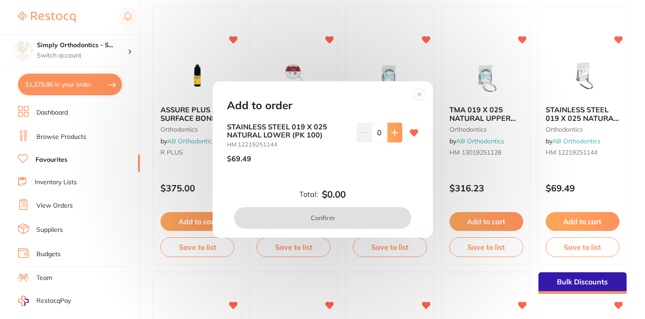
click at [393, 128] on button at bounding box center [395, 133] width 15 height 20
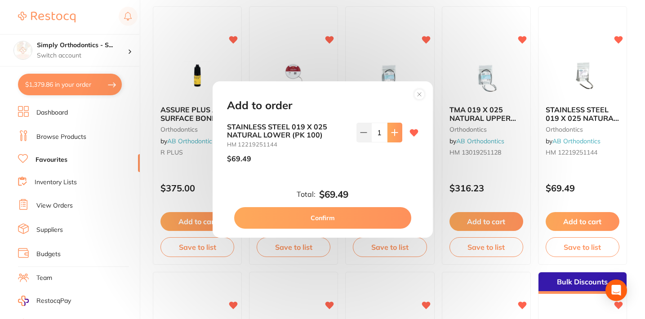
click at [393, 128] on button at bounding box center [395, 133] width 15 height 20
type input "2"
click at [334, 215] on button "Confirm" at bounding box center [322, 218] width 177 height 22
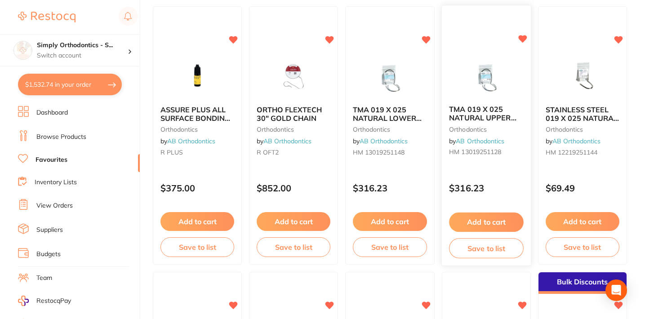
click at [487, 227] on button "Add to cart" at bounding box center [486, 222] width 75 height 19
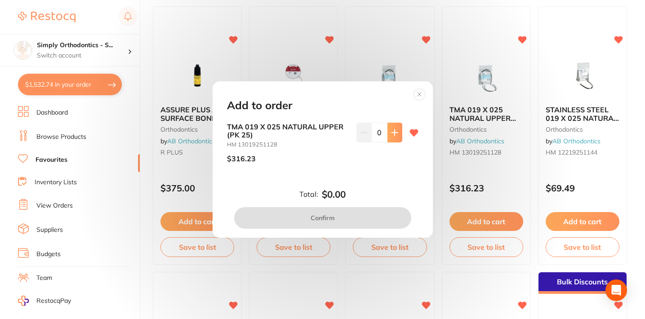
click at [396, 136] on button at bounding box center [395, 133] width 15 height 20
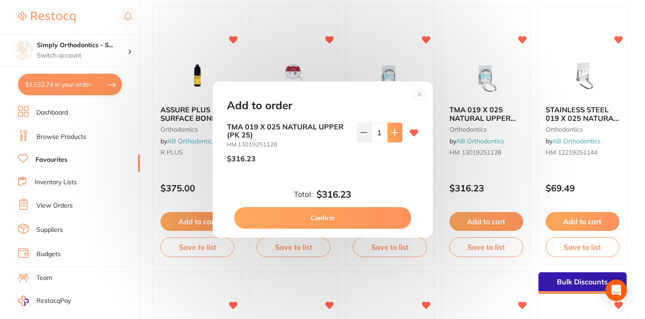
click at [396, 136] on button at bounding box center [395, 133] width 15 height 20
click at [360, 134] on icon at bounding box center [363, 132] width 7 height 7
type input "1"
click at [361, 211] on button "Confirm" at bounding box center [322, 218] width 177 height 22
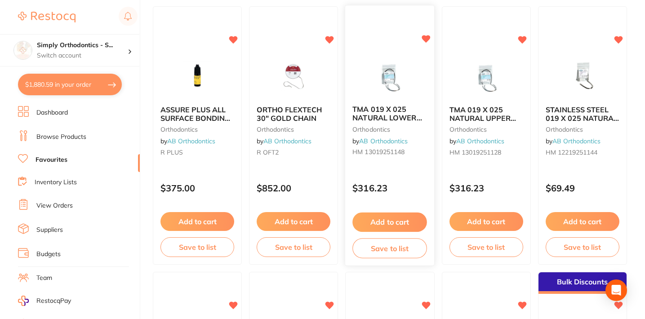
click at [401, 221] on button "Add to cart" at bounding box center [390, 222] width 75 height 19
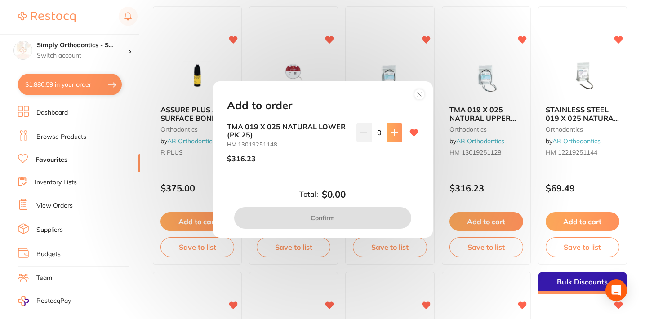
click at [390, 140] on button at bounding box center [395, 133] width 15 height 20
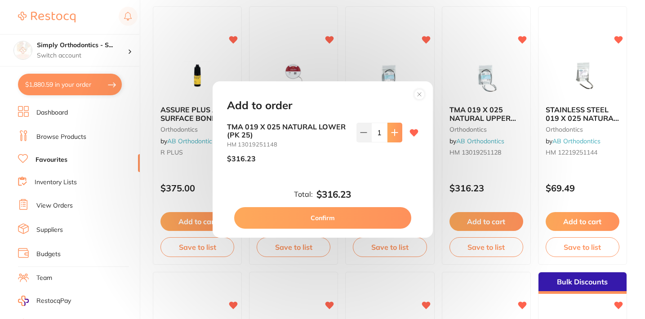
click at [390, 140] on button at bounding box center [395, 133] width 15 height 20
type input "2"
click at [326, 215] on button "Confirm" at bounding box center [322, 218] width 177 height 22
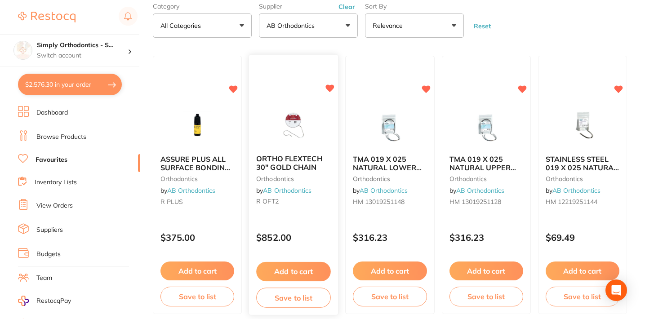
scroll to position [0, 0]
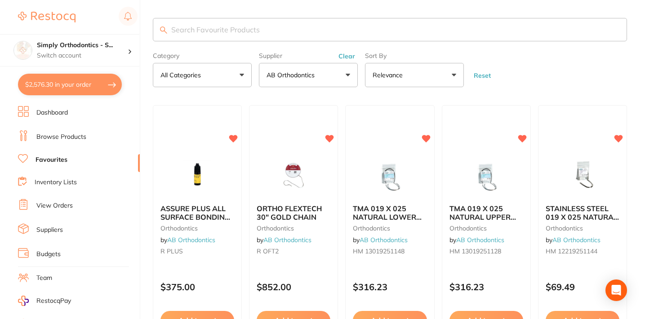
click at [57, 183] on link "Inventory Lists" at bounding box center [56, 182] width 42 height 9
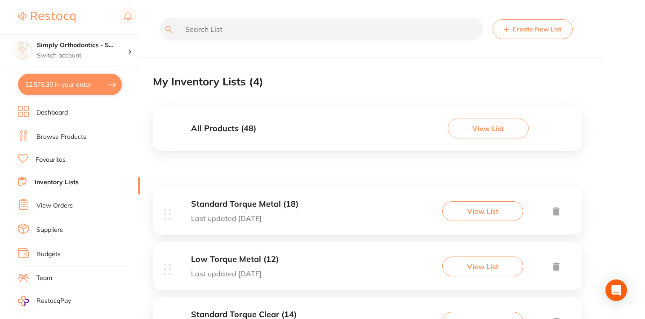
click at [65, 158] on link "Favourites" at bounding box center [51, 160] width 30 height 9
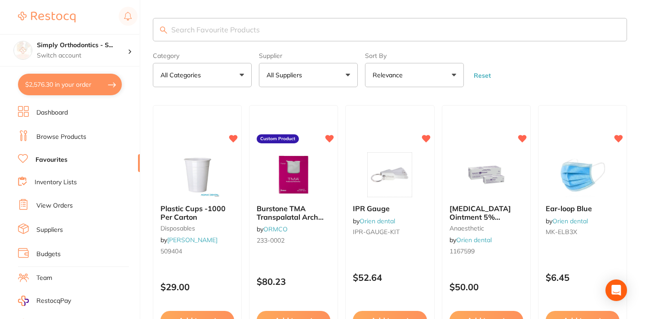
click at [325, 77] on button "All Suppliers" at bounding box center [308, 75] width 99 height 24
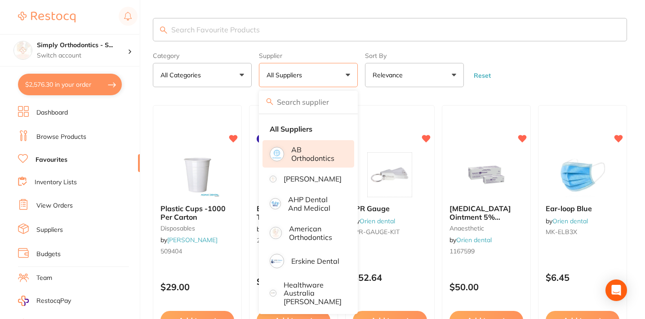
click at [310, 162] on p "AB Orthodontics" at bounding box center [316, 154] width 50 height 17
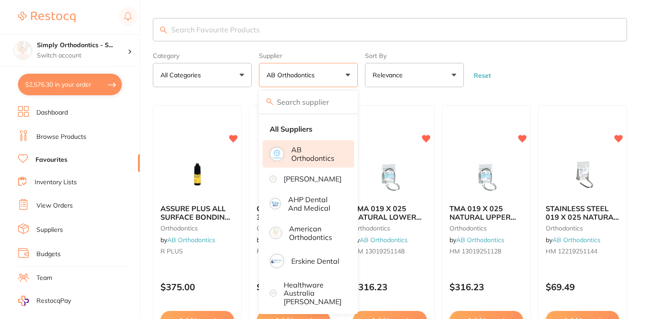
click at [593, 77] on form "Category All Categories All Categories orthodontics Clear Category false All Ca…" at bounding box center [390, 68] width 474 height 39
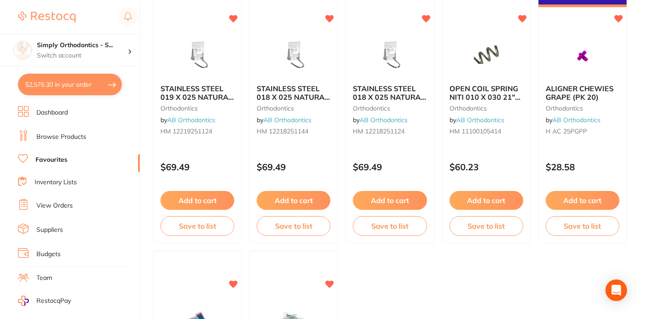
scroll to position [385, 0]
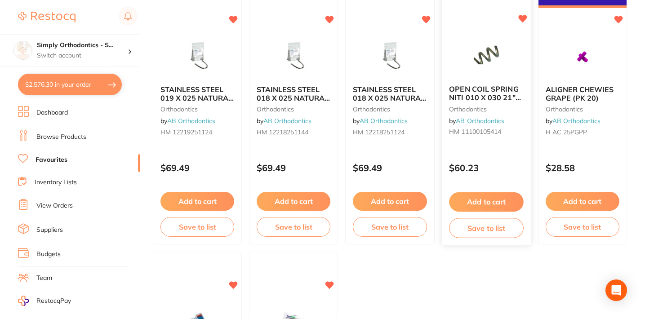
click at [486, 203] on button "Add to cart" at bounding box center [486, 201] width 75 height 19
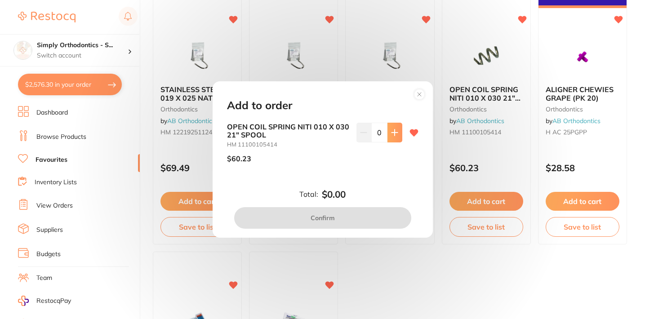
click at [391, 136] on icon at bounding box center [394, 132] width 7 height 7
type input "1"
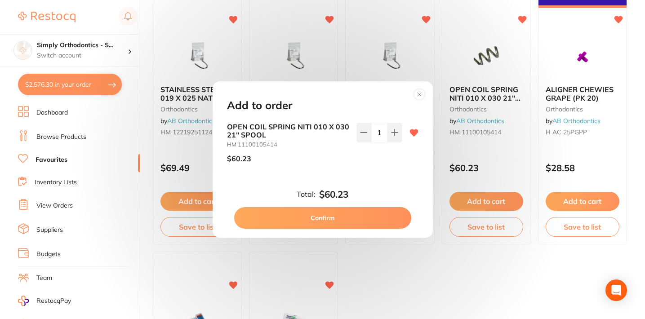
click at [335, 220] on button "Confirm" at bounding box center [322, 218] width 177 height 22
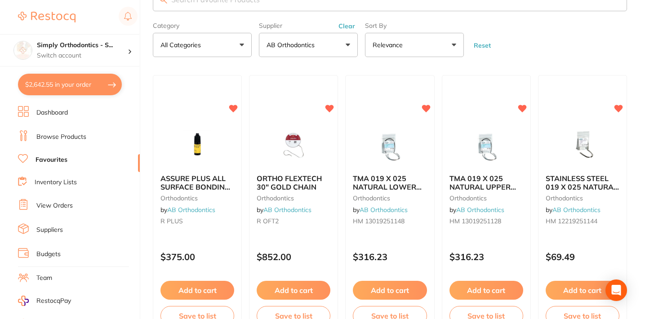
scroll to position [0, 0]
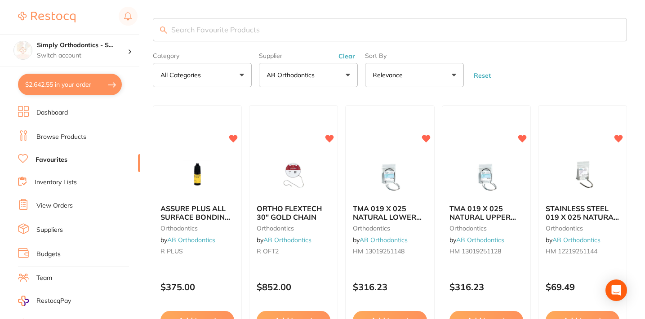
click at [344, 57] on button "Clear" at bounding box center [347, 56] width 22 height 8
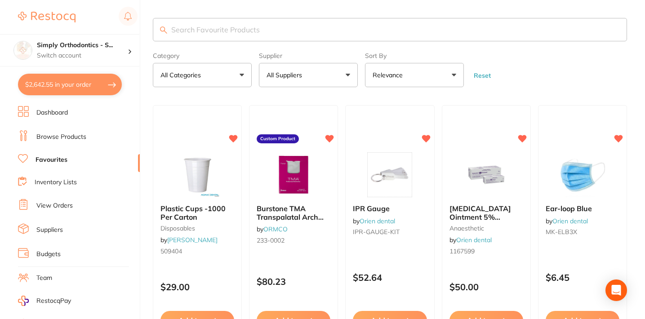
click at [320, 77] on button "All Suppliers" at bounding box center [308, 75] width 99 height 24
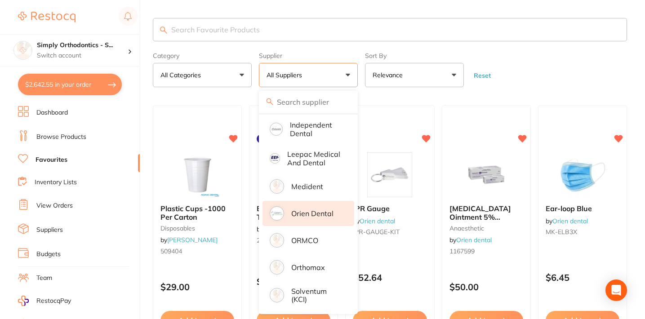
scroll to position [254, 0]
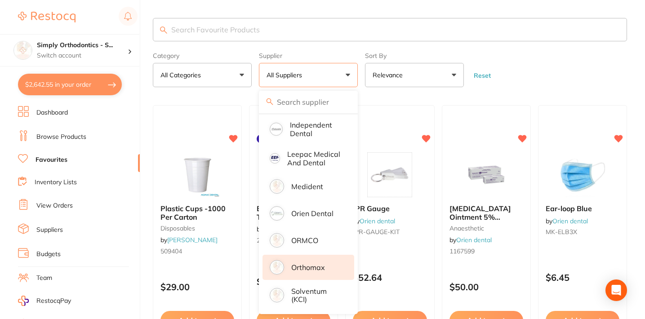
click at [304, 269] on p "Orthomax" at bounding box center [308, 267] width 34 height 8
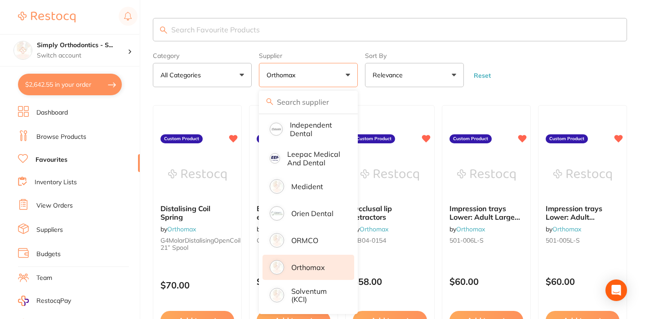
click at [560, 58] on form "Category All Categories All Categories No categories found Clear Category false…" at bounding box center [390, 68] width 474 height 39
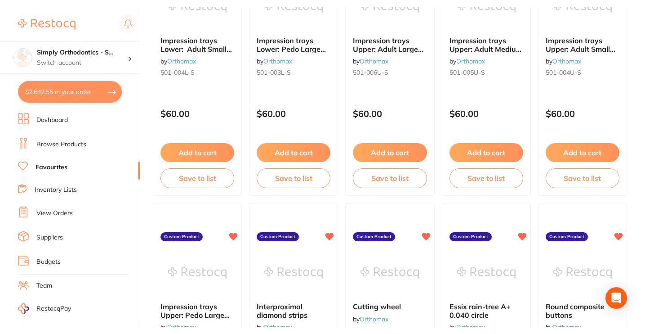
scroll to position [0, 0]
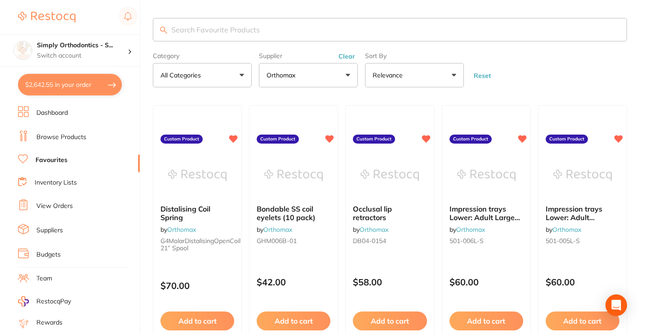
click at [74, 136] on link "Browse Products" at bounding box center [61, 137] width 50 height 9
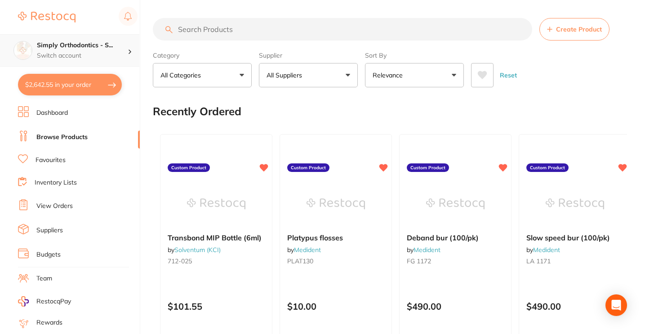
click at [107, 52] on p "Switch account" at bounding box center [82, 55] width 91 height 9
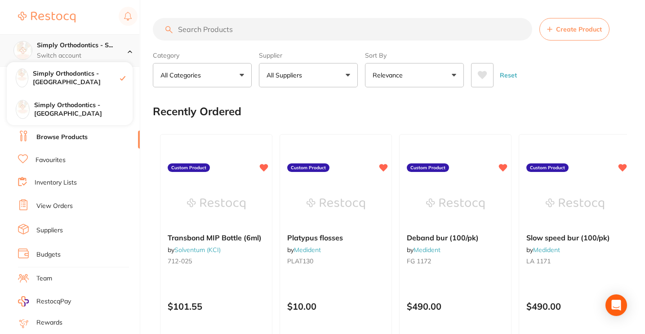
click at [107, 52] on p "Switch account" at bounding box center [82, 55] width 91 height 9
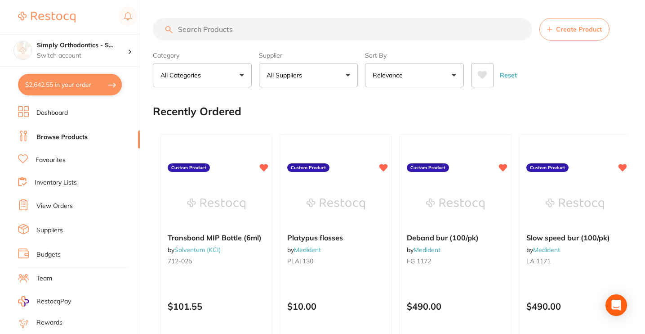
click at [237, 38] on input "search" at bounding box center [342, 29] width 379 height 22
click at [321, 87] on button "All Suppliers" at bounding box center [308, 75] width 99 height 24
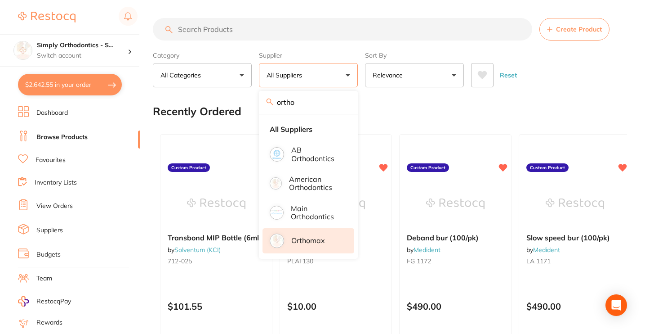
click at [303, 244] on p "Orthomax" at bounding box center [308, 240] width 34 height 8
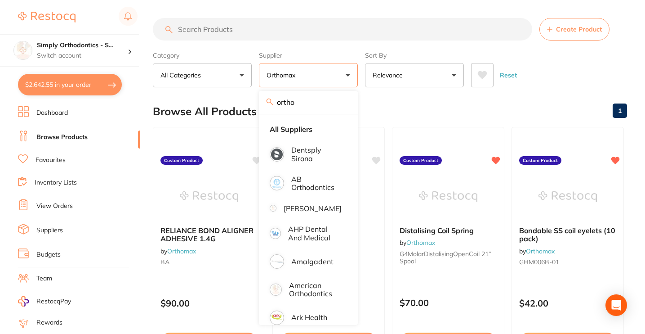
type input "ortho"
click at [545, 75] on div "Reset" at bounding box center [545, 71] width 149 height 31
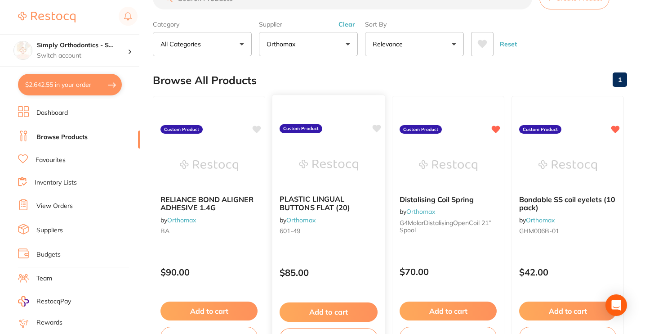
scroll to position [33, 0]
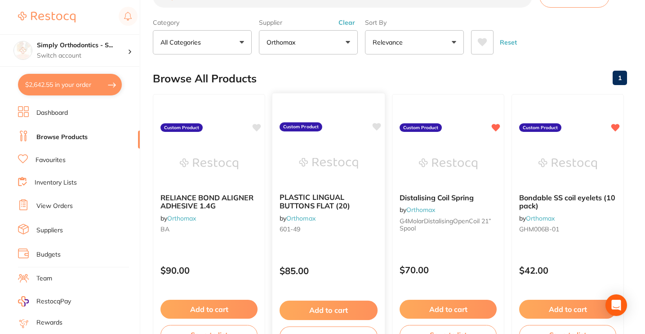
click at [377, 128] on icon at bounding box center [377, 127] width 9 height 8
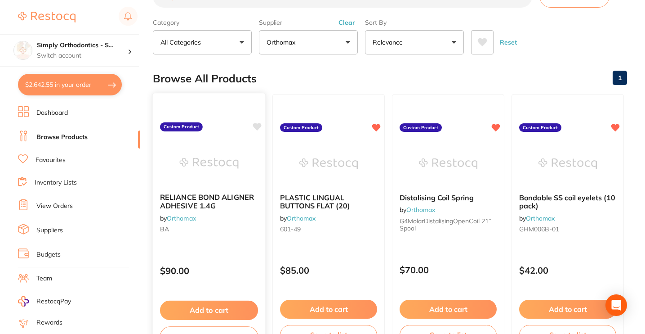
click at [258, 126] on icon at bounding box center [257, 127] width 9 height 8
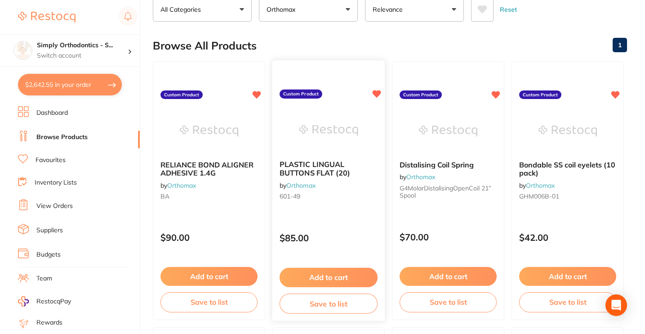
scroll to position [67, 0]
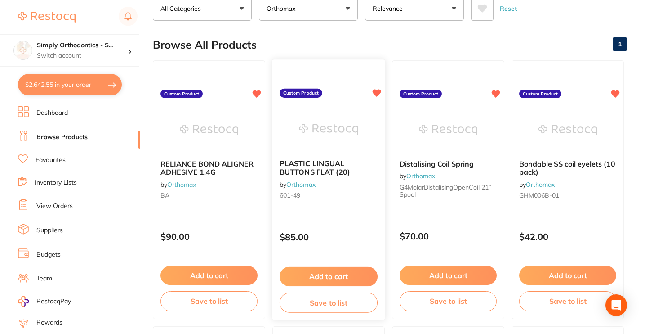
click at [323, 277] on button "Add to cart" at bounding box center [329, 276] width 98 height 19
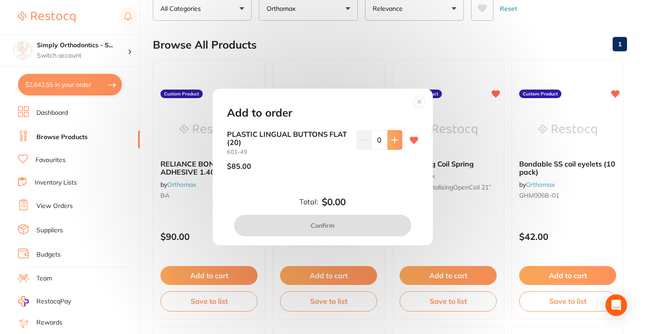
click at [391, 143] on icon at bounding box center [394, 139] width 7 height 7
type input "1"
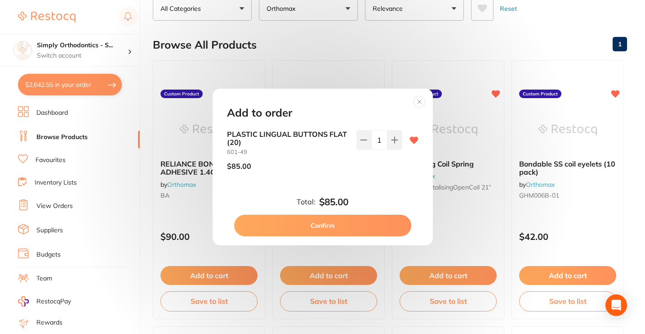
click at [320, 227] on button "Confirm" at bounding box center [322, 225] width 177 height 22
checkbox input "false"
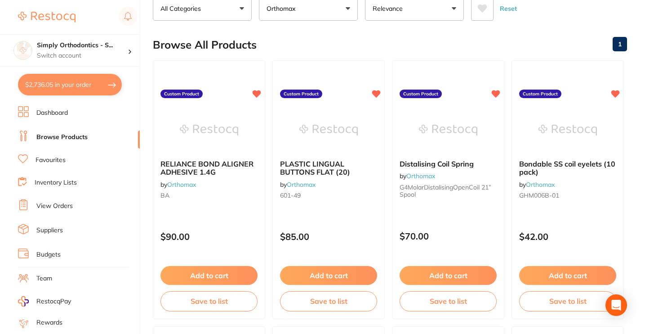
click at [49, 161] on link "Favourites" at bounding box center [51, 160] width 30 height 9
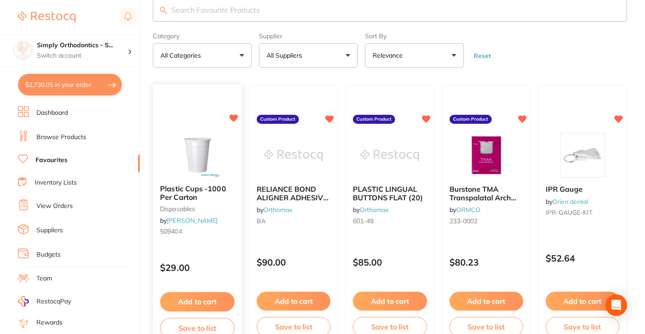
scroll to position [21, 0]
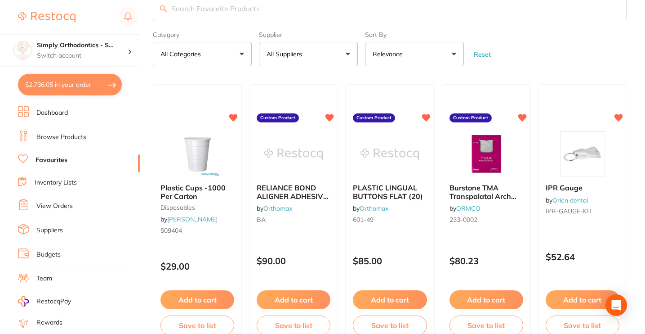
click at [316, 57] on button "All Suppliers" at bounding box center [308, 54] width 99 height 24
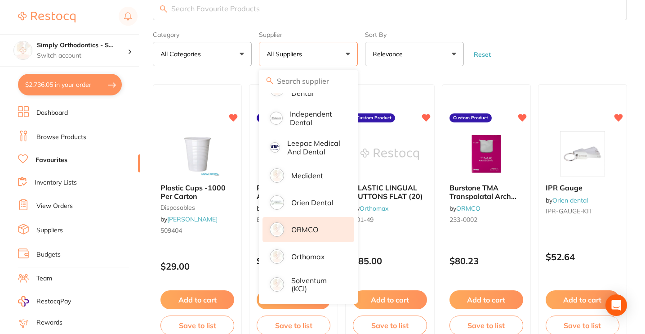
scroll to position [244, 0]
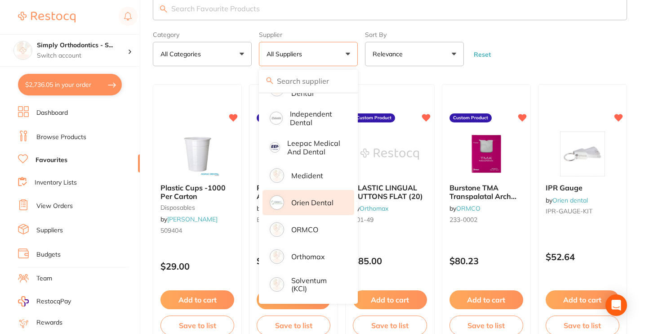
click at [308, 203] on p "Orien dental" at bounding box center [312, 202] width 42 height 8
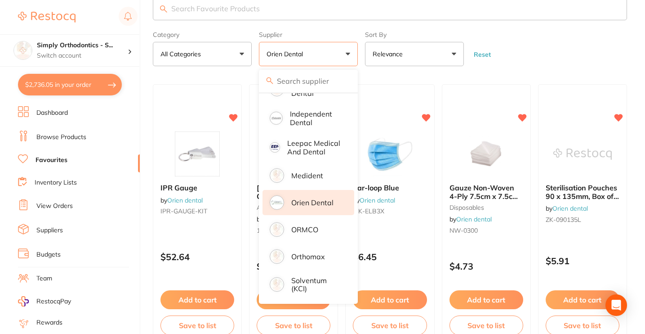
click at [568, 49] on form "Category All Categories All Categories anaesthetic disposables instruments labo…" at bounding box center [390, 46] width 474 height 39
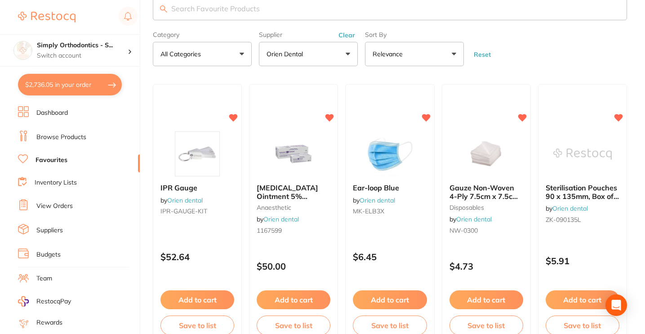
click at [70, 88] on button "$2,736.05 in your order" at bounding box center [70, 85] width 104 height 22
checkbox input "true"
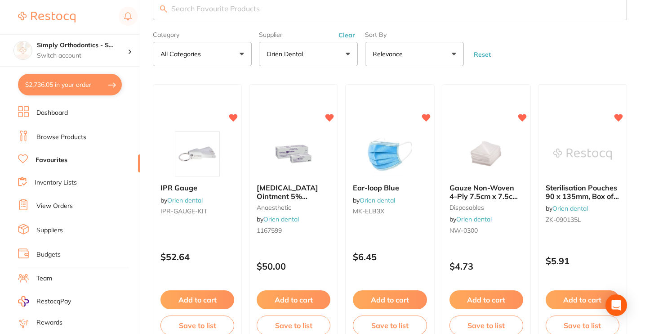
checkbox input "true"
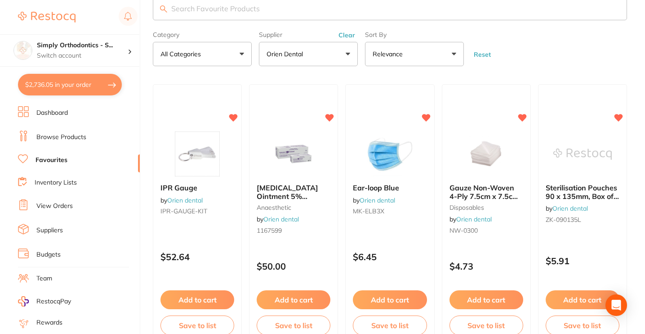
checkbox input "true"
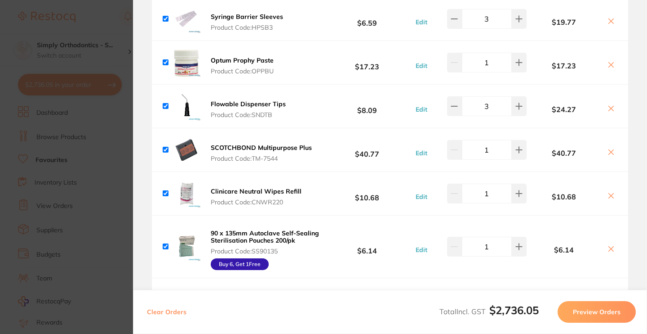
scroll to position [333, 0]
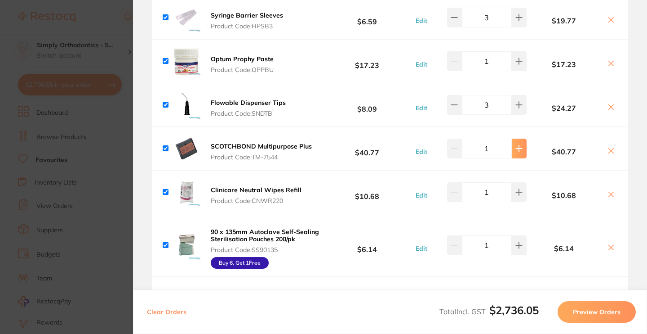
click at [521, 150] on icon at bounding box center [519, 148] width 7 height 7
type input "4"
click at [334, 160] on div "SCOTCHBOND Multipurpose Plus Product Code: TM-7544 $40.77 Edit 4 $163.08" at bounding box center [390, 148] width 477 height 43
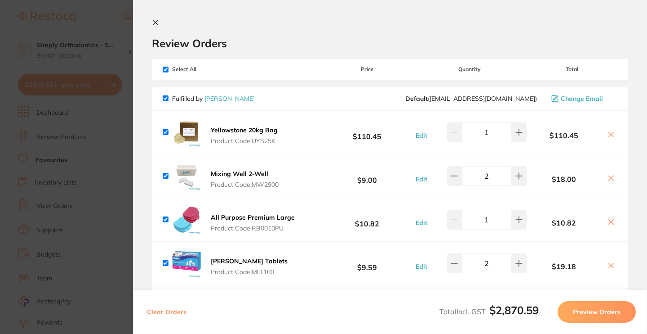
scroll to position [0, 0]
click at [156, 19] on icon at bounding box center [155, 22] width 7 height 7
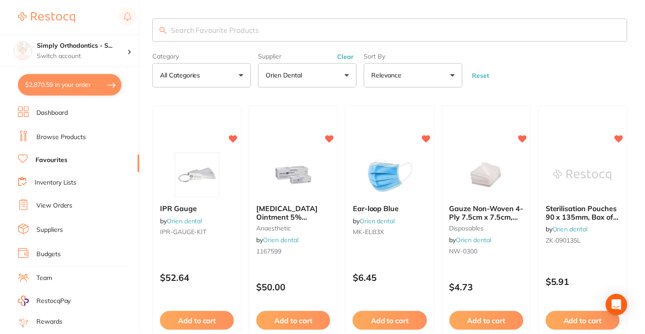
scroll to position [0, 0]
click at [59, 186] on li "Inventory Lists" at bounding box center [79, 183] width 122 height 12
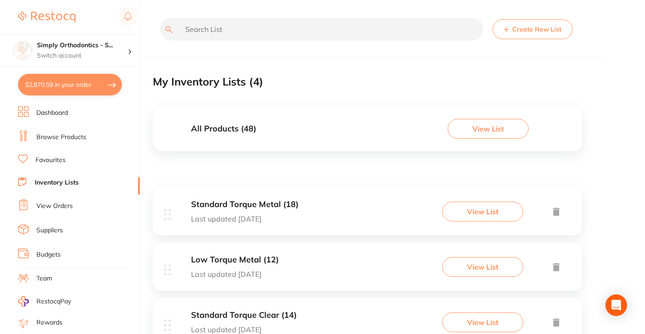
scroll to position [91, 0]
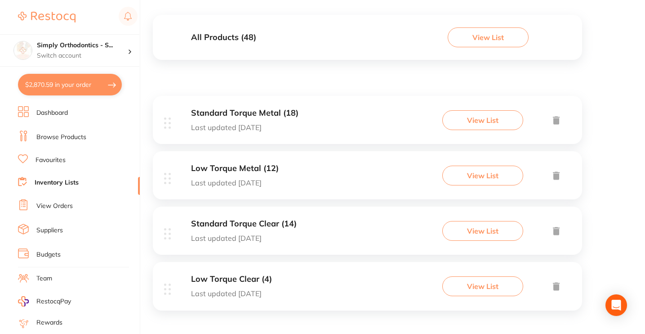
click at [256, 182] on p "Last updated [DATE]" at bounding box center [235, 182] width 88 height 8
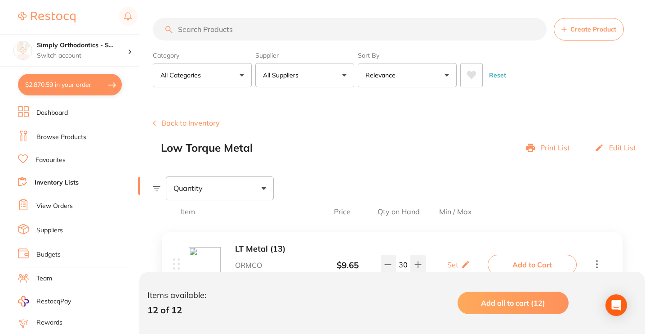
click at [496, 297] on button "Add all to cart (12)" at bounding box center [513, 302] width 111 height 22
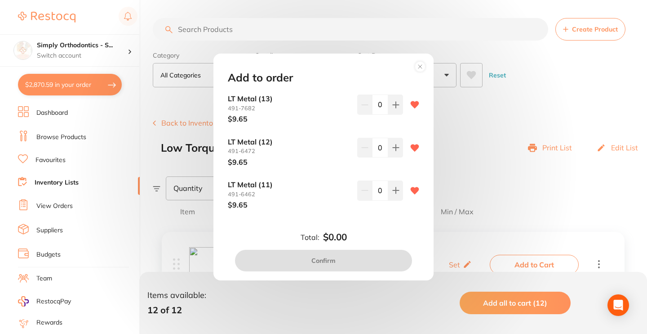
click at [374, 105] on input "0" at bounding box center [380, 104] width 16 height 20
type input "20"
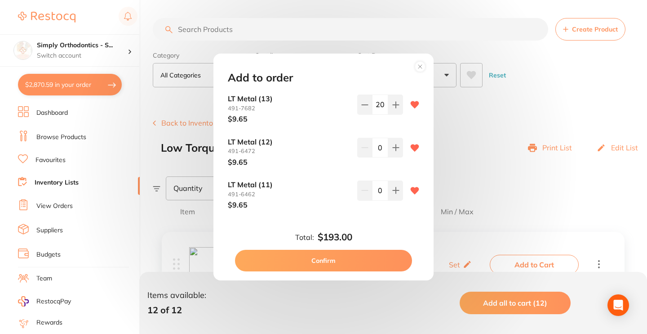
click at [375, 146] on input "0" at bounding box center [380, 148] width 16 height 20
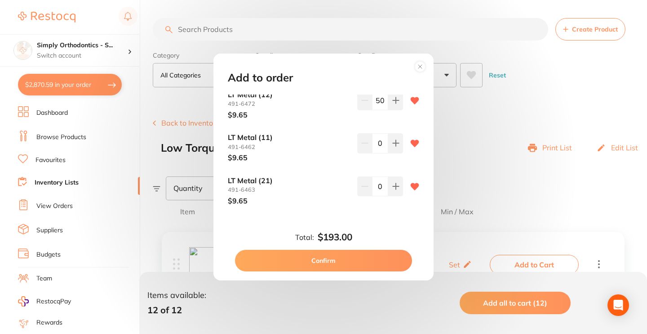
type input "50"
click at [376, 143] on input "0" at bounding box center [380, 143] width 16 height 20
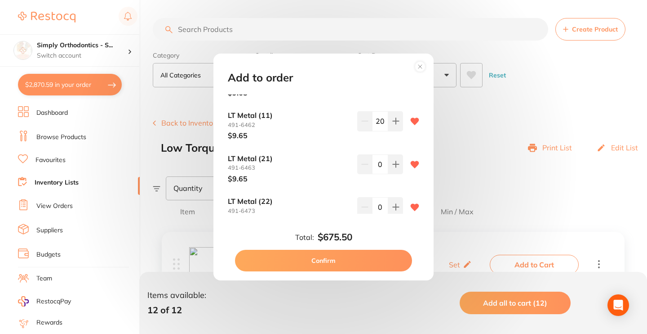
scroll to position [76, 0]
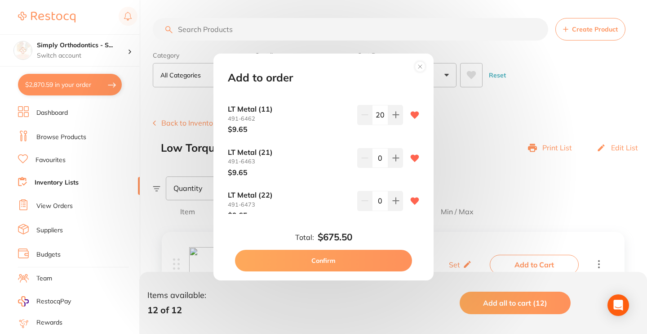
type input "20"
click at [376, 155] on input "0" at bounding box center [380, 158] width 16 height 20
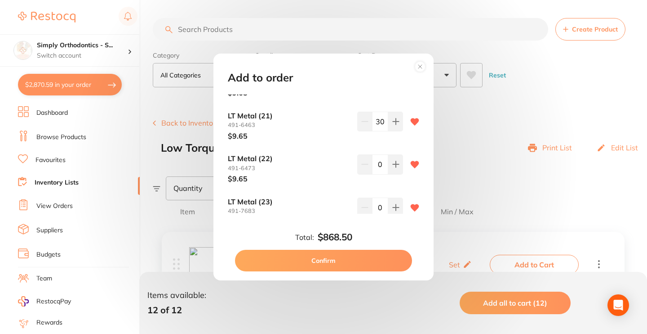
scroll to position [115, 0]
type input "30"
click at [375, 160] on input "0" at bounding box center [380, 161] width 16 height 20
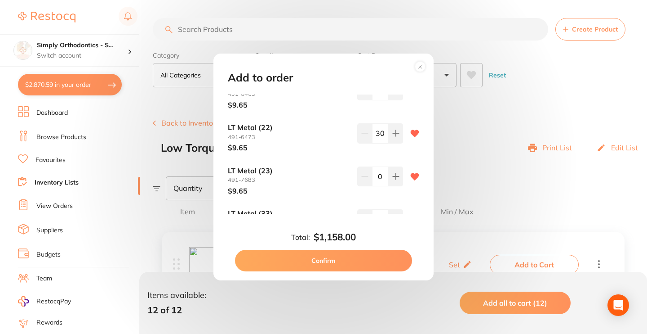
scroll to position [148, 0]
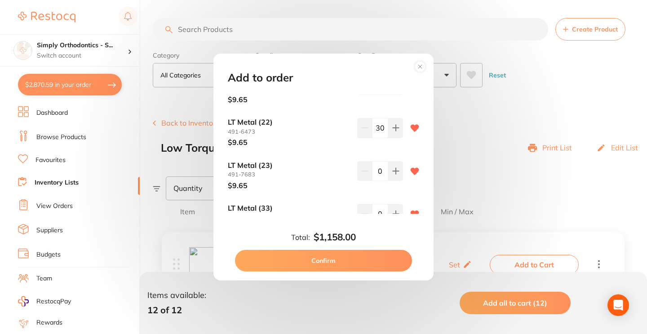
type input "30"
click at [374, 166] on input "0" at bounding box center [380, 171] width 16 height 20
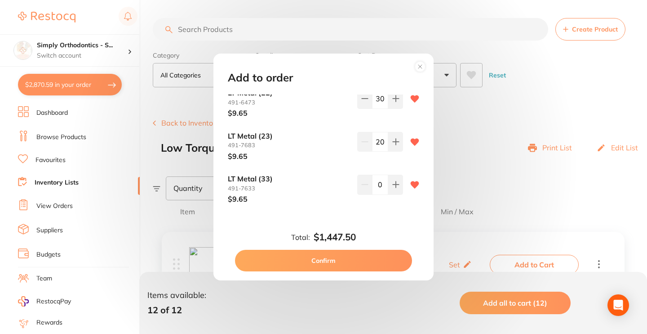
scroll to position [182, 0]
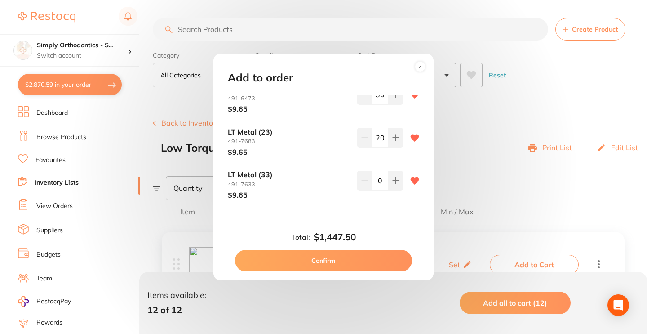
type input "20"
click at [379, 178] on input "0" at bounding box center [380, 180] width 16 height 20
click at [375, 177] on input "0" at bounding box center [380, 180] width 16 height 20
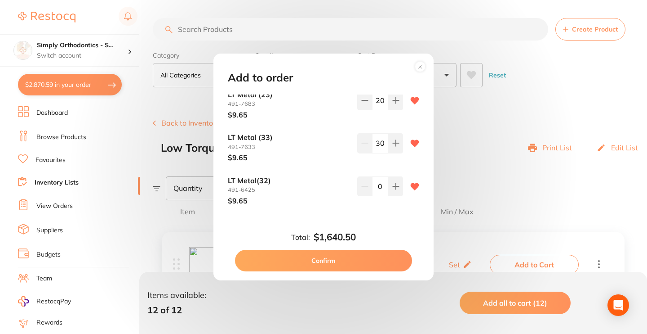
scroll to position [220, 0]
type input "30"
click at [377, 181] on input "0" at bounding box center [380, 185] width 16 height 20
type input "30"
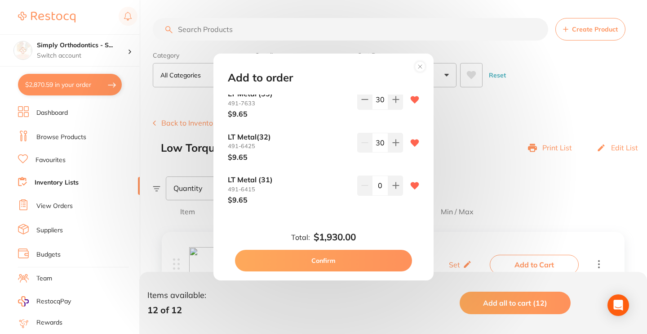
click at [375, 178] on input "0" at bounding box center [380, 185] width 16 height 20
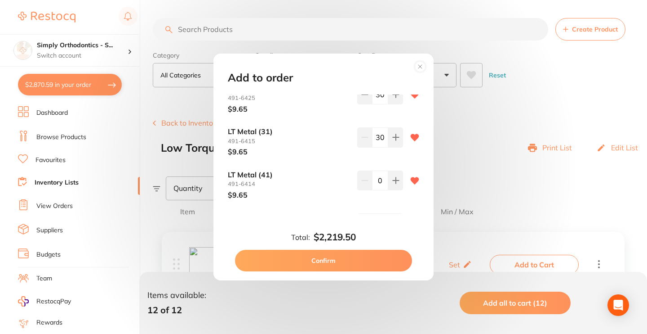
type input "30"
click at [374, 177] on input "0" at bounding box center [380, 180] width 16 height 20
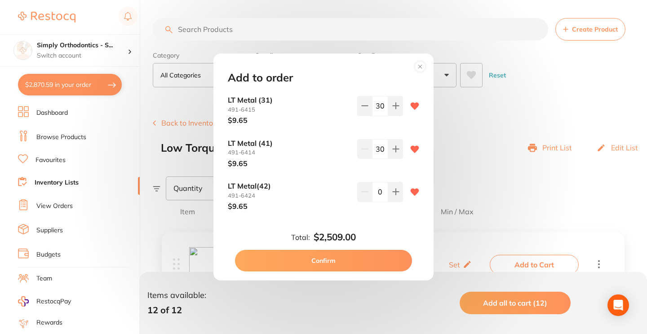
scroll to position [348, 0]
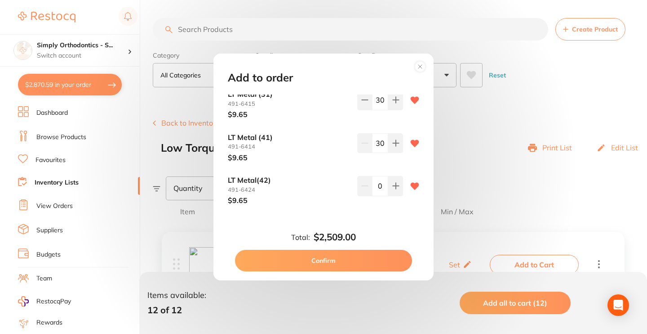
type input "30"
click at [374, 181] on input "0" at bounding box center [380, 186] width 16 height 20
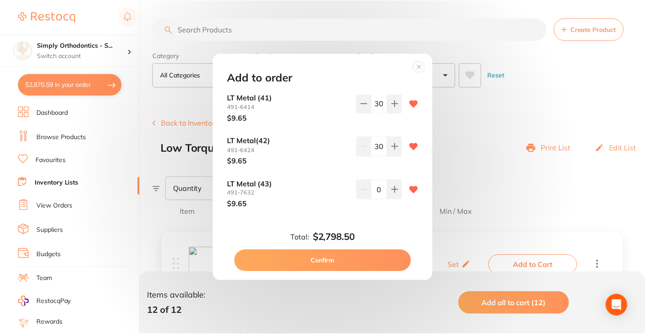
scroll to position [387, 0]
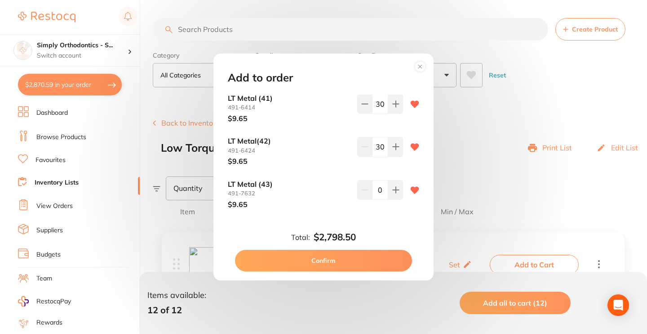
type input "30"
click at [375, 183] on input "0" at bounding box center [380, 190] width 16 height 20
type input "30"
click at [321, 263] on button "Confirm" at bounding box center [323, 261] width 177 height 22
checkbox input "false"
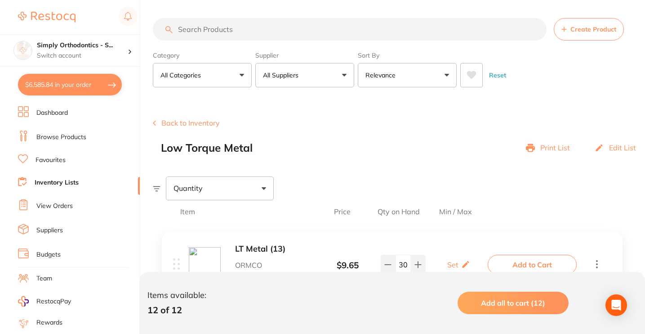
click at [67, 182] on link "Inventory Lists" at bounding box center [57, 182] width 44 height 9
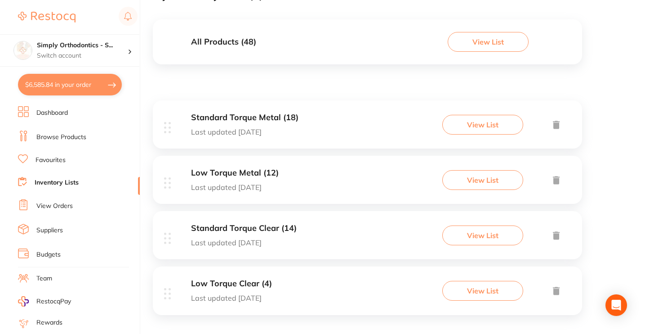
scroll to position [91, 0]
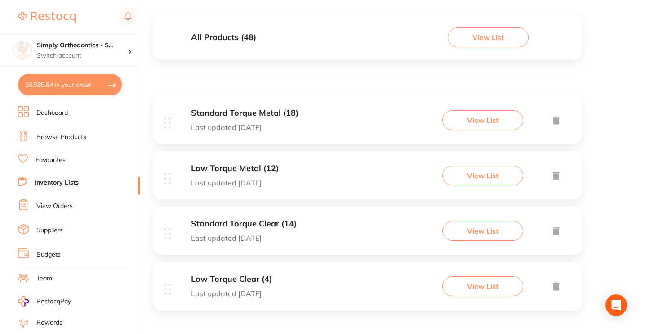
click at [260, 281] on h3 "Low Torque Clear (4)" at bounding box center [231, 278] width 81 height 9
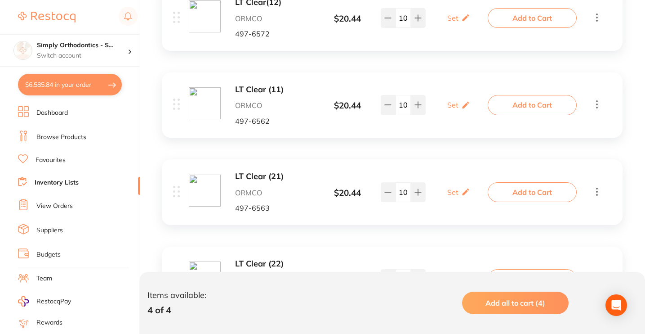
scroll to position [264, 0]
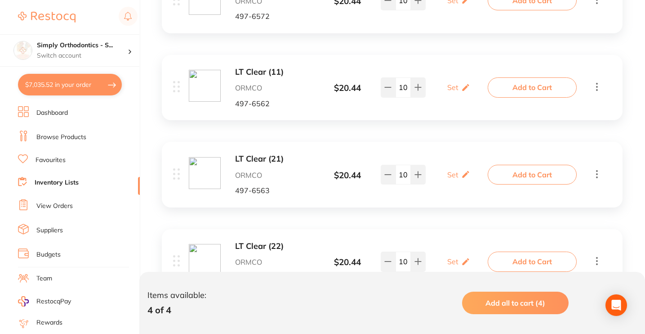
click at [84, 87] on button "$7,035.52 in your order" at bounding box center [70, 85] width 104 height 22
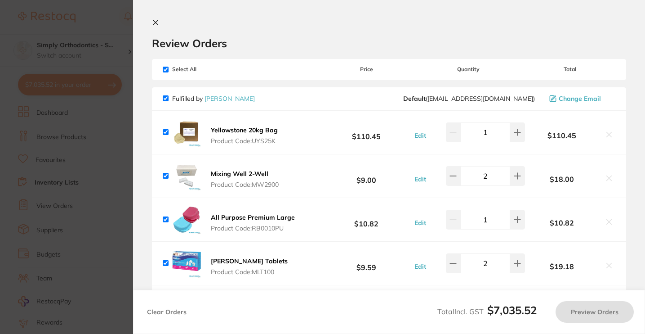
checkbox input "true"
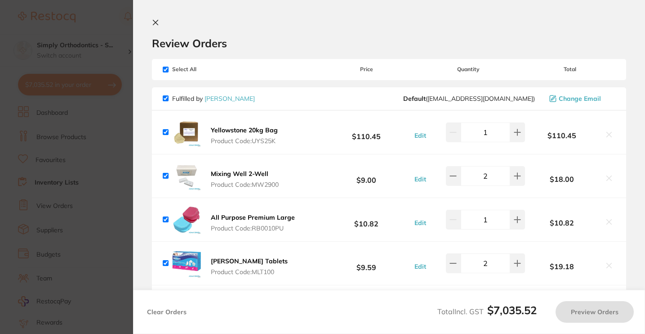
checkbox input "true"
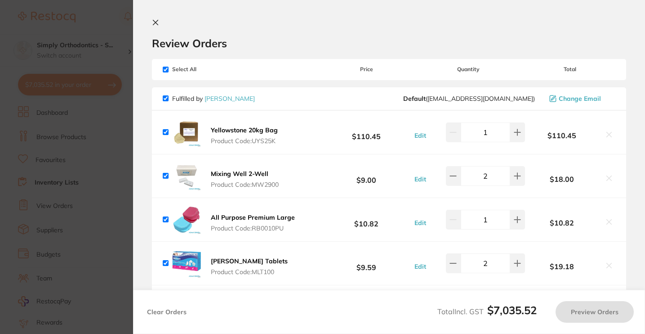
checkbox input "true"
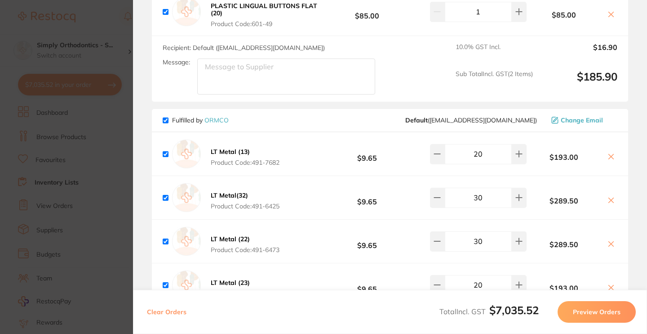
click at [116, 10] on section "Update RRP Set your pre negotiated price for this item. Item Agreed RRP (excl. …" at bounding box center [323, 167] width 647 height 334
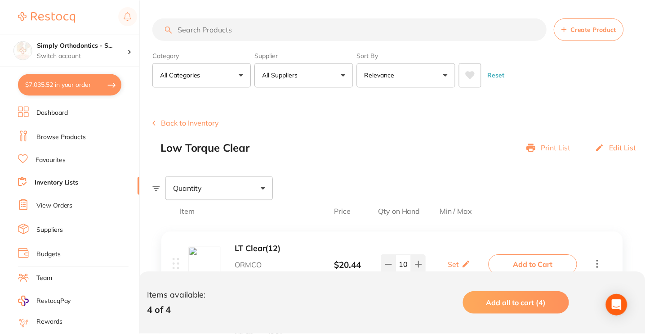
scroll to position [264, 0]
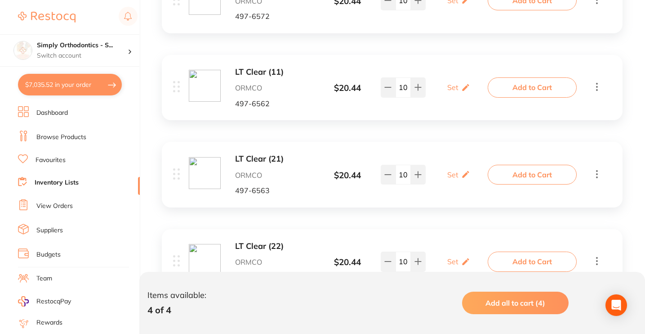
click at [50, 182] on link "Inventory Lists" at bounding box center [57, 182] width 44 height 9
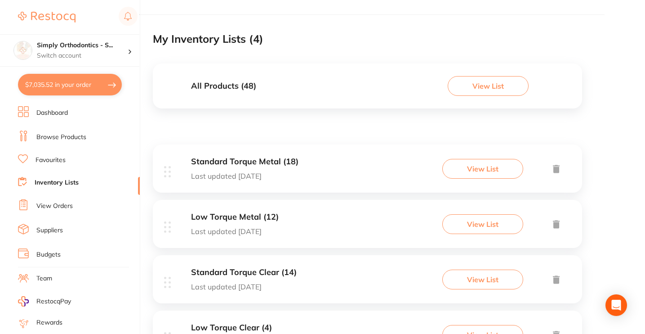
scroll to position [91, 0]
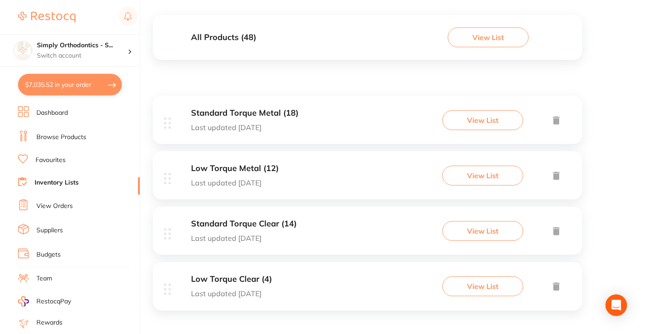
click at [245, 225] on h3 "Standard Torque Clear (14)" at bounding box center [244, 223] width 106 height 9
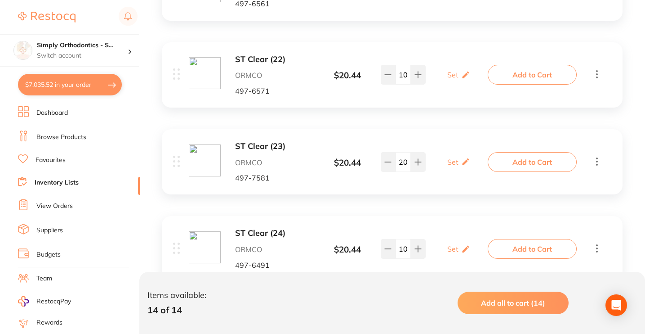
scroll to position [627, 0]
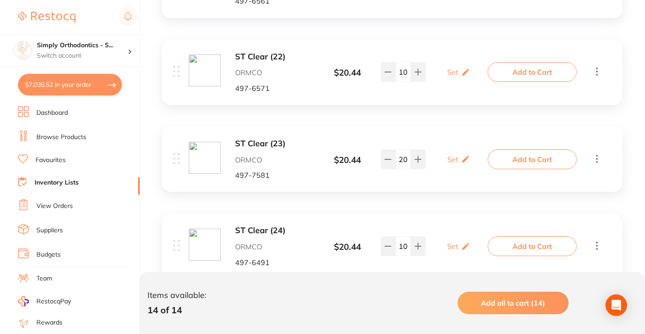
click at [528, 156] on button "Add to Cart" at bounding box center [532, 159] width 89 height 20
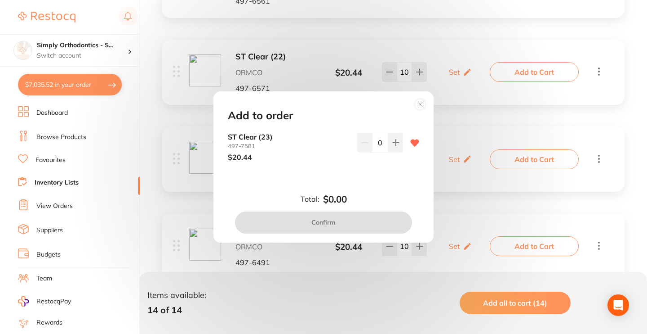
click at [373, 143] on input "0" at bounding box center [380, 143] width 16 height 20
type input "20"
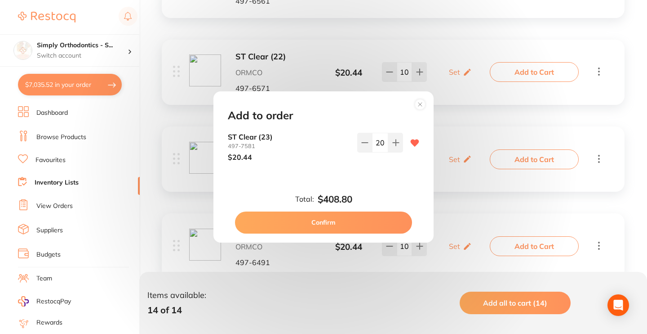
click at [372, 198] on div "Total: $408.80 Confirm" at bounding box center [323, 214] width 213 height 40
click at [359, 218] on button "Confirm" at bounding box center [323, 222] width 177 height 22
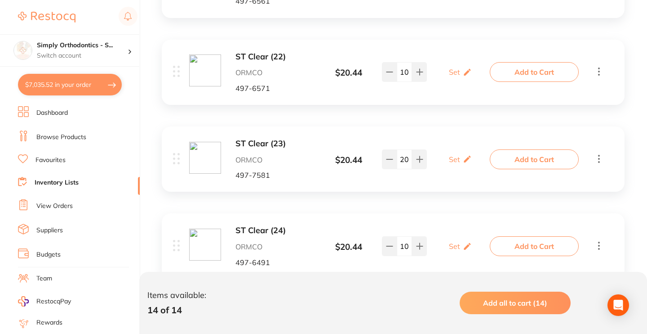
checkbox input "false"
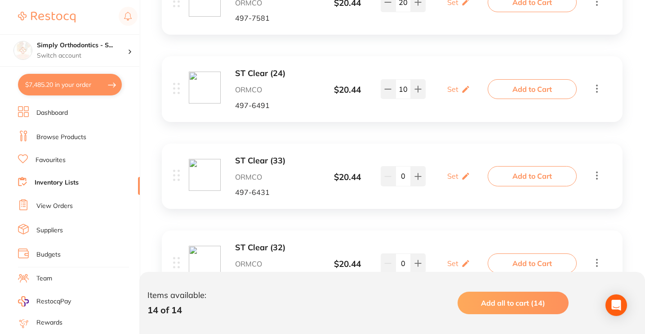
scroll to position [783, 0]
click at [512, 83] on button "Add to Cart" at bounding box center [532, 90] width 89 height 20
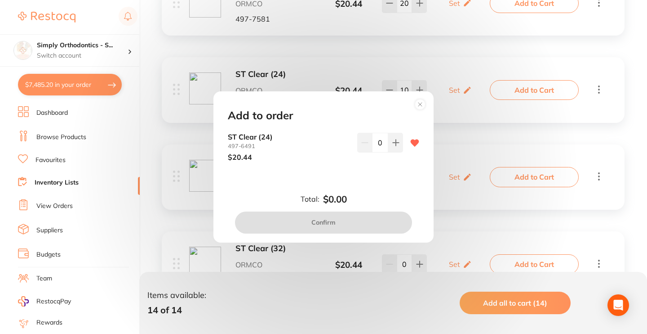
click at [374, 141] on input "0" at bounding box center [380, 143] width 16 height 20
type input "10"
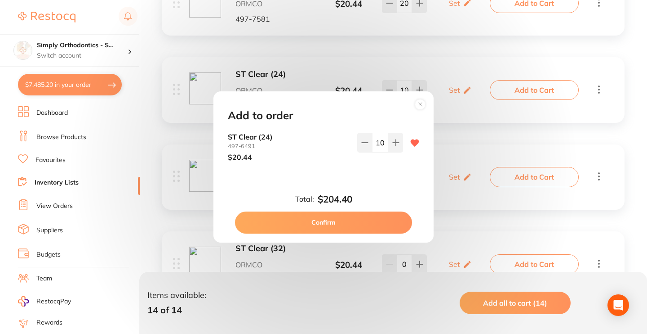
click at [374, 178] on div "Add to order ST Clear [PHONE_NUMBER] $20.44 10 Total: $204.40 Confirm" at bounding box center [324, 166] width 220 height 151
click at [360, 221] on button "Confirm" at bounding box center [323, 222] width 177 height 22
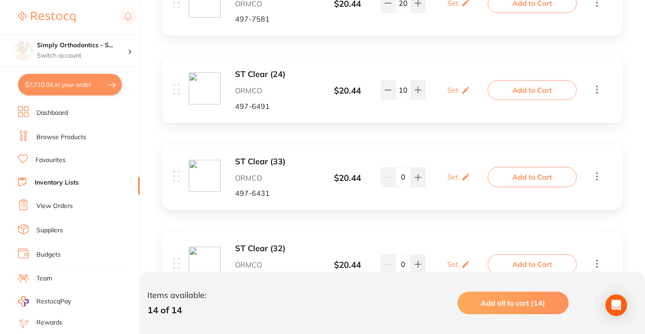
click at [47, 182] on link "Inventory Lists" at bounding box center [57, 182] width 44 height 9
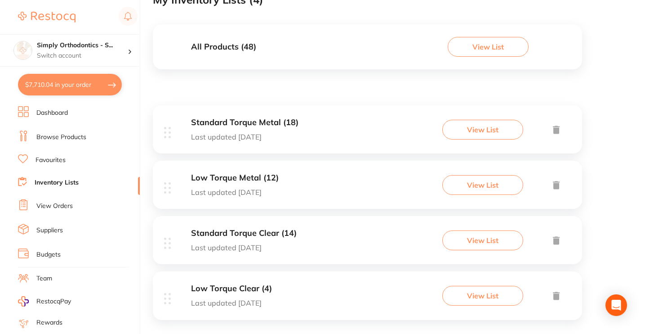
scroll to position [90, 0]
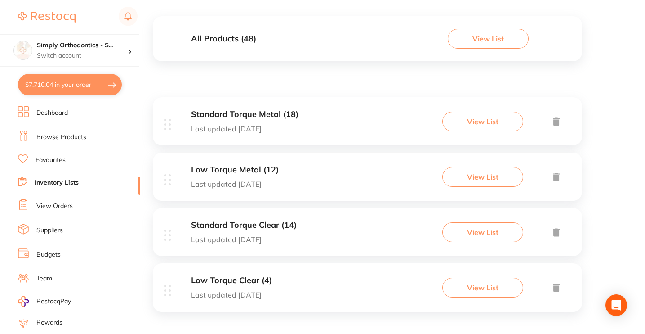
click at [276, 112] on h3 "Standard Torque Metal (18)" at bounding box center [244, 114] width 107 height 9
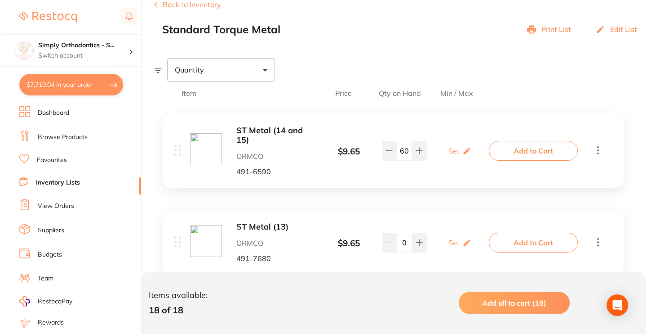
scroll to position [126, 0]
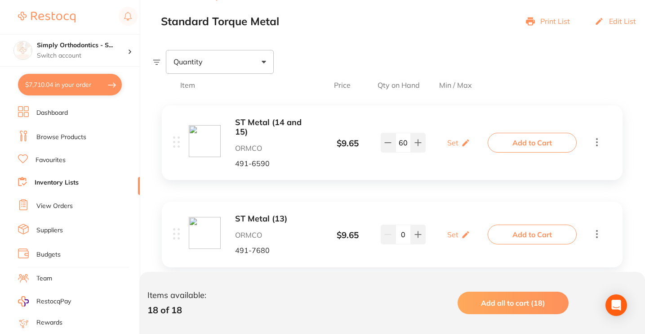
click at [522, 307] on button "Add all to cart (18)" at bounding box center [513, 302] width 111 height 22
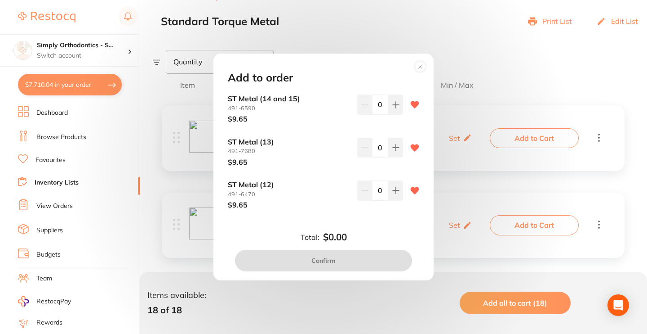
click at [376, 102] on input "0" at bounding box center [380, 104] width 16 height 20
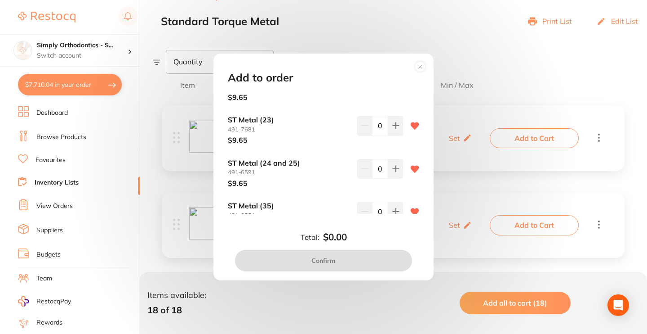
type input "50"
click at [379, 164] on input "0" at bounding box center [380, 169] width 16 height 20
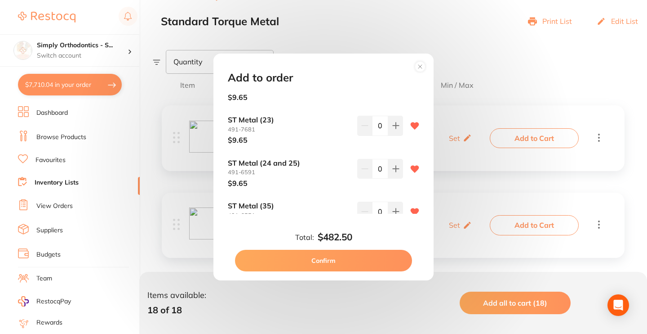
click at [378, 164] on input "0" at bounding box center [380, 169] width 16 height 20
type input "40"
click at [356, 183] on div "ST Metal (14 and 15) 491-6590 $9.65 50 ST Metal [PHONE_NUMBER] $9.65 0 ST Metal…" at bounding box center [323, 153] width 213 height 119
click at [377, 165] on input "0" at bounding box center [380, 169] width 16 height 20
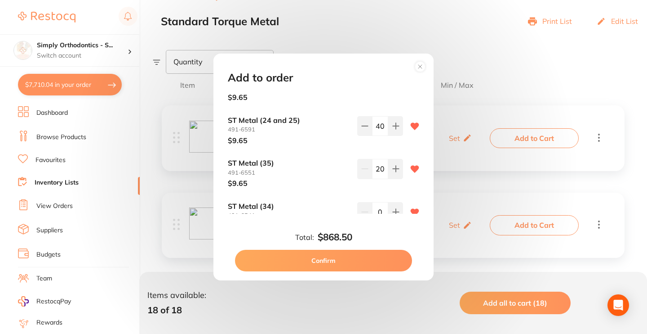
type input "20"
click at [377, 210] on input "0" at bounding box center [380, 212] width 16 height 20
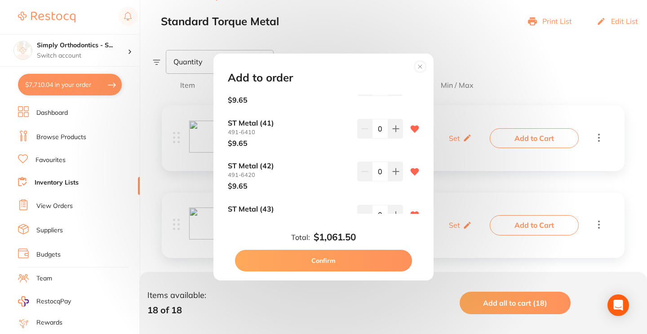
scroll to position [561, 0]
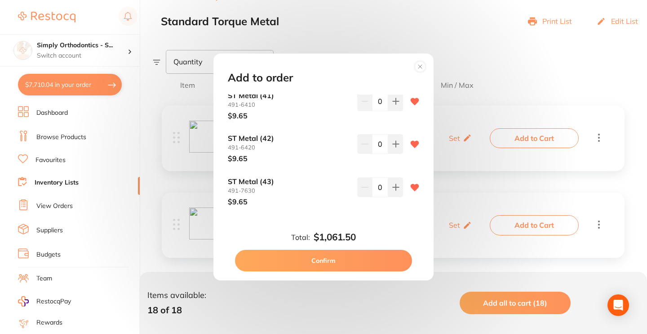
type input "30"
click at [377, 177] on input "0" at bounding box center [380, 187] width 16 height 20
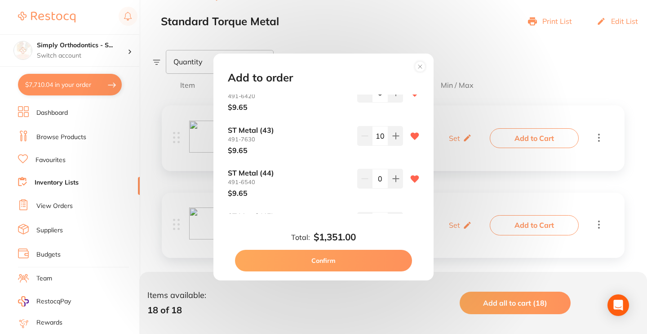
scroll to position [614, 0]
type input "10"
click at [375, 168] on input "0" at bounding box center [380, 178] width 16 height 20
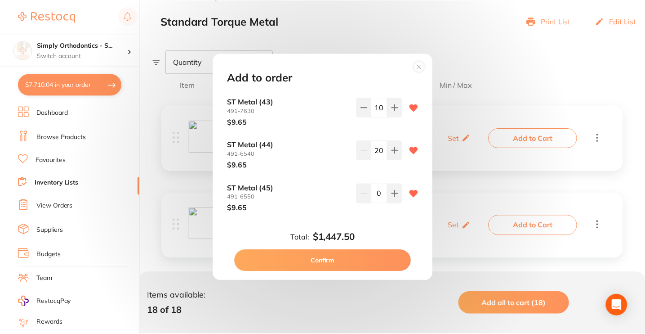
scroll to position [641, 0]
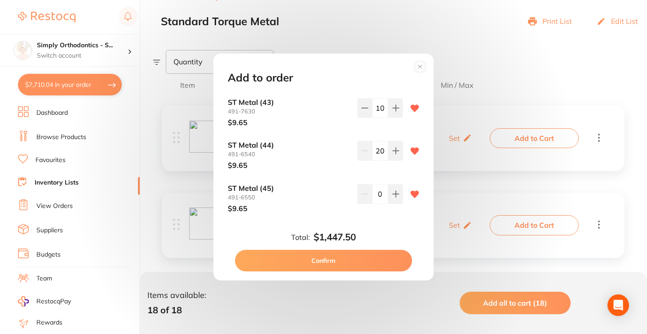
type input "20"
click at [374, 184] on input "0" at bounding box center [380, 194] width 16 height 20
type input "20"
click at [332, 219] on div "Add to order ST Metal (14 and 15) 491-6590 $9.65 50 ST Metal (13) 491-7680 $9.6…" at bounding box center [324, 166] width 220 height 227
click at [337, 263] on button "Confirm" at bounding box center [323, 261] width 177 height 22
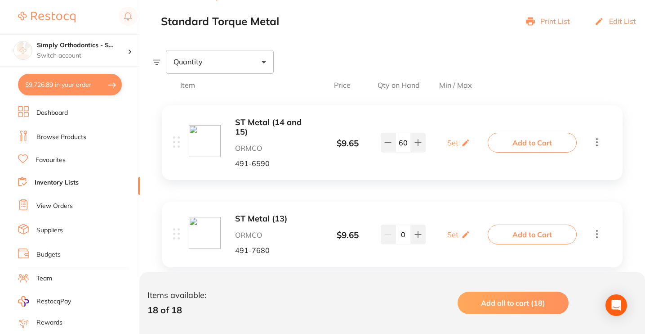
click at [106, 81] on button "$9,726.89 in your order" at bounding box center [70, 85] width 104 height 22
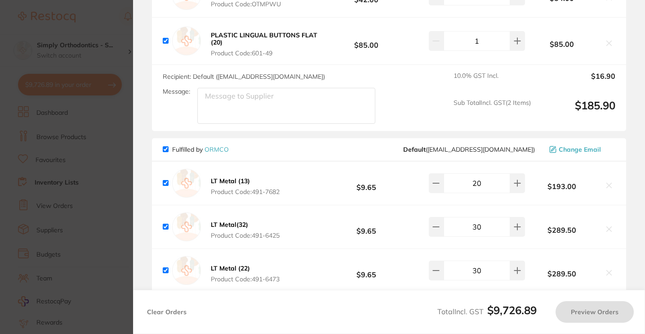
checkbox input "true"
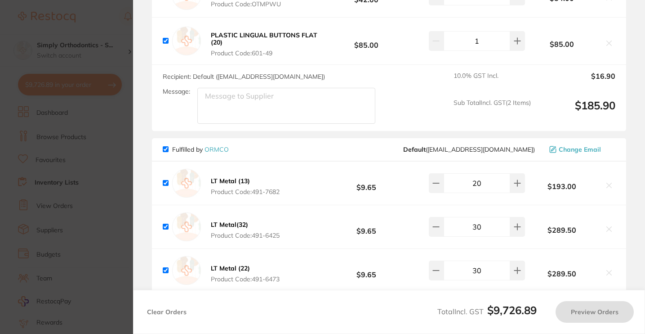
checkbox input "true"
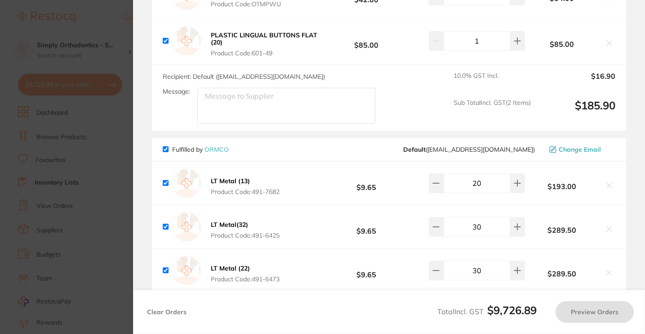
checkbox input "true"
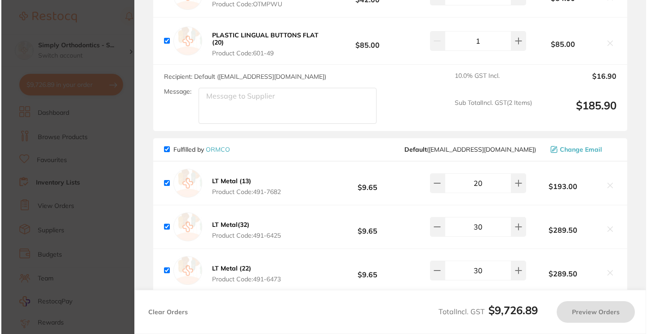
scroll to position [0, 0]
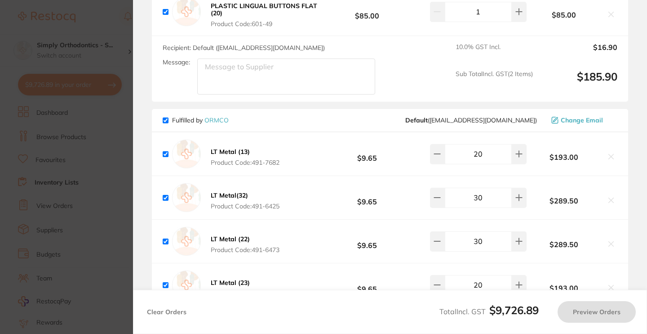
checkbox input "true"
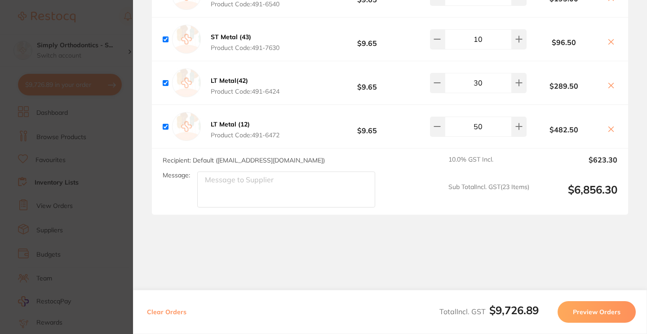
scroll to position [2805, 0]
click at [245, 196] on textarea "Message:" at bounding box center [286, 189] width 178 height 36
type textarea "Deliver to [GEOGRAPHIC_DATA]"
click at [223, 263] on section "Review Orders Your orders are being processed and we will notify you once we ha…" at bounding box center [390, 167] width 514 height 334
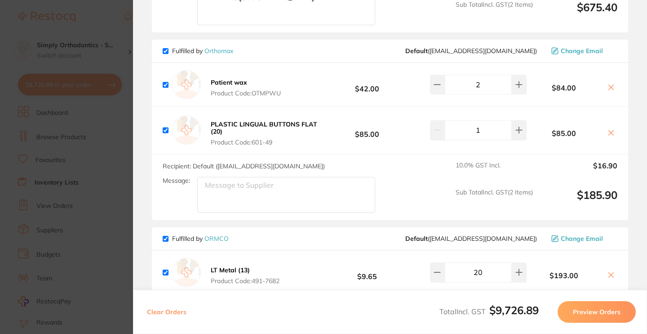
scroll to position [1721, 0]
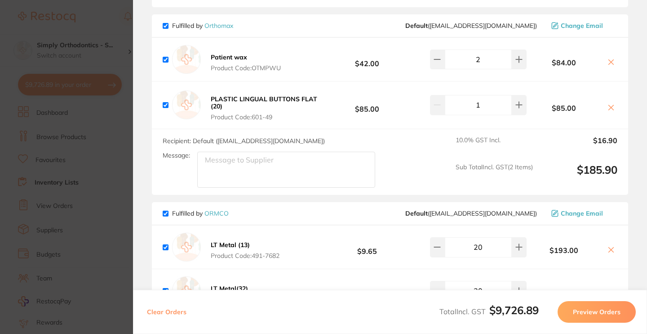
click at [228, 175] on textarea "Message:" at bounding box center [286, 169] width 178 height 36
type textarea "Deliver to [GEOGRAPHIC_DATA]"
click at [387, 194] on div "Recipient: Default ( info@orthomax.com.au ) Message: Deliver to Sunbury 10.0 % …" at bounding box center [390, 162] width 477 height 66
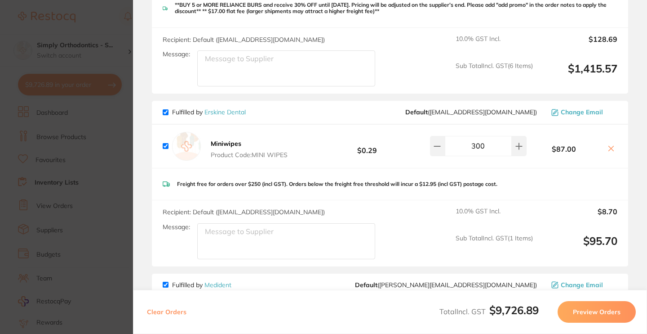
scroll to position [1261, 0]
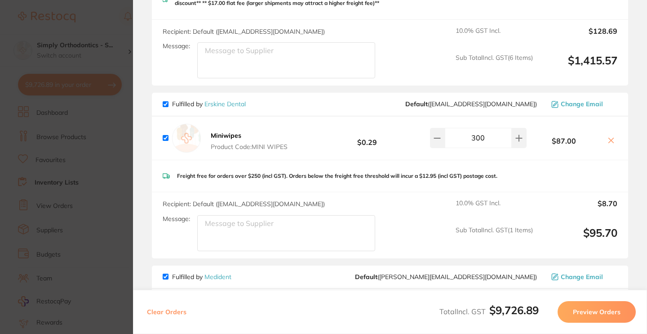
click at [314, 258] on div "Recipient: Default ( sales@piksters.com ) Message: 10.0 % GST Incl. $8.70 Sub T…" at bounding box center [390, 225] width 477 height 66
click at [318, 236] on textarea "Message:" at bounding box center [286, 233] width 178 height 36
type textarea "d"
type textarea "Deliver to [GEOGRAPHIC_DATA]"
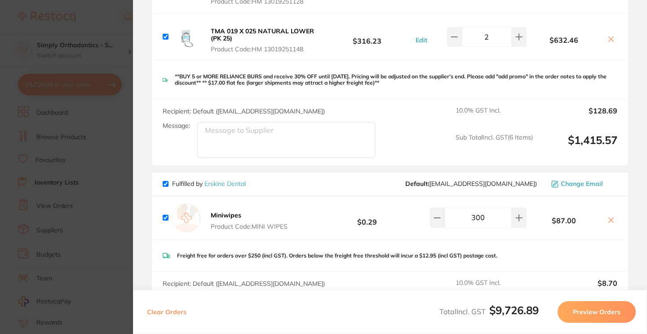
scroll to position [1169, 0]
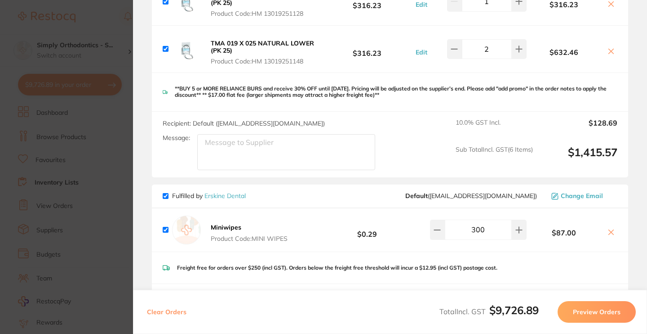
click at [336, 161] on textarea "Message:" at bounding box center [286, 152] width 178 height 36
type textarea "Deliver to [GEOGRAPHIC_DATA]"
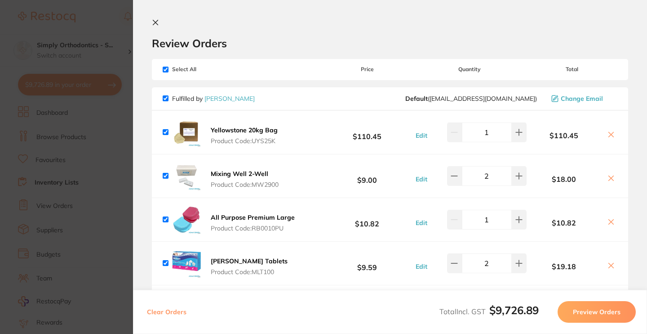
scroll to position [0, 0]
click at [155, 20] on icon at bounding box center [155, 22] width 7 height 7
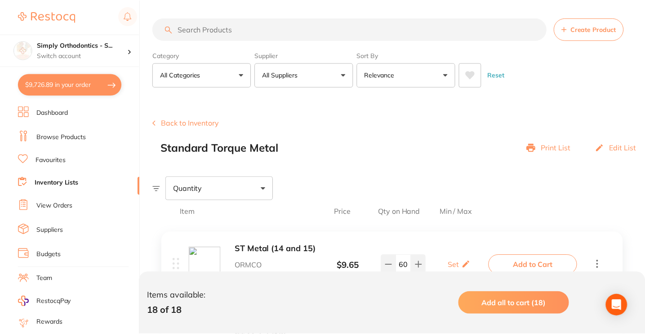
scroll to position [126, 0]
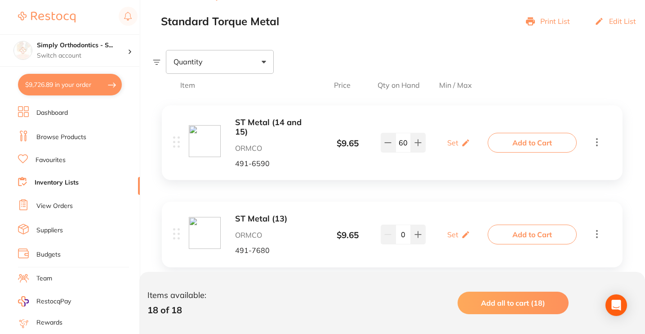
click at [32, 183] on li "Inventory Lists" at bounding box center [79, 183] width 122 height 12
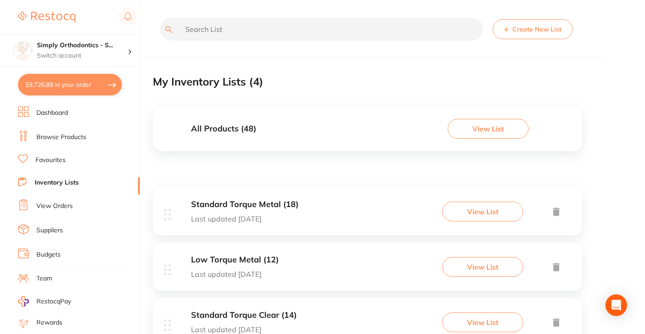
click at [68, 79] on button "$9,726.89 in your order" at bounding box center [70, 85] width 104 height 22
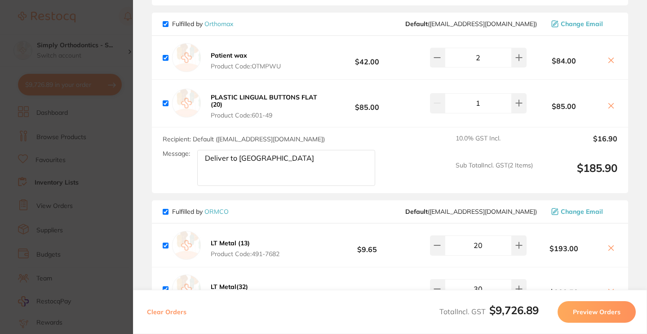
scroll to position [1741, 0]
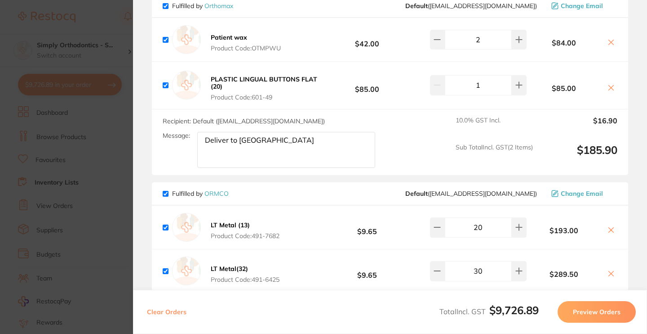
click at [126, 7] on section "Update RRP Set your pre negotiated price for this item. Item Agreed RRP (excl. …" at bounding box center [323, 167] width 647 height 334
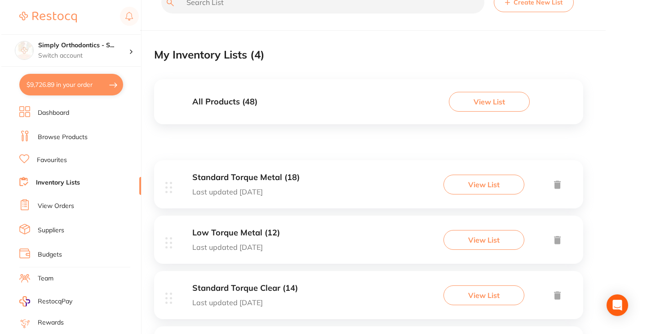
scroll to position [0, 0]
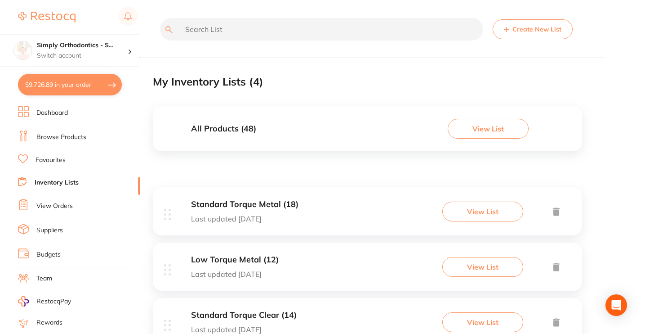
click at [532, 31] on button "Create New List" at bounding box center [533, 29] width 80 height 20
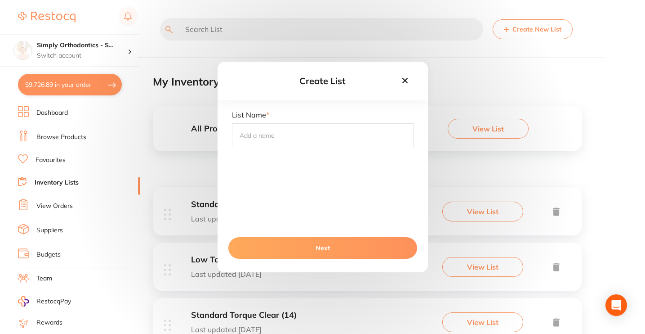
click at [260, 141] on input "text" at bounding box center [323, 134] width 182 height 23
type input "Elastics"
click at [316, 205] on div "List Name * Elastics" at bounding box center [323, 169] width 210 height 116
click at [315, 244] on button "Next" at bounding box center [322, 248] width 189 height 22
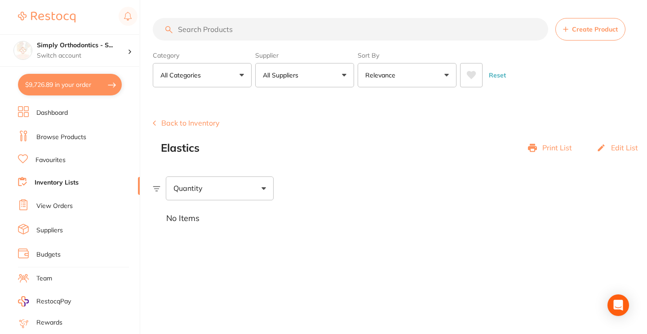
click at [345, 75] on button "All Suppliers" at bounding box center [304, 75] width 99 height 24
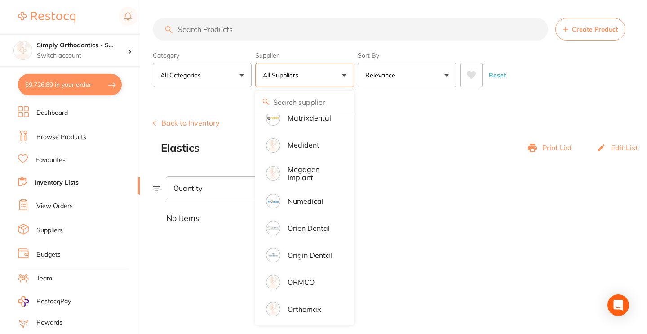
scroll to position [786, 0]
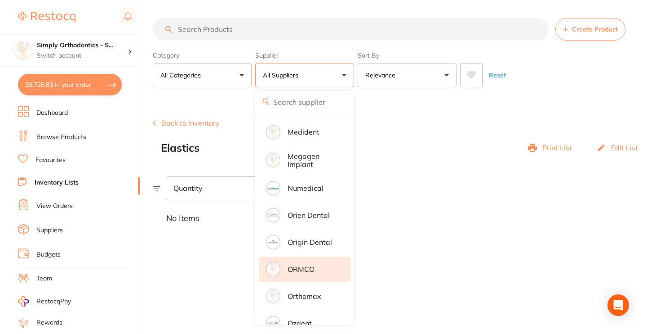
click at [302, 271] on p "ORMCO" at bounding box center [301, 269] width 27 height 8
click at [442, 105] on section "Create Product Back to Inventory Elastics Print List Edit List Quantity No Items" at bounding box center [400, 166] width 495 height 140
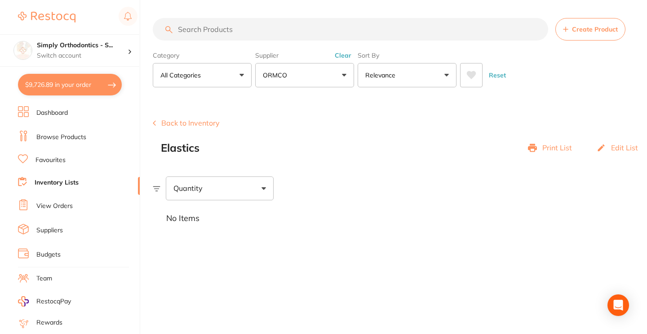
click at [360, 25] on input "search" at bounding box center [351, 29] width 396 height 22
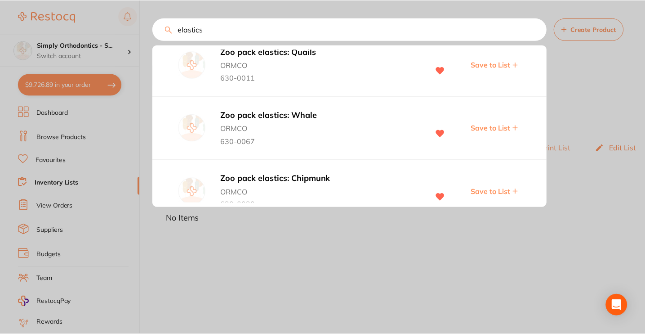
scroll to position [8, 0]
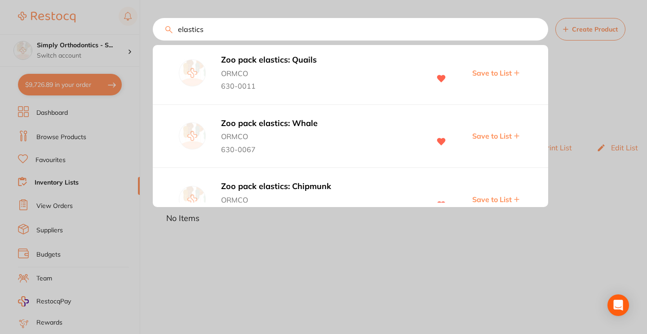
type input "elastics"
click at [510, 74] on button "Save to List" at bounding box center [496, 72] width 53 height 9
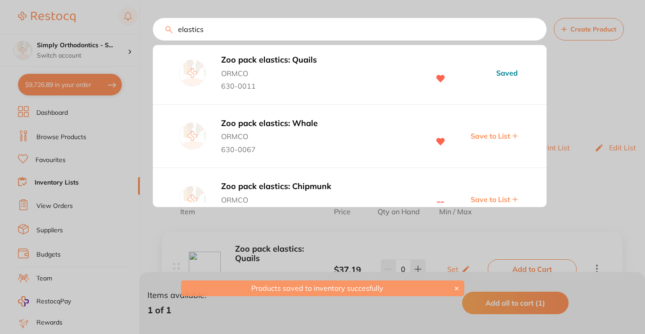
click at [495, 137] on span "Save to List" at bounding box center [491, 136] width 40 height 8
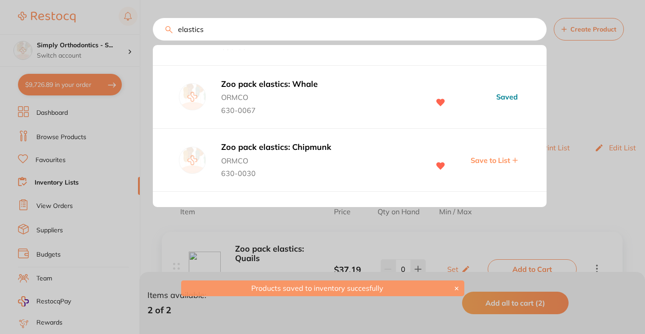
scroll to position [76, 0]
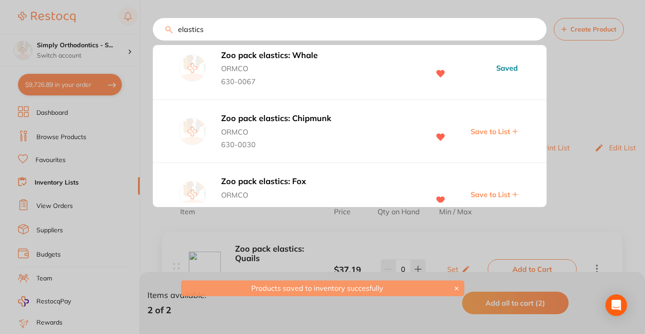
click at [496, 129] on span "Save to List" at bounding box center [491, 131] width 40 height 8
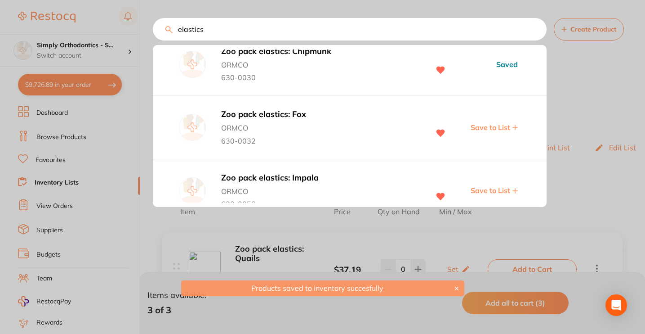
click at [496, 129] on span "Save to List" at bounding box center [491, 127] width 40 height 8
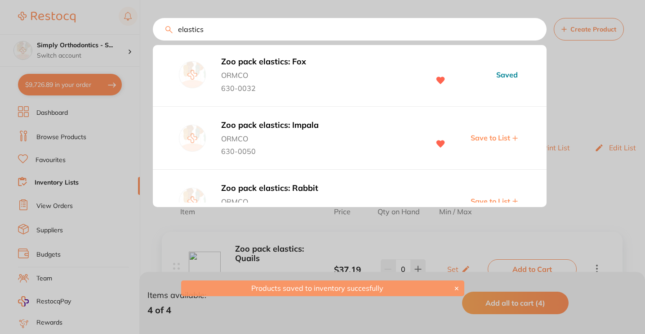
click at [495, 138] on span "Save to List" at bounding box center [491, 138] width 40 height 8
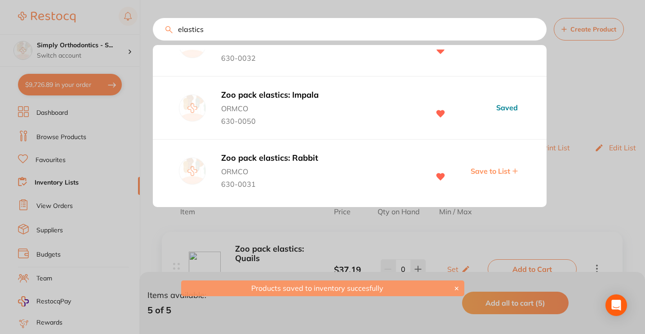
scroll to position [230, 0]
click at [491, 169] on span "Save to List" at bounding box center [491, 171] width 40 height 8
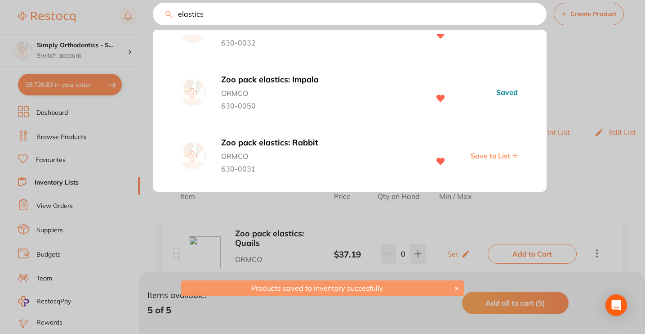
scroll to position [54, 0]
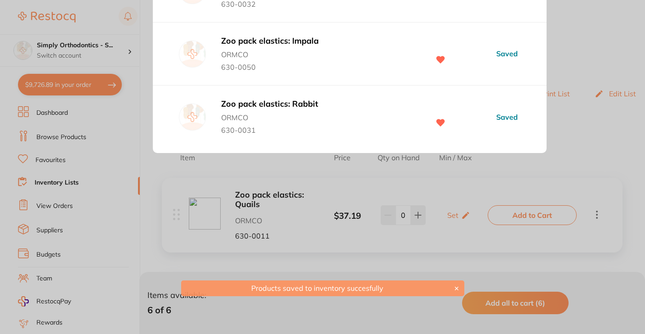
click at [581, 127] on div at bounding box center [322, 167] width 645 height 334
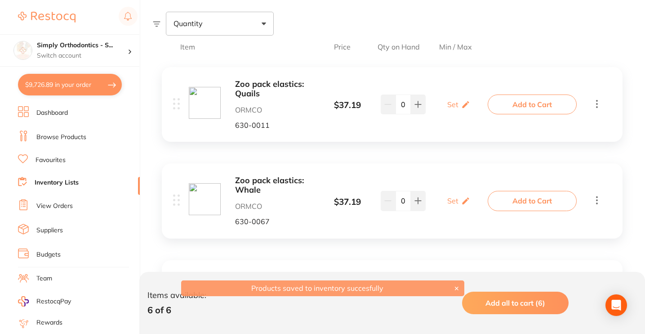
scroll to position [67, 0]
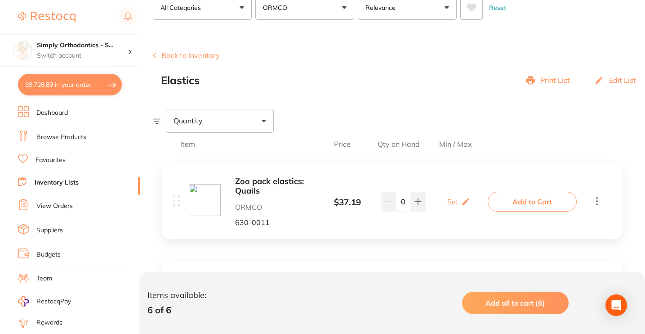
click at [40, 180] on link "Inventory Lists" at bounding box center [57, 182] width 44 height 9
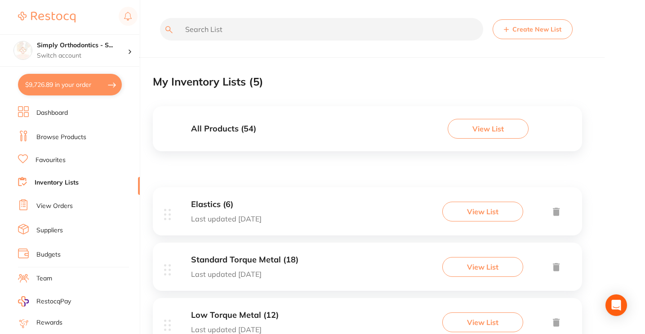
scroll to position [48, 0]
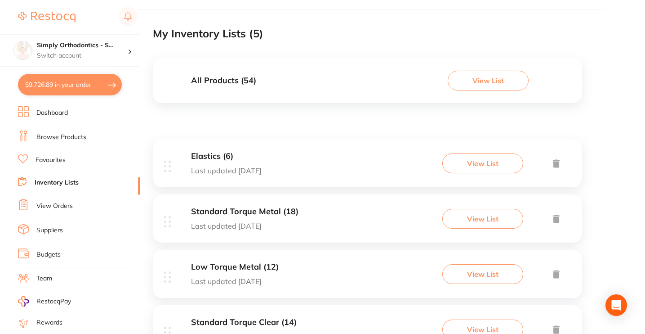
click at [235, 155] on h3 "Elastics (6)" at bounding box center [226, 155] width 71 height 9
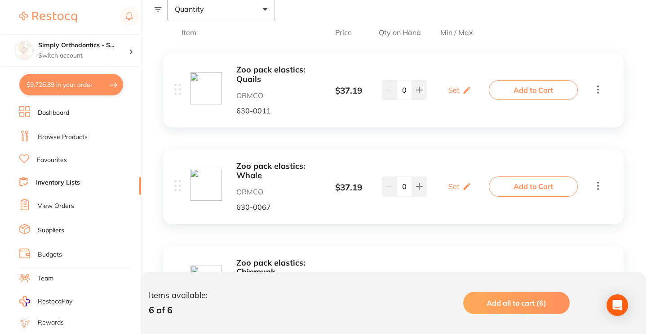
scroll to position [180, 0]
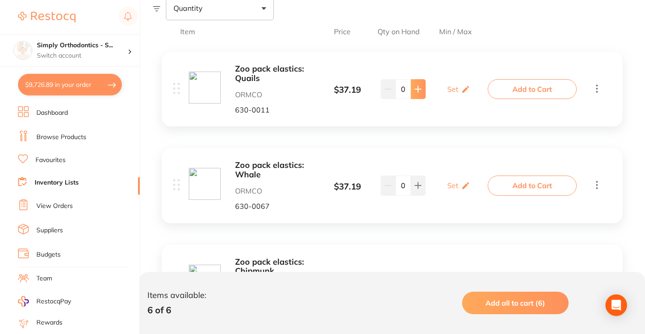
click at [419, 95] on button at bounding box center [418, 89] width 15 height 20
click at [384, 90] on icon at bounding box center [387, 88] width 7 height 7
type input "0"
click at [508, 305] on span "Add all to cart (6)" at bounding box center [516, 302] width 60 height 9
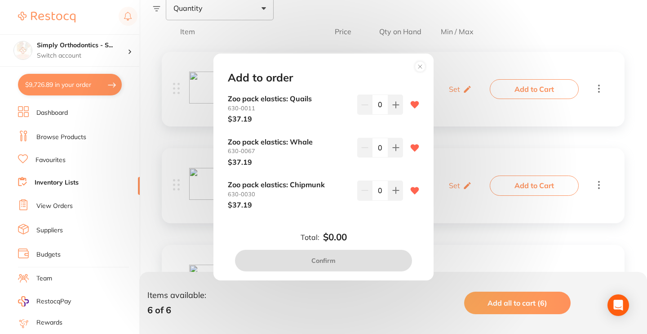
drag, startPoint x: 380, startPoint y: 108, endPoint x: 374, endPoint y: 107, distance: 5.9
click at [374, 107] on input "0" at bounding box center [380, 104] width 16 height 20
type input "1"
click at [328, 122] on p "$37.19" at bounding box center [289, 119] width 122 height 8
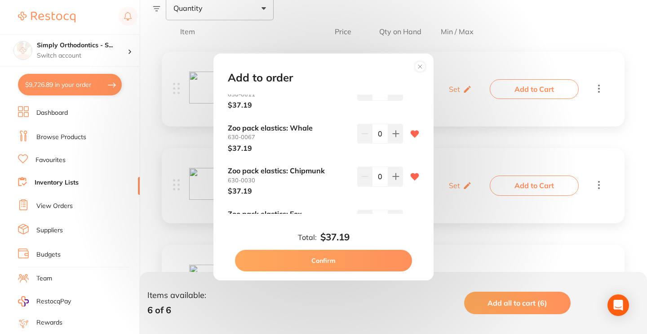
scroll to position [23, 0]
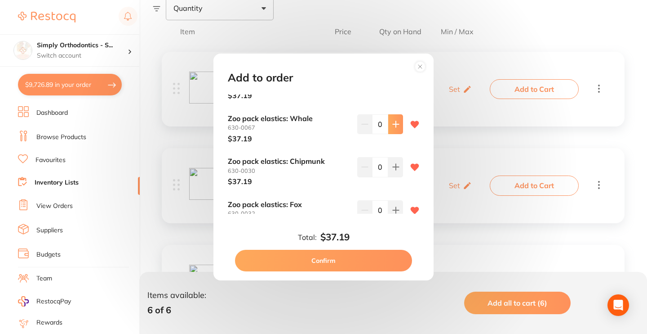
drag, startPoint x: 378, startPoint y: 122, endPoint x: 388, endPoint y: 123, distance: 9.9
click at [388, 123] on div "0" at bounding box center [380, 124] width 46 height 20
type input "1"
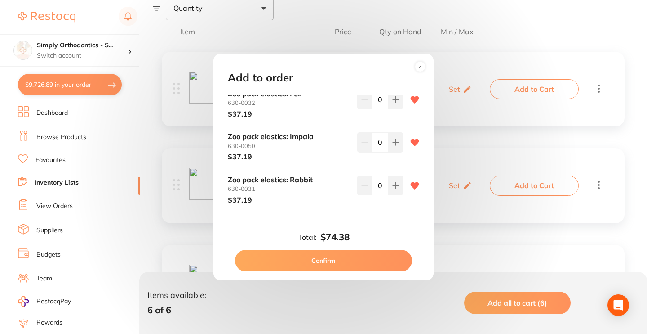
scroll to position [134, 0]
drag, startPoint x: 376, startPoint y: 187, endPoint x: 382, endPoint y: 185, distance: 5.6
click at [382, 185] on input "0" at bounding box center [380, 186] width 16 height 20
type input "6"
click at [340, 177] on b "Zoo pack elastics: Rabbit" at bounding box center [289, 180] width 122 height 8
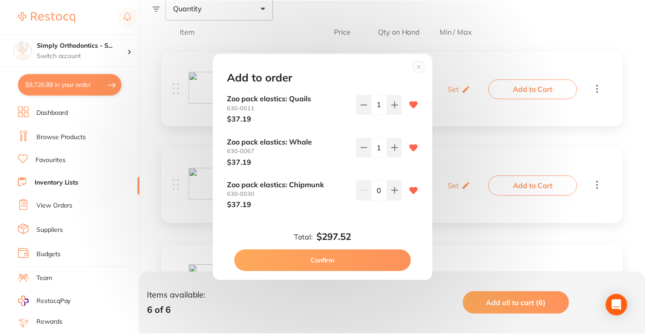
scroll to position [0, 0]
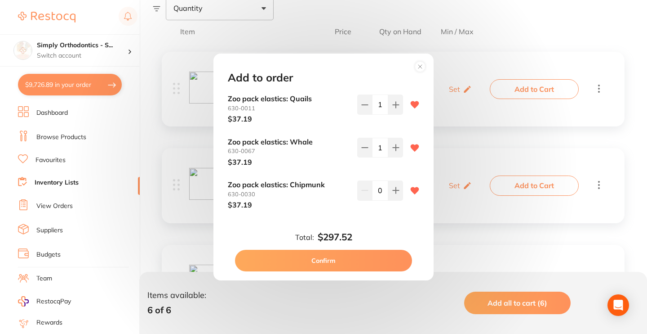
click at [352, 258] on button "Confirm" at bounding box center [323, 261] width 177 height 22
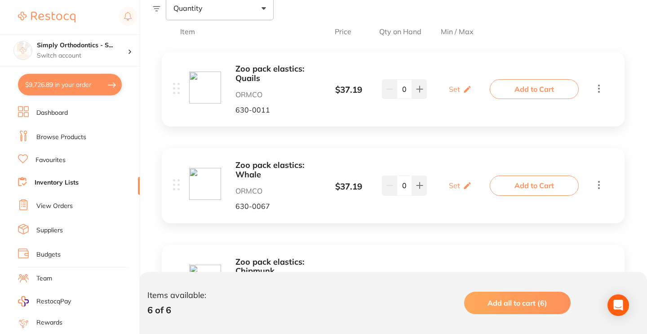
checkbox input "false"
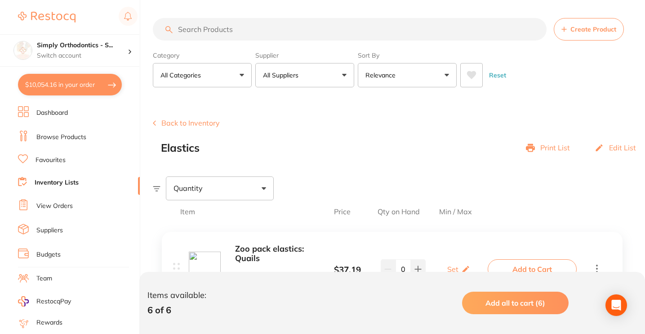
click at [55, 158] on link "Favourites" at bounding box center [51, 160] width 30 height 9
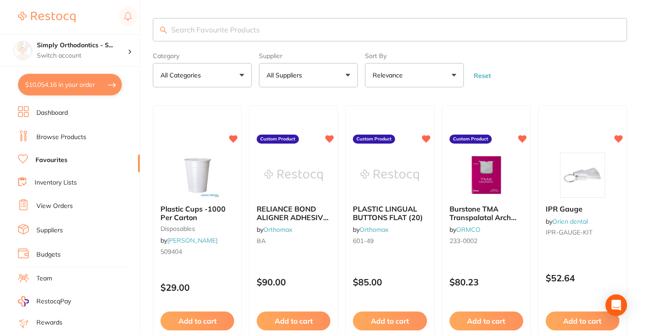
click at [302, 81] on button "All Suppliers" at bounding box center [308, 75] width 99 height 24
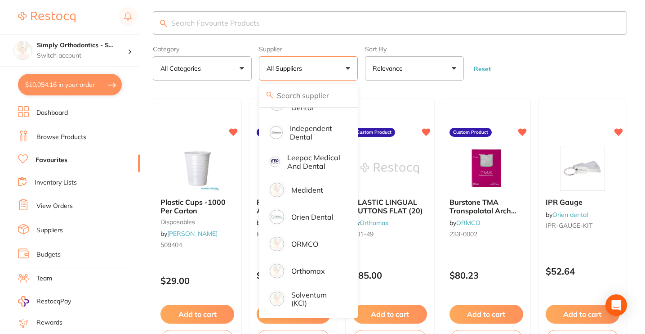
scroll to position [11, 0]
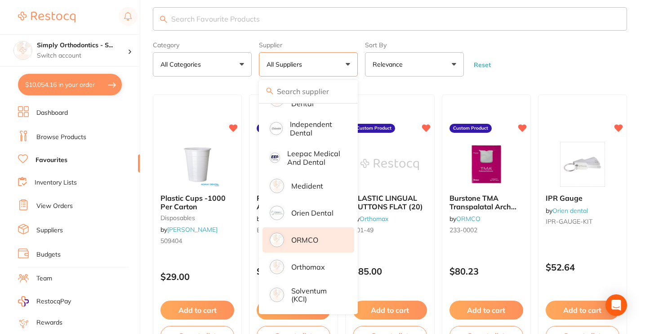
click at [300, 236] on p "ORMCO" at bounding box center [304, 240] width 27 height 8
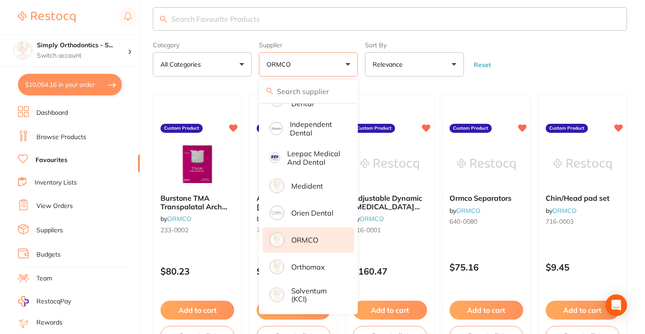
click at [543, 75] on form "Category All Categories All Categories No categories found Clear Category false…" at bounding box center [390, 57] width 474 height 39
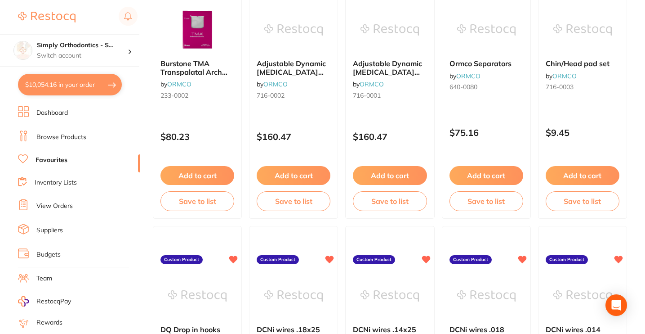
scroll to position [0, 0]
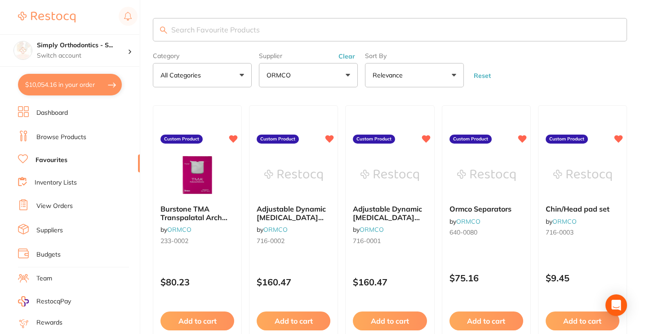
click at [368, 30] on input "search" at bounding box center [390, 29] width 474 height 23
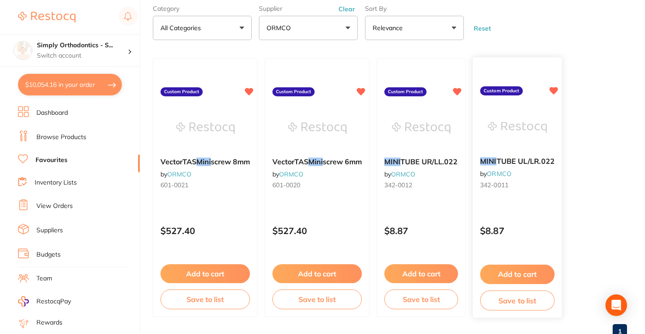
scroll to position [79, 0]
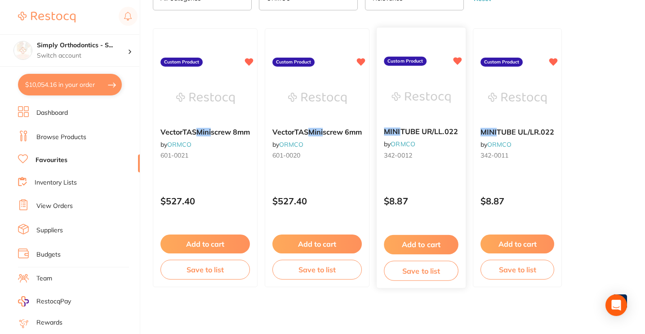
type input "mini"
click at [434, 247] on button "Add to cart" at bounding box center [421, 244] width 75 height 19
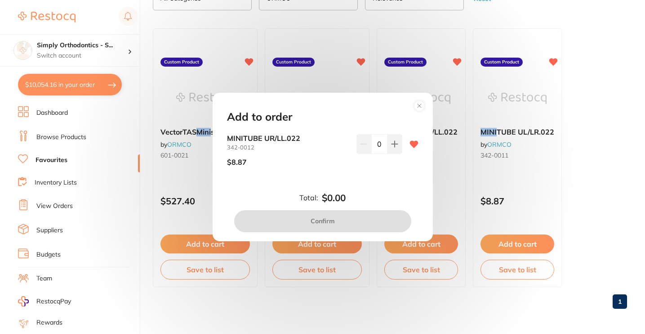
click at [375, 140] on input "0" at bounding box center [379, 144] width 16 height 20
click at [382, 170] on div "10" at bounding box center [379, 153] width 46 height 39
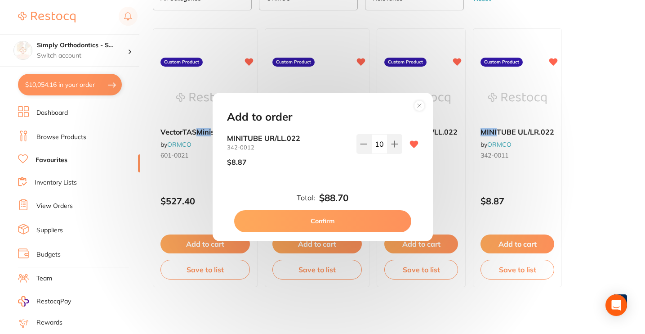
click at [377, 145] on input "10" at bounding box center [379, 144] width 16 height 20
type input "20"
click at [373, 171] on div "20" at bounding box center [379, 153] width 46 height 39
click at [339, 222] on button "Confirm" at bounding box center [322, 221] width 177 height 22
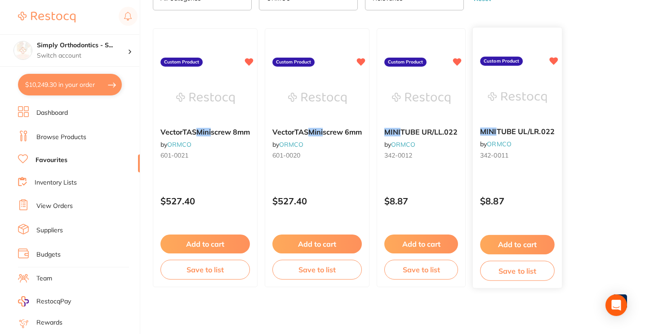
click at [527, 245] on button "Add to cart" at bounding box center [517, 244] width 75 height 19
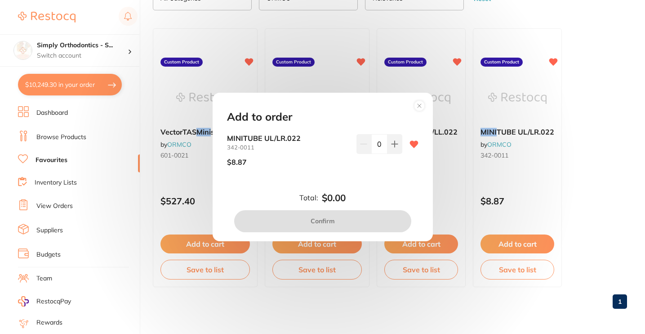
click at [373, 145] on input "0" at bounding box center [379, 144] width 16 height 20
type input "20"
click at [360, 171] on div "20" at bounding box center [379, 153] width 46 height 39
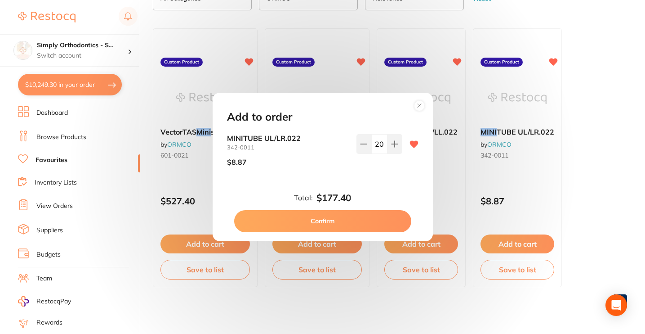
click at [343, 218] on button "Confirm" at bounding box center [322, 221] width 177 height 22
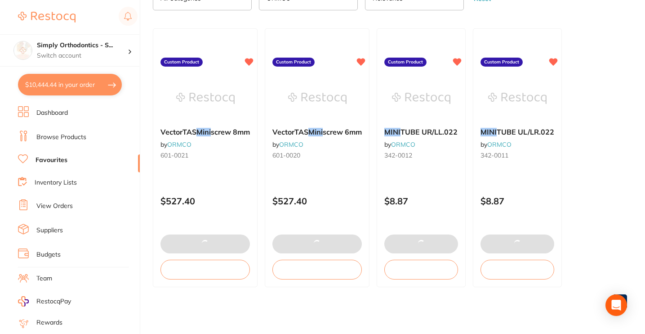
click at [87, 82] on button "$10,444.44 in your order" at bounding box center [70, 85] width 104 height 22
checkbox input "true"
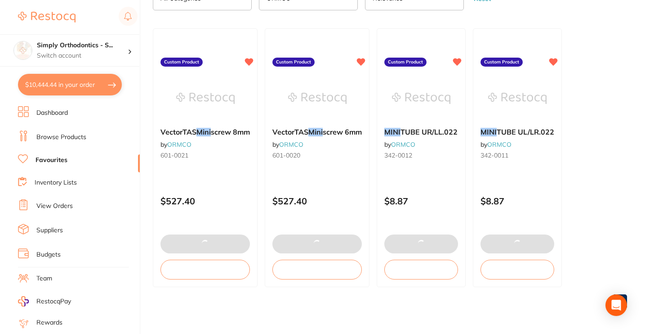
checkbox input "true"
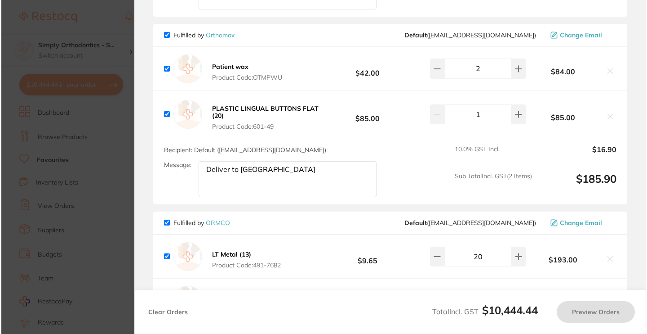
scroll to position [0, 0]
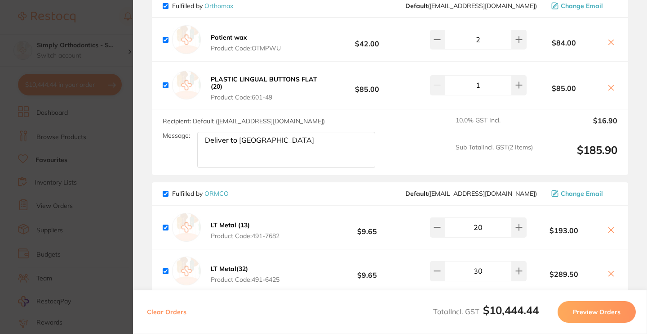
checkbox input "true"
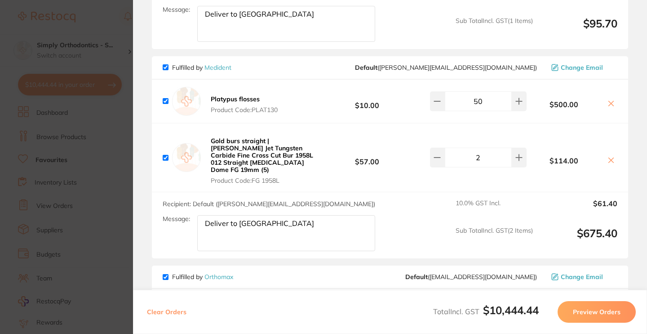
scroll to position [1227, 0]
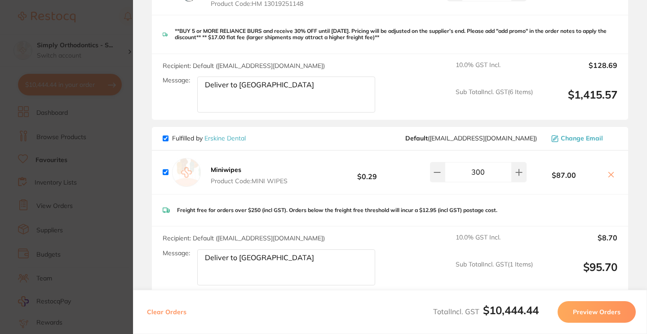
click at [111, 46] on section "Update RRP Set your pre negotiated price for this item. Item Agreed RRP (excl. …" at bounding box center [323, 167] width 647 height 334
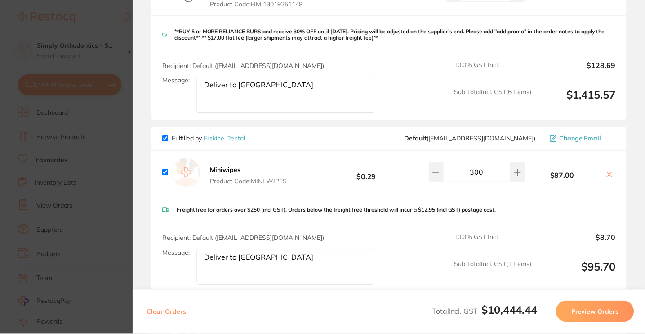
scroll to position [79, 0]
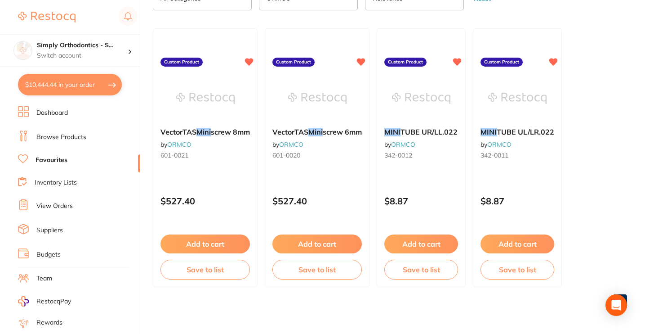
click at [51, 160] on link "Favourites" at bounding box center [52, 160] width 32 height 9
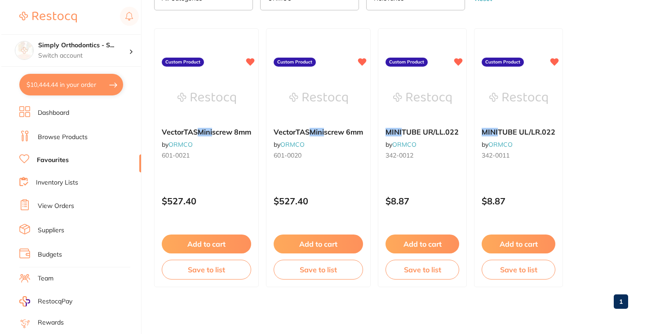
scroll to position [0, 0]
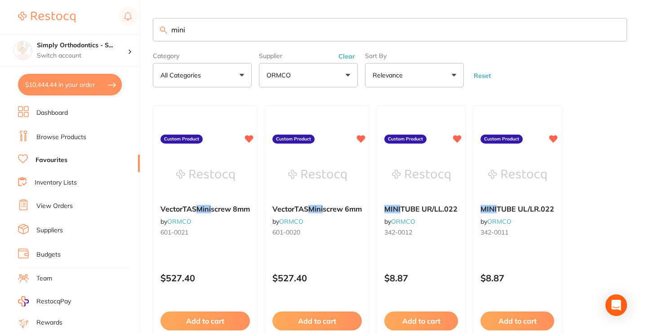
click at [312, 76] on button "ORMCO" at bounding box center [308, 75] width 99 height 24
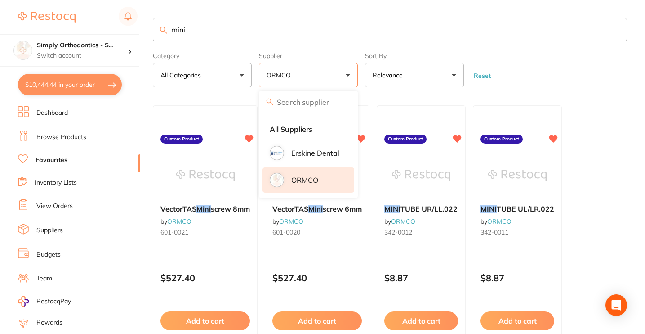
click at [293, 178] on li "ORMCO" at bounding box center [309, 179] width 92 height 25
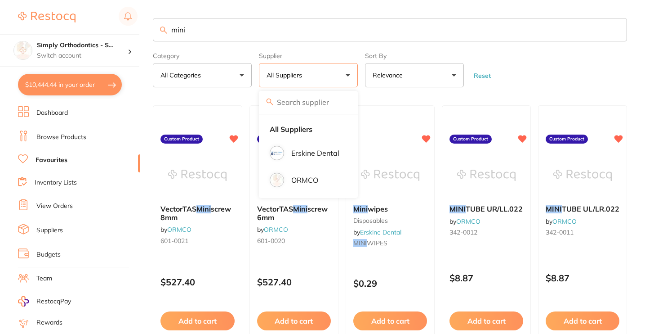
click at [304, 31] on input "mini" at bounding box center [390, 29] width 474 height 23
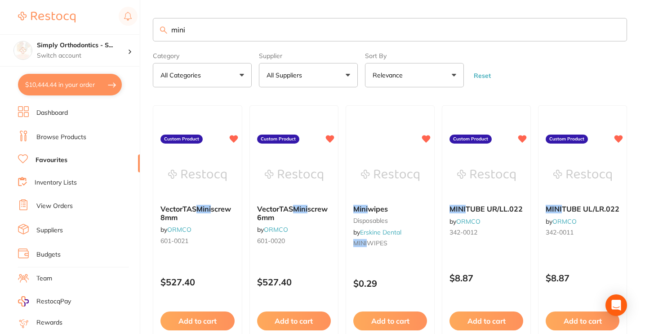
drag, startPoint x: 304, startPoint y: 31, endPoint x: 151, endPoint y: 18, distance: 153.0
click at [151, 18] on div "$10,444.44 Simply Orthodontics - S... Switch account Simply Orthodontics - Sunb…" at bounding box center [322, 167] width 645 height 334
type input "bib chain"
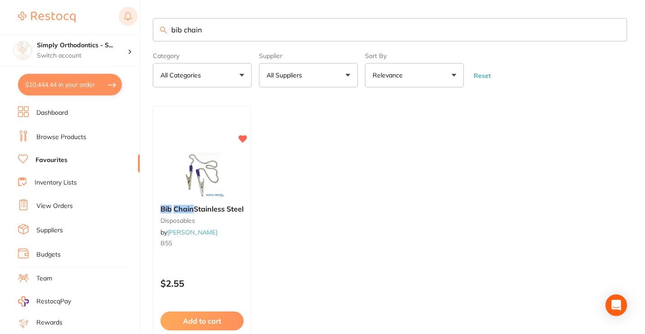
drag, startPoint x: 240, startPoint y: 35, endPoint x: 133, endPoint y: 22, distance: 108.2
click at [133, 22] on div "$10,444.44 Simply Orthodontics - S... Switch account Simply Orthodontics - Sunb…" at bounding box center [322, 167] width 645 height 334
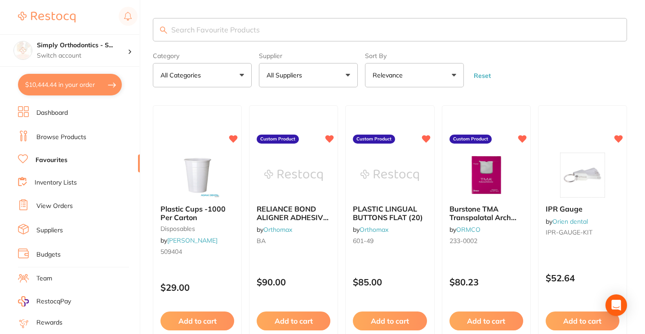
drag, startPoint x: 472, startPoint y: 146, endPoint x: 548, endPoint y: 73, distance: 105.9
click at [460, 148] on div "Burstone TMA Transpalatal Arch .032 Dia Pack 10 by ORMCO 233-0002 Custom Produc…" at bounding box center [486, 234] width 89 height 258
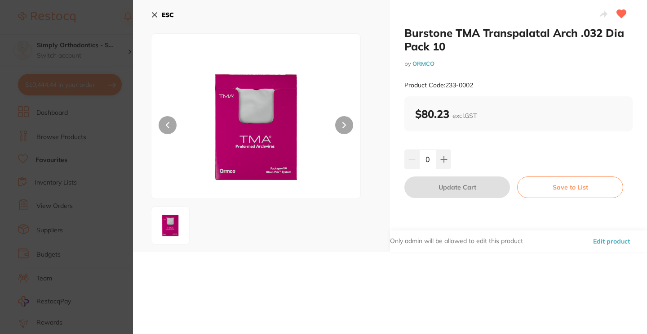
click at [548, 73] on div "Burstone TMA Transpalatal Arch .032 Dia Pack 10 by ORMCO Product Code: 233-0002" at bounding box center [519, 61] width 228 height 70
click at [153, 14] on icon at bounding box center [154, 15] width 5 height 5
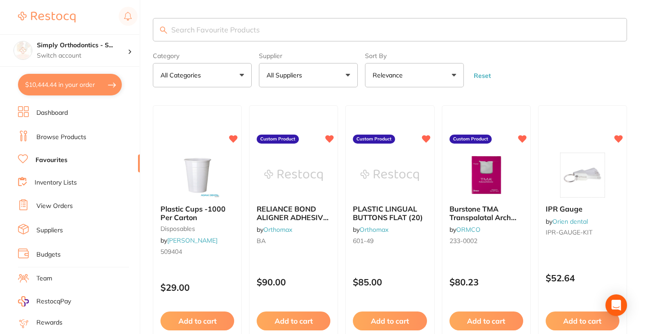
click at [258, 34] on input "search" at bounding box center [390, 29] width 474 height 23
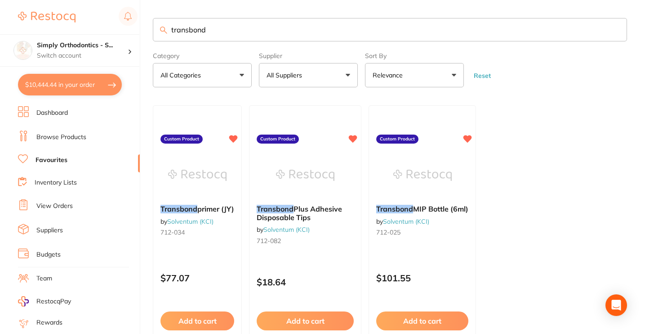
drag, startPoint x: 268, startPoint y: 39, endPoint x: 142, endPoint y: 24, distance: 127.6
click at [142, 24] on div "$10,444.44 Simply Orthodontics - S... Switch account Simply Orthodontics - Sunb…" at bounding box center [322, 167] width 645 height 334
type input "composite"
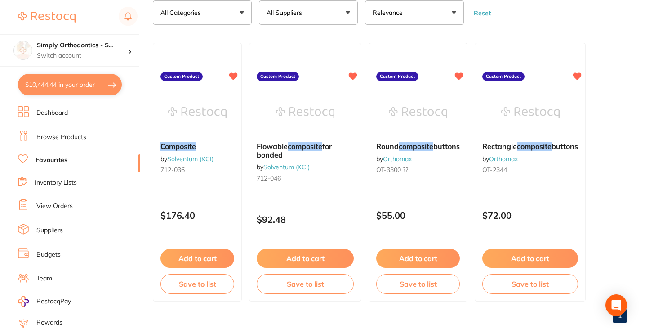
scroll to position [74, 0]
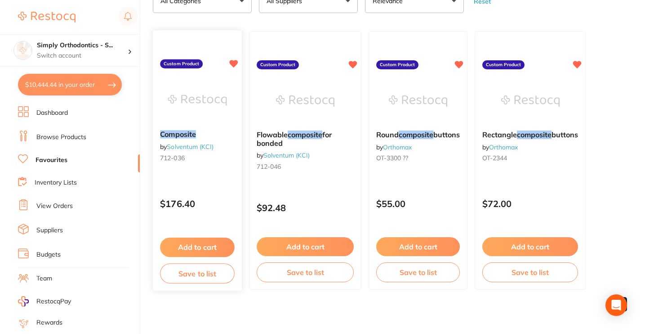
click at [207, 250] on button "Add to cart" at bounding box center [197, 246] width 75 height 19
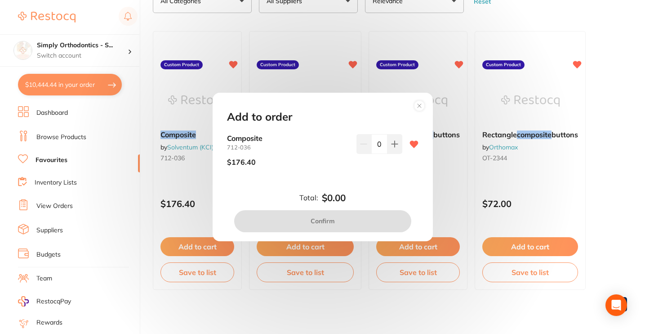
click at [375, 142] on input "0" at bounding box center [379, 144] width 16 height 20
type input "2"
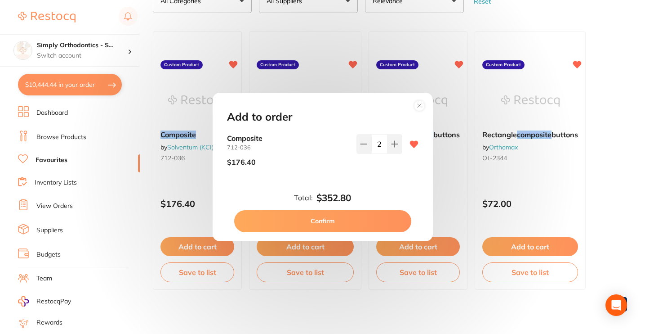
click at [385, 178] on div "Composite 712-036 $176.40 2" at bounding box center [322, 160] width 213 height 53
click at [353, 221] on button "Confirm" at bounding box center [322, 221] width 177 height 22
checkbox input "false"
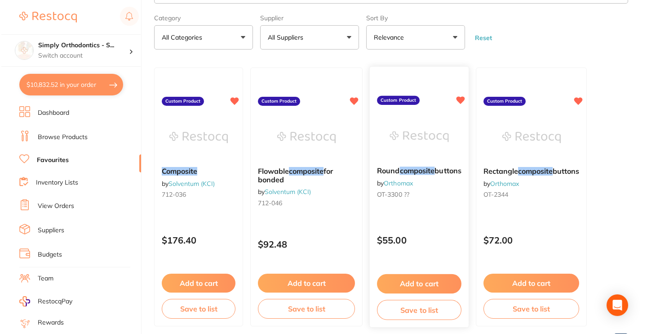
scroll to position [0, 0]
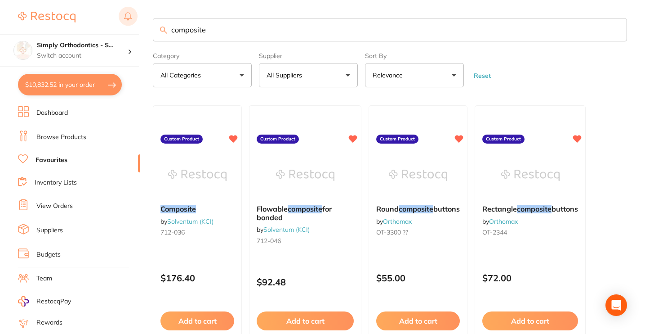
drag, startPoint x: 248, startPoint y: 29, endPoint x: 119, endPoint y: 9, distance: 130.5
click at [119, 9] on div "$10,832.52 Simply Orthodontics - S... Switch account Simply Orthodontics - Sunb…" at bounding box center [322, 167] width 645 height 334
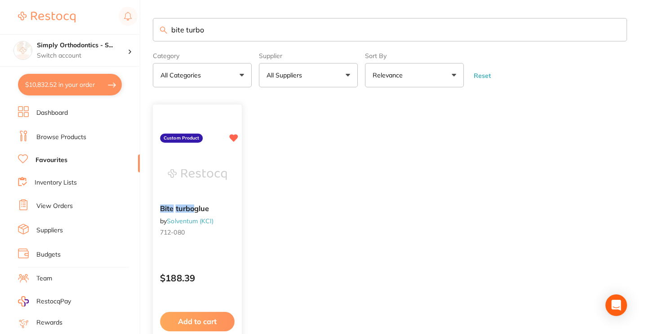
type input "bite turbo"
click at [209, 240] on div "Bite turbo glue by Solventum (KCI) 712-080" at bounding box center [197, 221] width 89 height 49
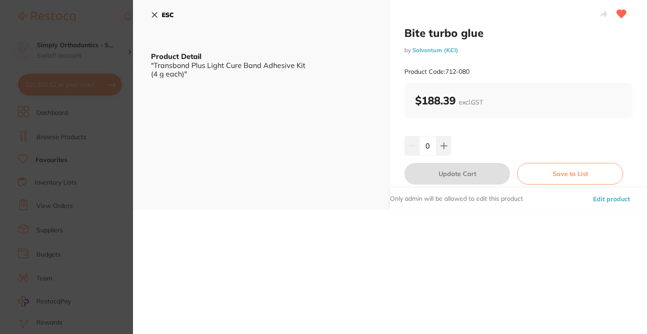
click at [429, 142] on input "0" at bounding box center [427, 146] width 17 height 20
click at [427, 142] on input "0" at bounding box center [427, 146] width 17 height 20
type input "2"
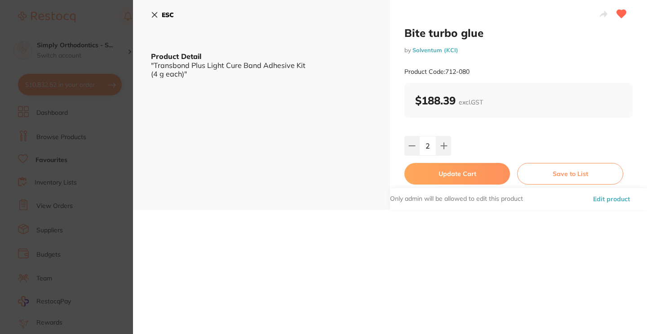
click at [477, 259] on div "Bite turbo glue by Solventum (KCI) Product Code: 712-080 ESC Product Detail "Tr…" at bounding box center [390, 167] width 514 height 334
click at [483, 174] on button "Update Cart" at bounding box center [458, 174] width 106 height 22
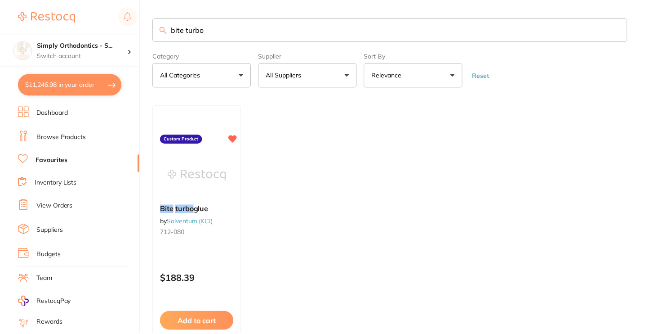
scroll to position [3, 0]
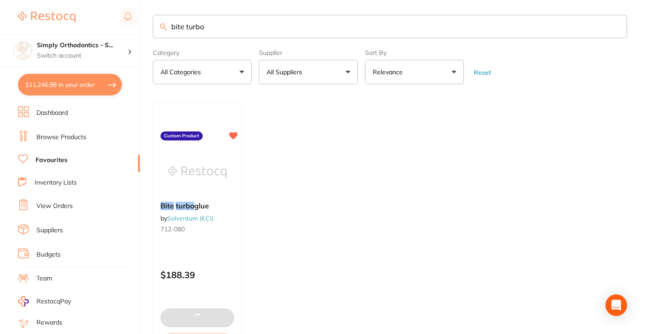
click at [87, 79] on button "$11,246.98 in your order" at bounding box center [70, 85] width 104 height 22
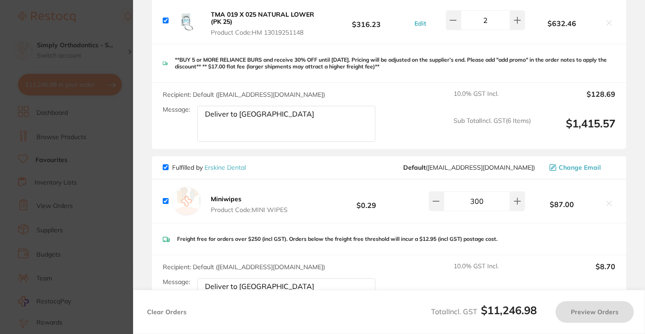
checkbox input "true"
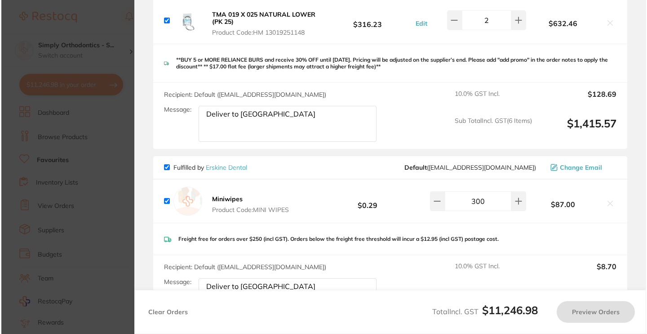
scroll to position [0, 0]
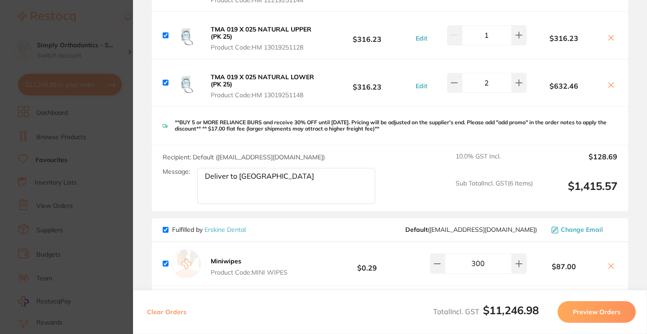
checkbox input "true"
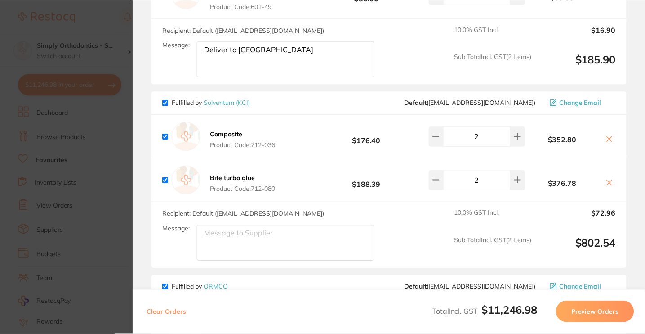
scroll to position [1838, 0]
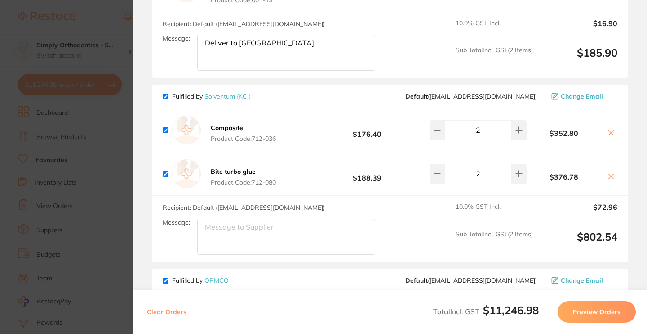
click at [251, 245] on textarea "Message:" at bounding box center [286, 236] width 178 height 36
type textarea "Deliver to [GEOGRAPHIC_DATA]"
click at [232, 98] on link "Solventum (KCI)" at bounding box center [228, 96] width 46 height 8
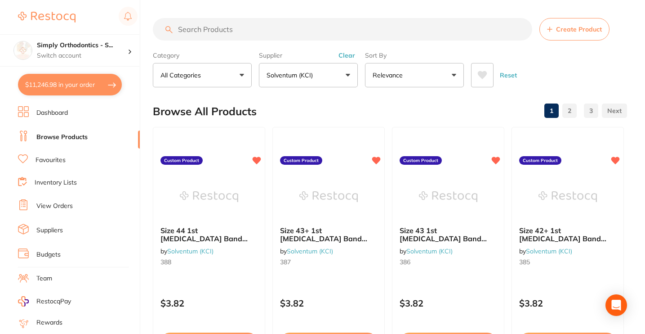
click at [84, 162] on li "Favourites" at bounding box center [79, 160] width 122 height 12
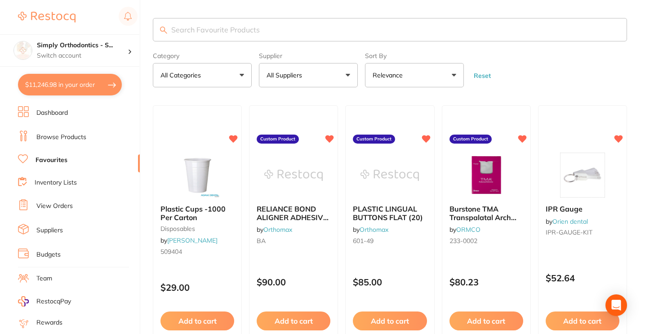
click at [299, 74] on p "All Suppliers" at bounding box center [286, 75] width 39 height 9
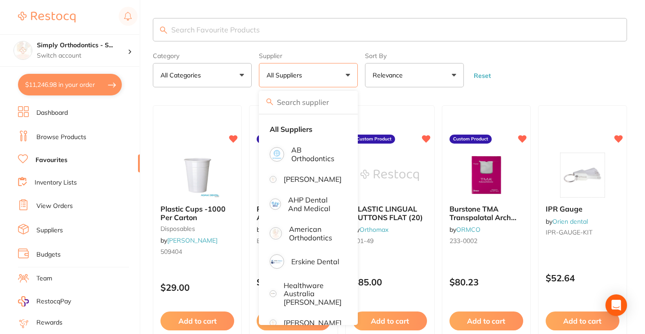
click at [308, 74] on button "All Suppliers" at bounding box center [308, 75] width 99 height 24
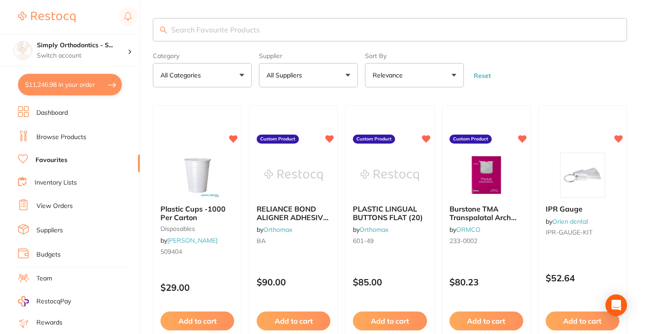
click at [308, 74] on button "All Suppliers" at bounding box center [308, 75] width 99 height 24
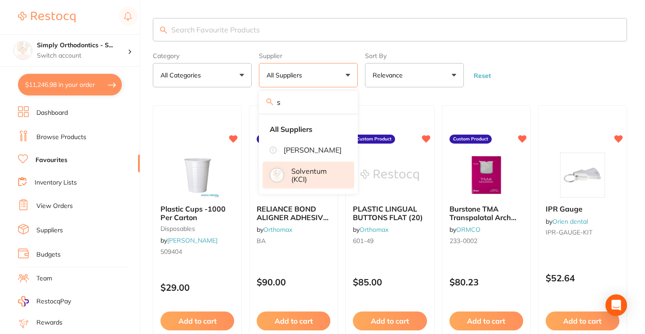
type input "s"
click at [306, 183] on p "Solventum (KCI)" at bounding box center [316, 175] width 50 height 17
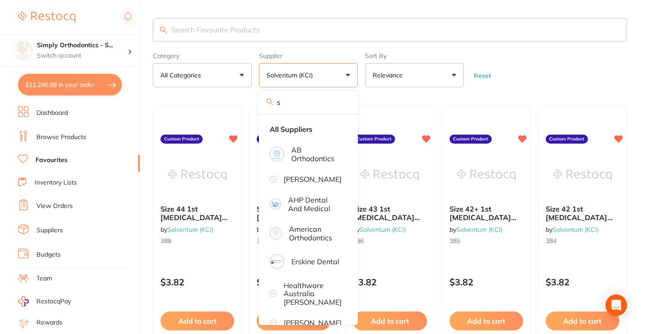
drag, startPoint x: 535, startPoint y: 87, endPoint x: 341, endPoint y: 104, distance: 194.1
click at [535, 87] on form "Category All Categories All Categories No categories found Clear Category false…" at bounding box center [390, 68] width 474 height 39
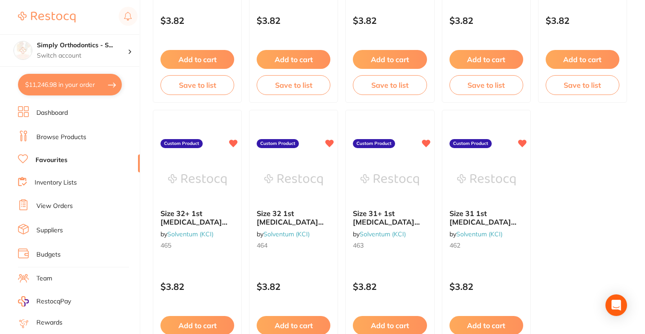
scroll to position [2736, 0]
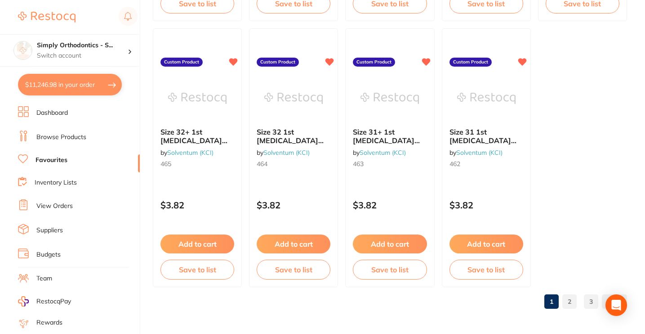
click at [569, 303] on link "2" at bounding box center [569, 301] width 14 height 18
click at [593, 295] on link "3" at bounding box center [591, 301] width 14 height 18
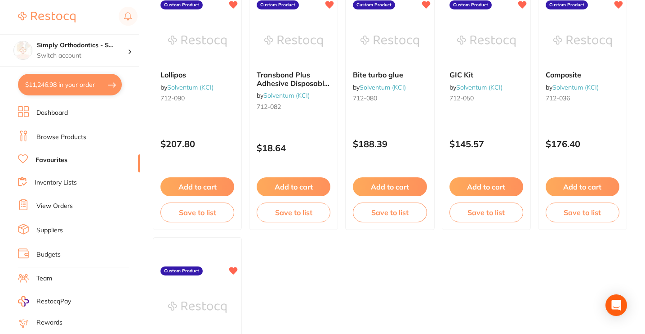
scroll to position [1407, 0]
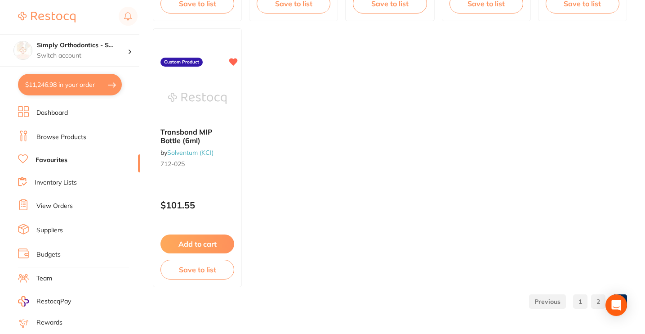
click at [580, 303] on link "1" at bounding box center [580, 301] width 14 height 18
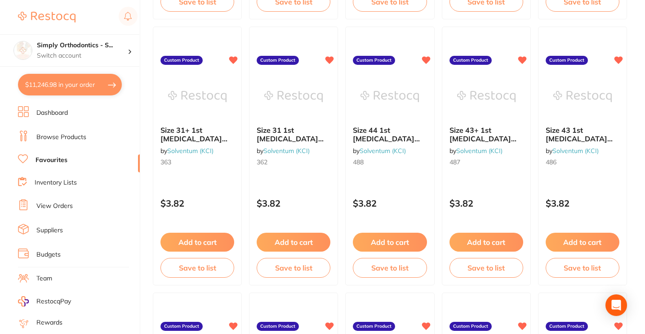
click at [64, 178] on link "Inventory Lists" at bounding box center [56, 182] width 42 height 9
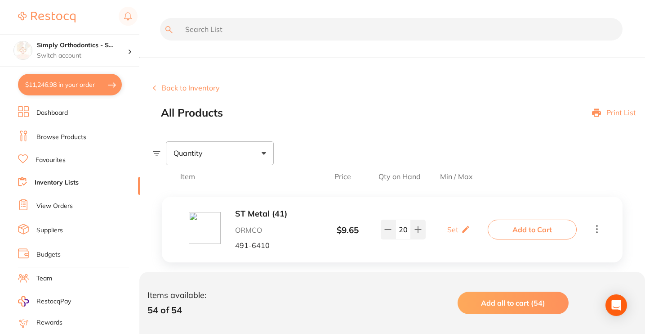
click at [156, 86] on icon at bounding box center [154, 88] width 3 height 6
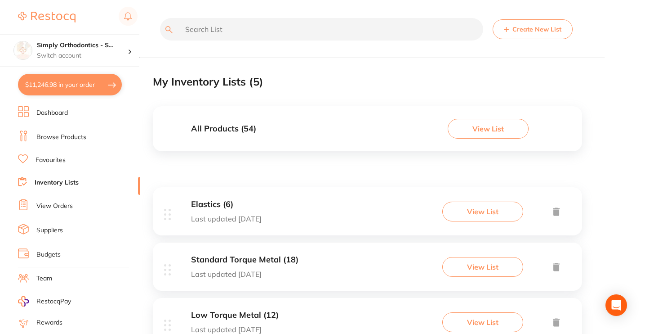
click at [528, 29] on button "Create New List" at bounding box center [533, 29] width 80 height 20
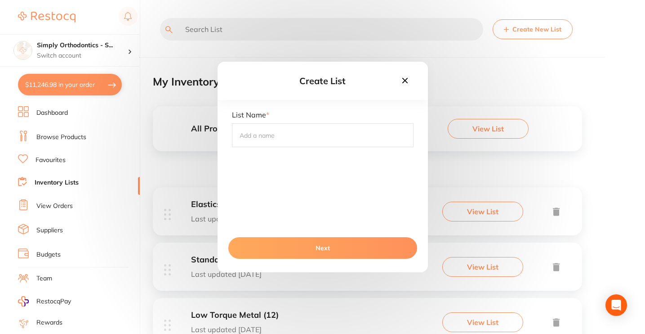
click at [313, 134] on input "text" at bounding box center [323, 134] width 182 height 23
type input "Upper RHS bands"
click at [406, 82] on icon at bounding box center [404, 80] width 5 height 5
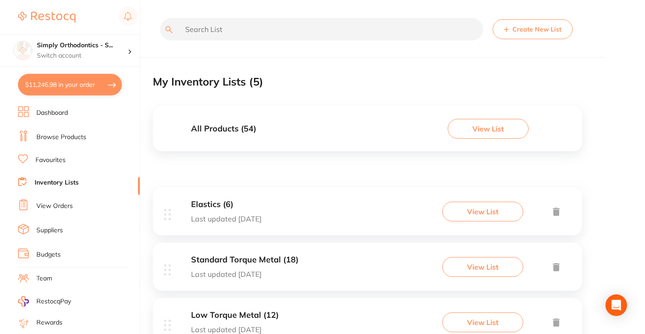
click at [636, 123] on div "Create New List My Inventory Lists ( 5 ) All Products ( 54 ) View List Elastics…" at bounding box center [399, 167] width 492 height 334
